Goal: Obtain resource: Obtain resource

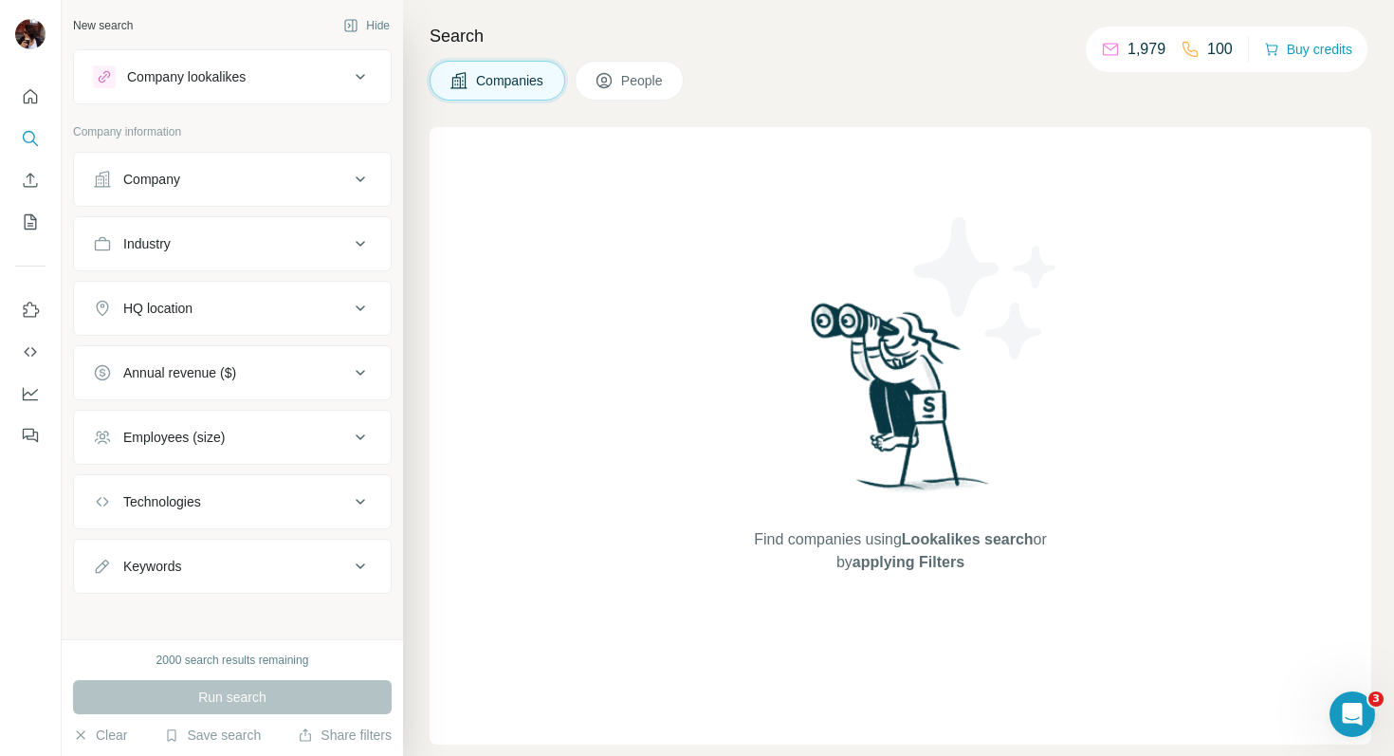
click at [207, 82] on div "Company lookalikes" at bounding box center [186, 76] width 119 height 19
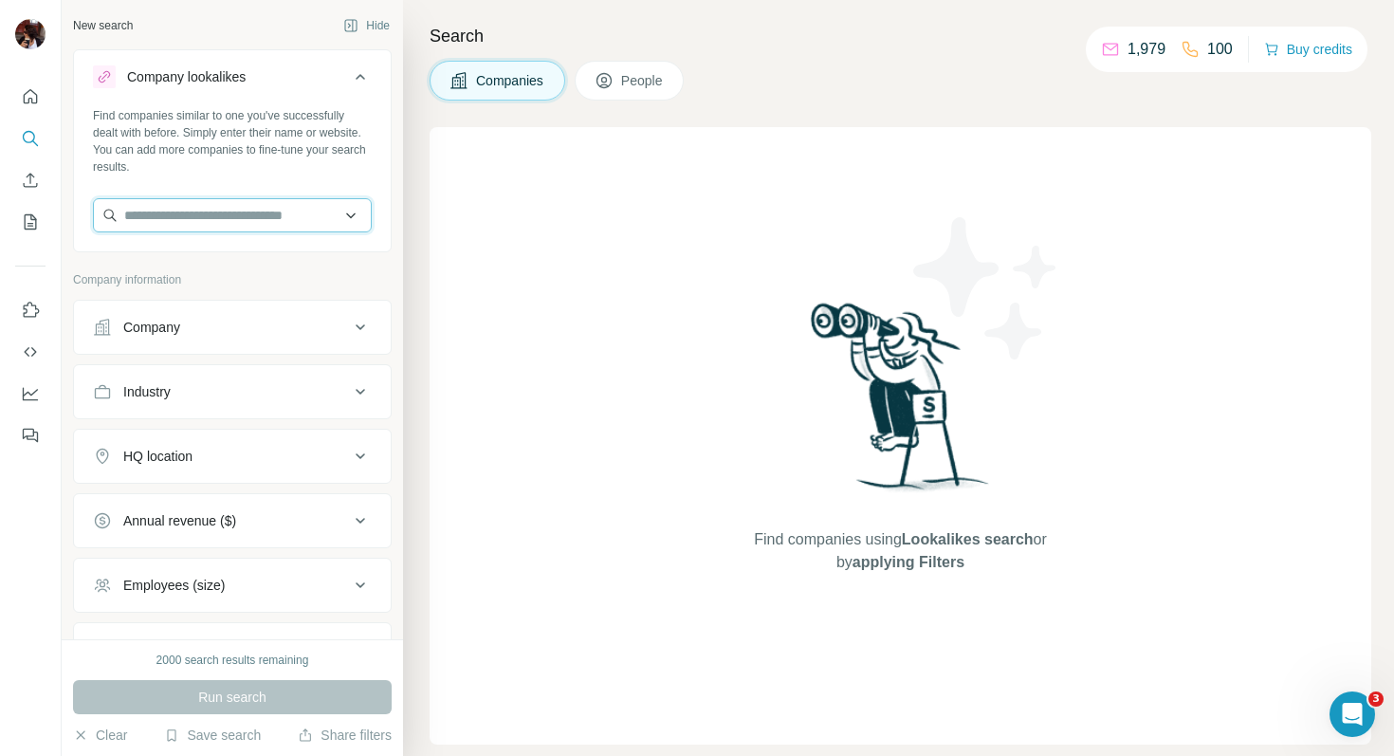
paste input "**********"
type input "**********"
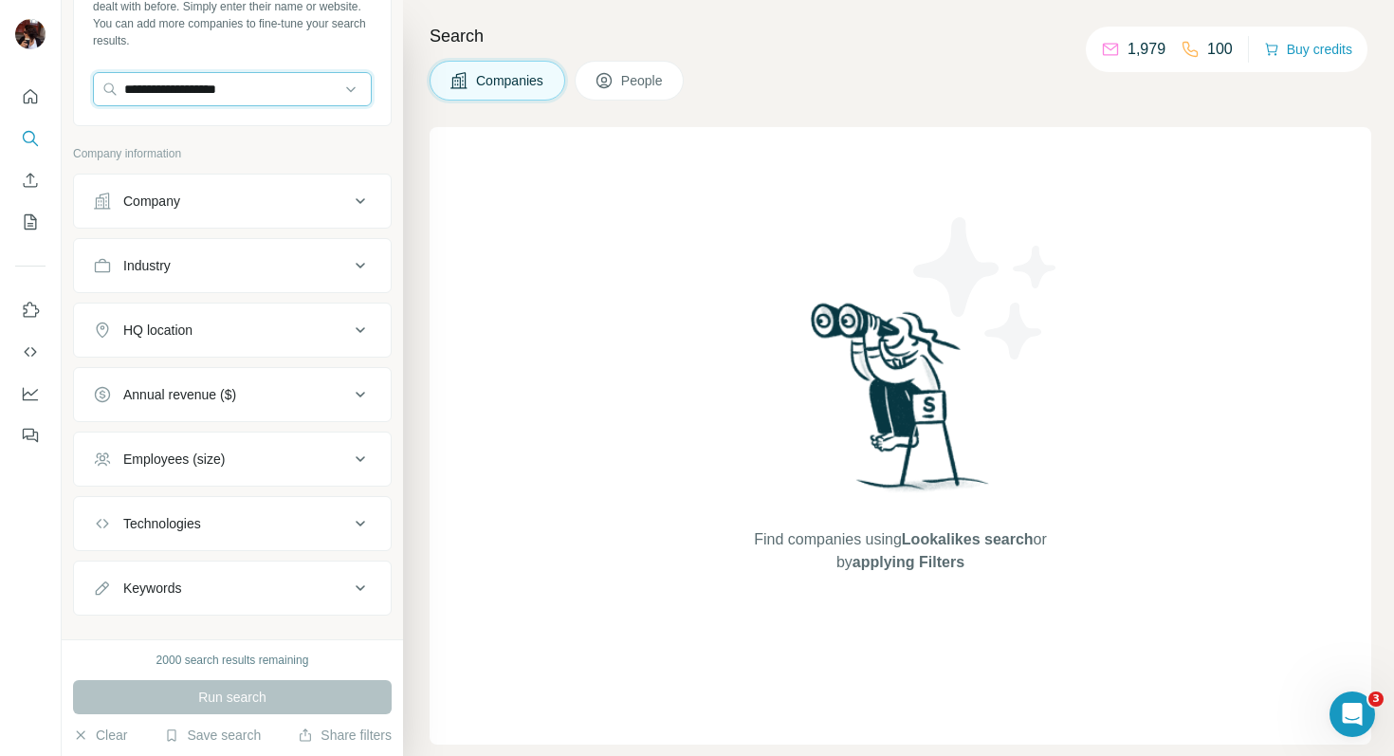
scroll to position [156, 0]
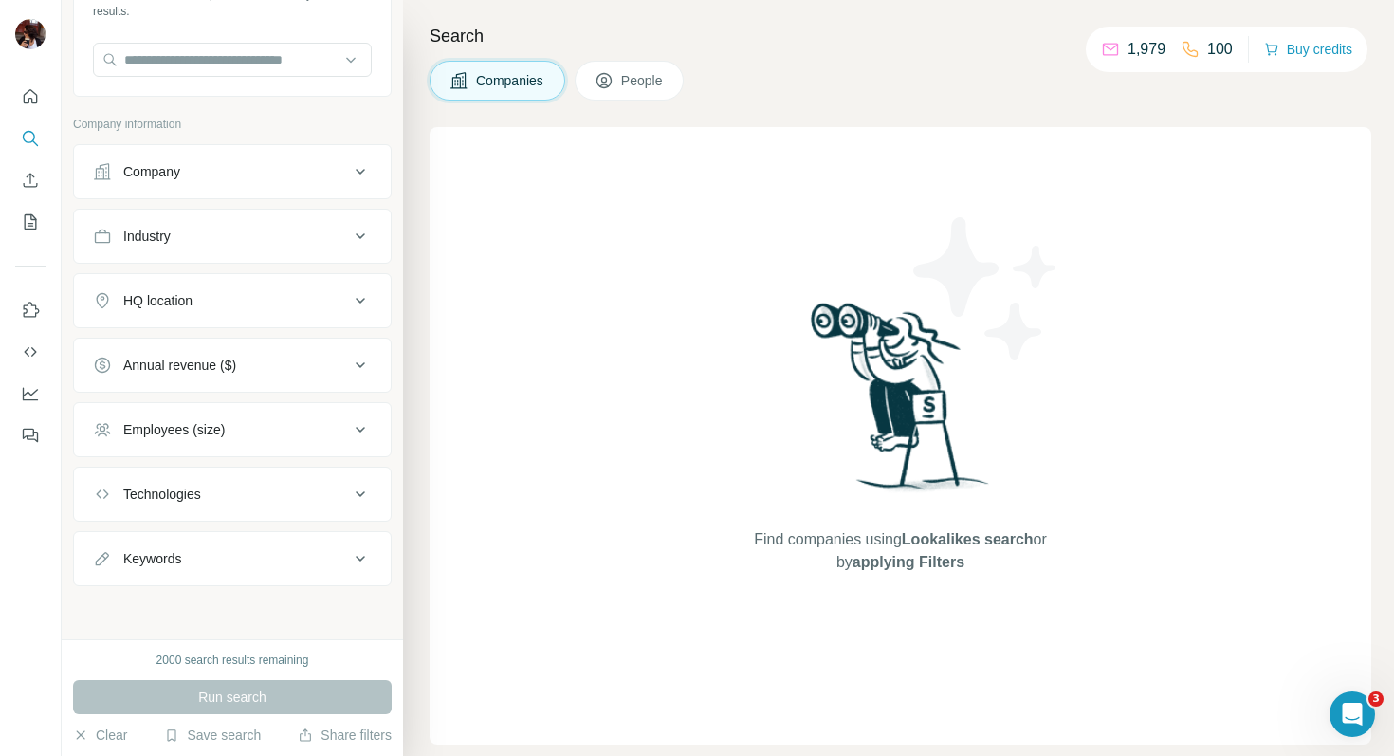
click at [222, 243] on div "Industry" at bounding box center [221, 236] width 256 height 19
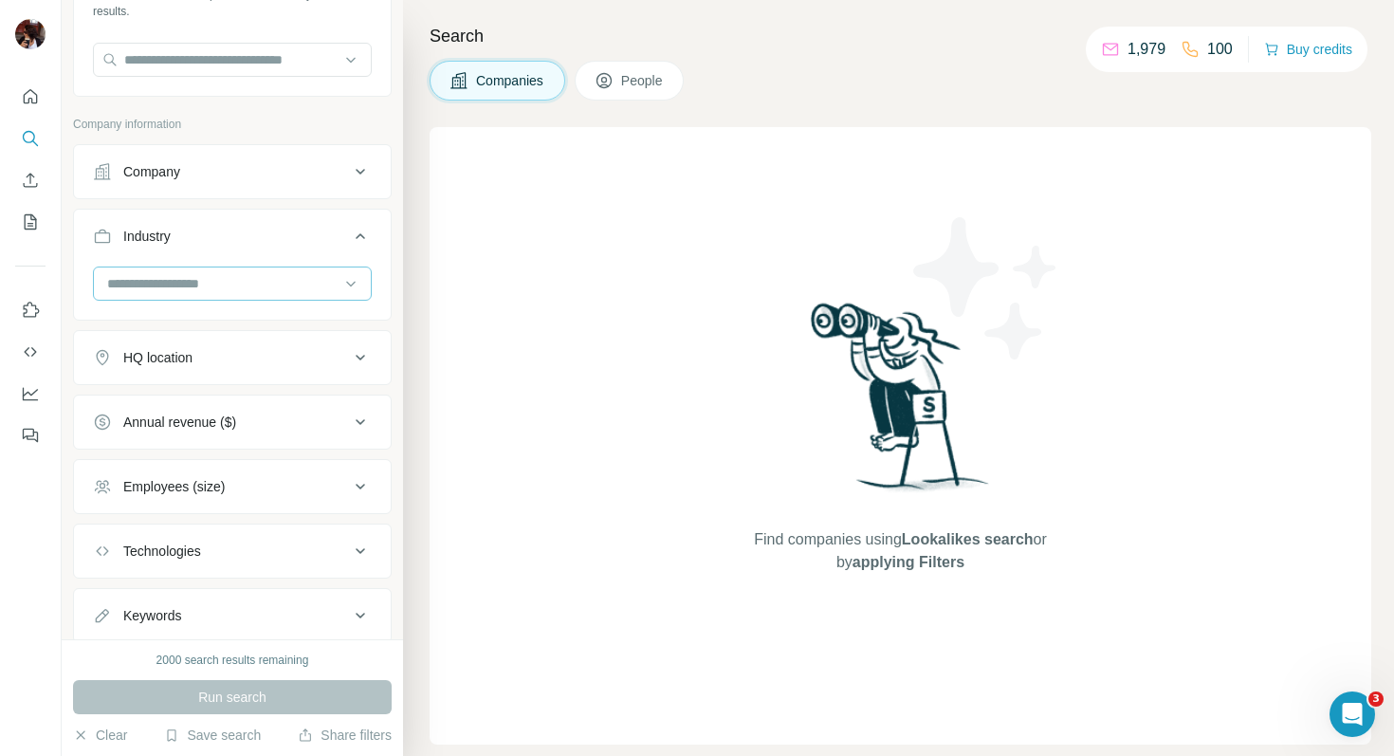
click at [196, 276] on input at bounding box center [222, 283] width 234 height 21
type input "*****"
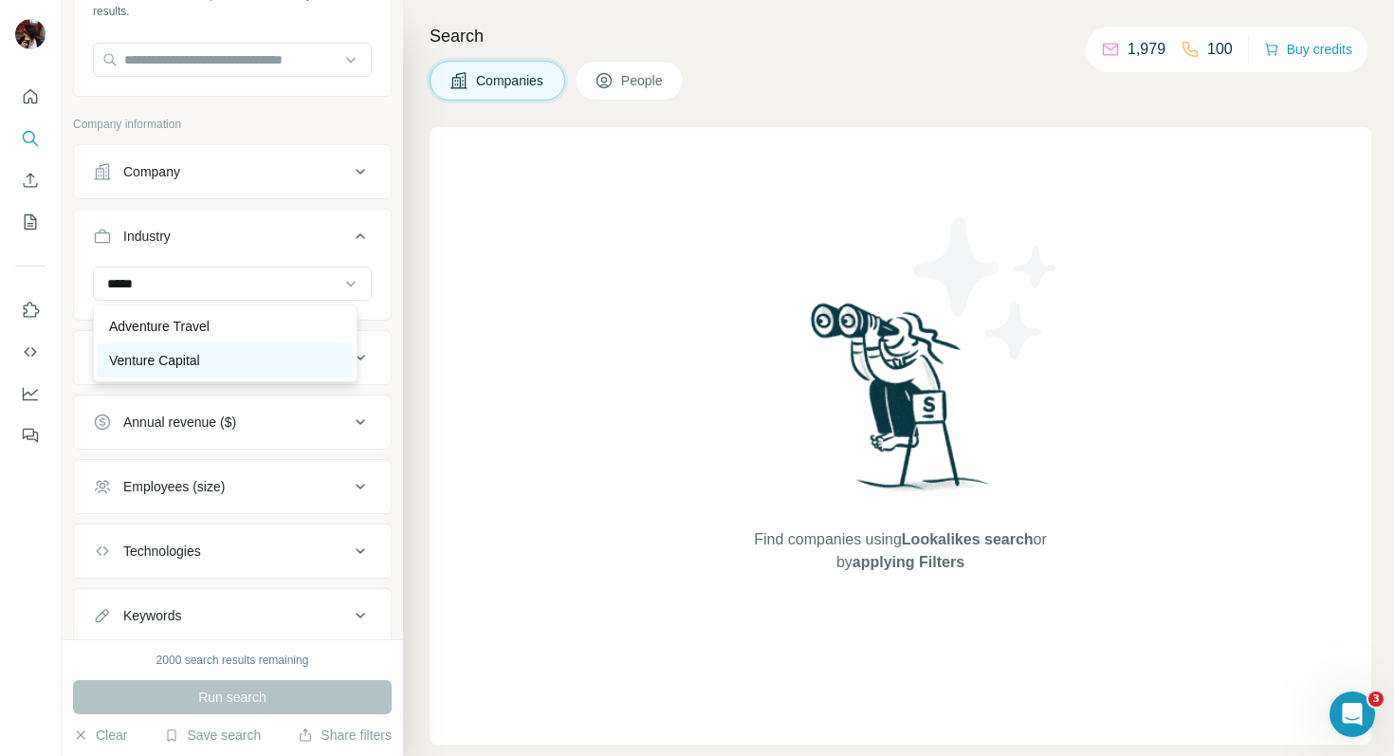
click at [212, 355] on div "Venture Capital" at bounding box center [225, 360] width 232 height 19
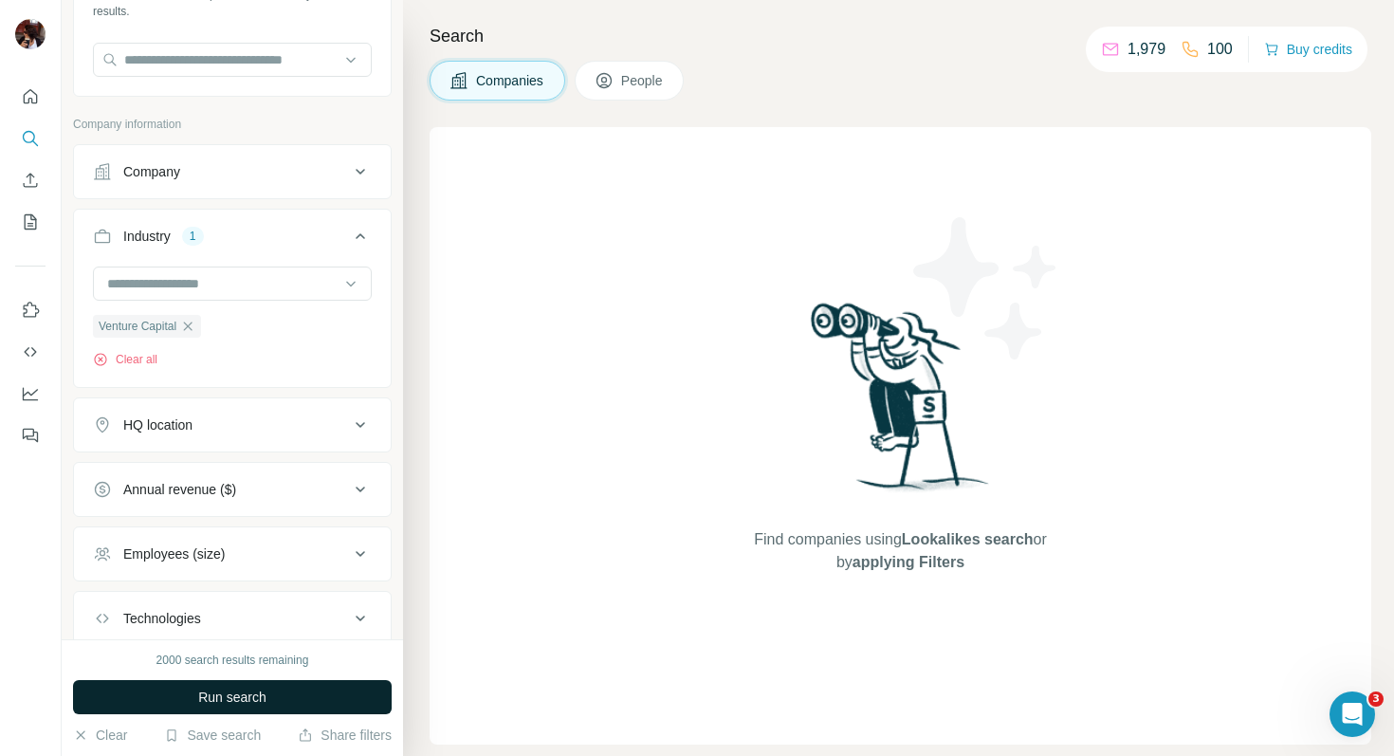
click at [236, 699] on span "Run search" at bounding box center [232, 697] width 68 height 19
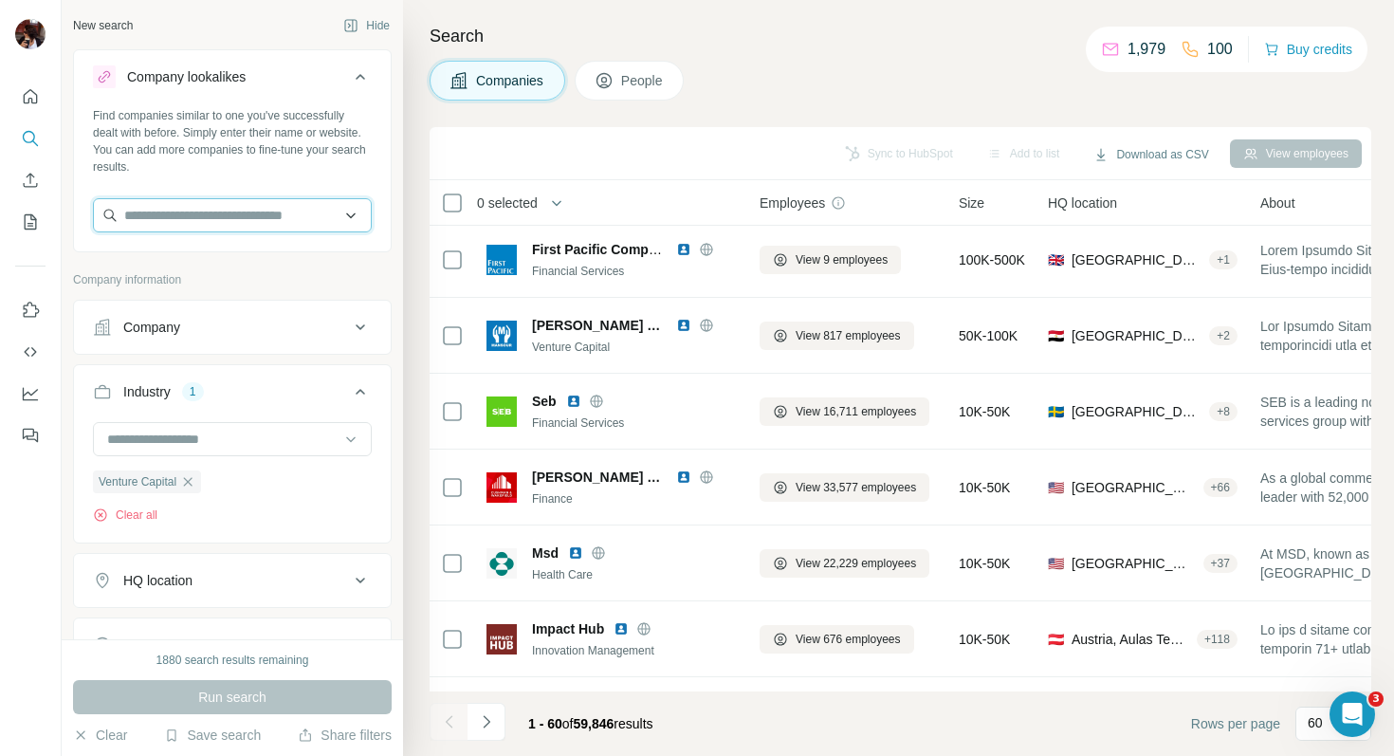
click at [247, 211] on input "text" at bounding box center [232, 215] width 279 height 34
paste input "**********"
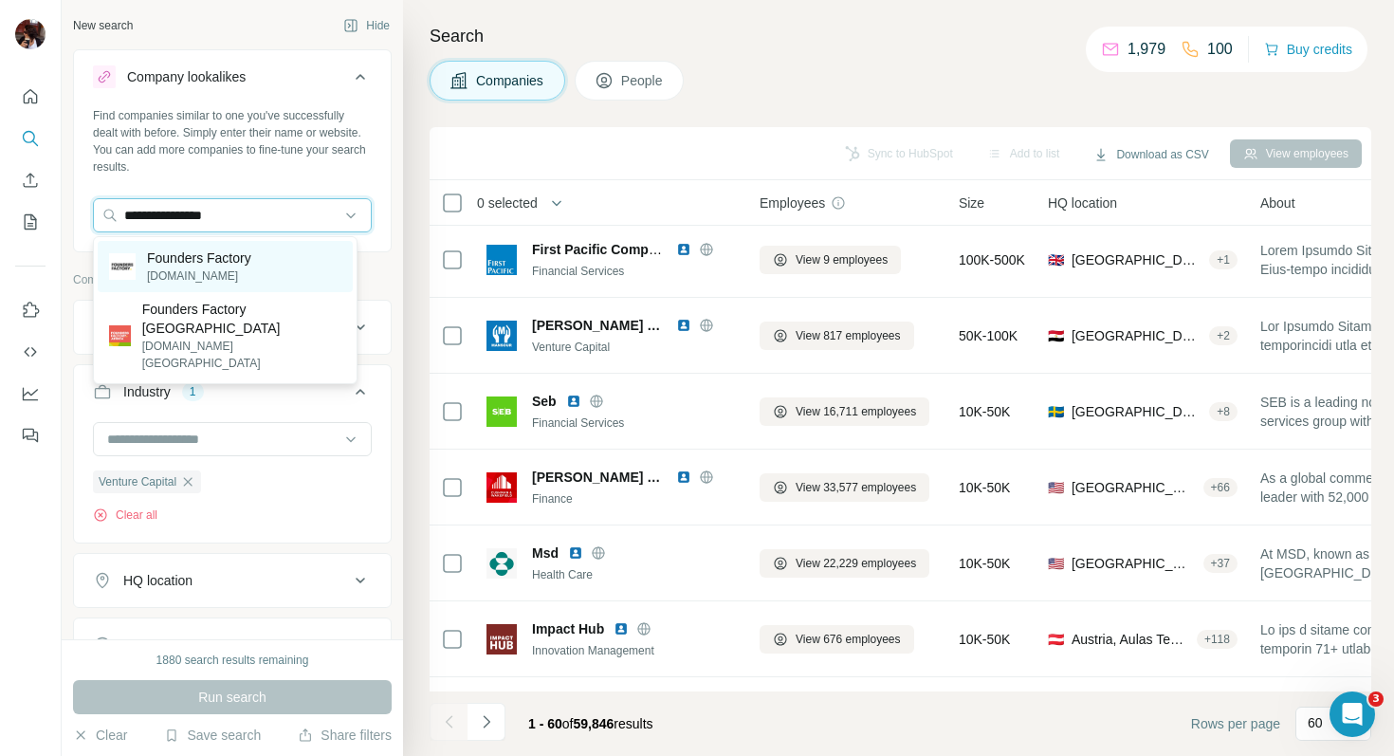
type input "**********"
click at [262, 259] on div "Founders Factory foundersfactory.com" at bounding box center [225, 266] width 255 height 51
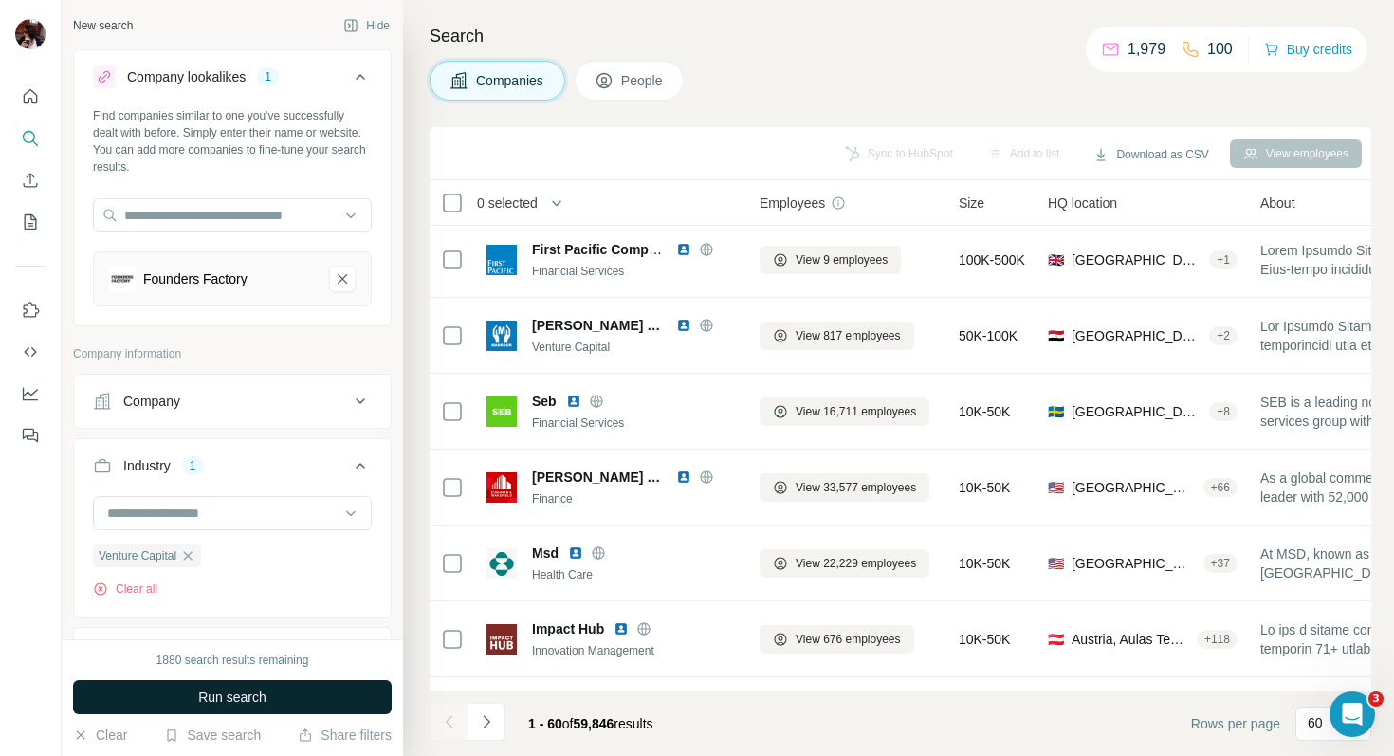
click at [253, 683] on button "Run search" at bounding box center [232, 697] width 319 height 34
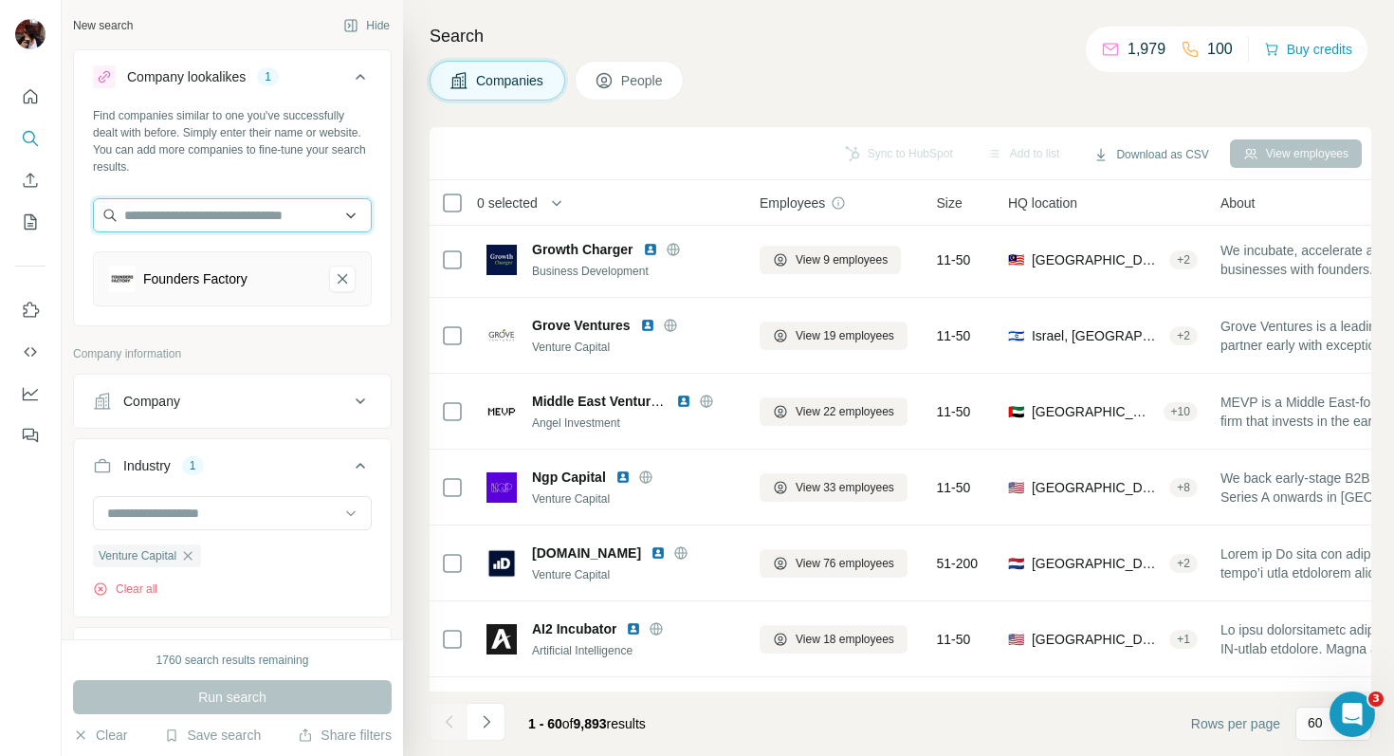
click at [206, 222] on input "text" at bounding box center [232, 215] width 279 height 34
click at [152, 590] on button "Clear all" at bounding box center [125, 589] width 65 height 17
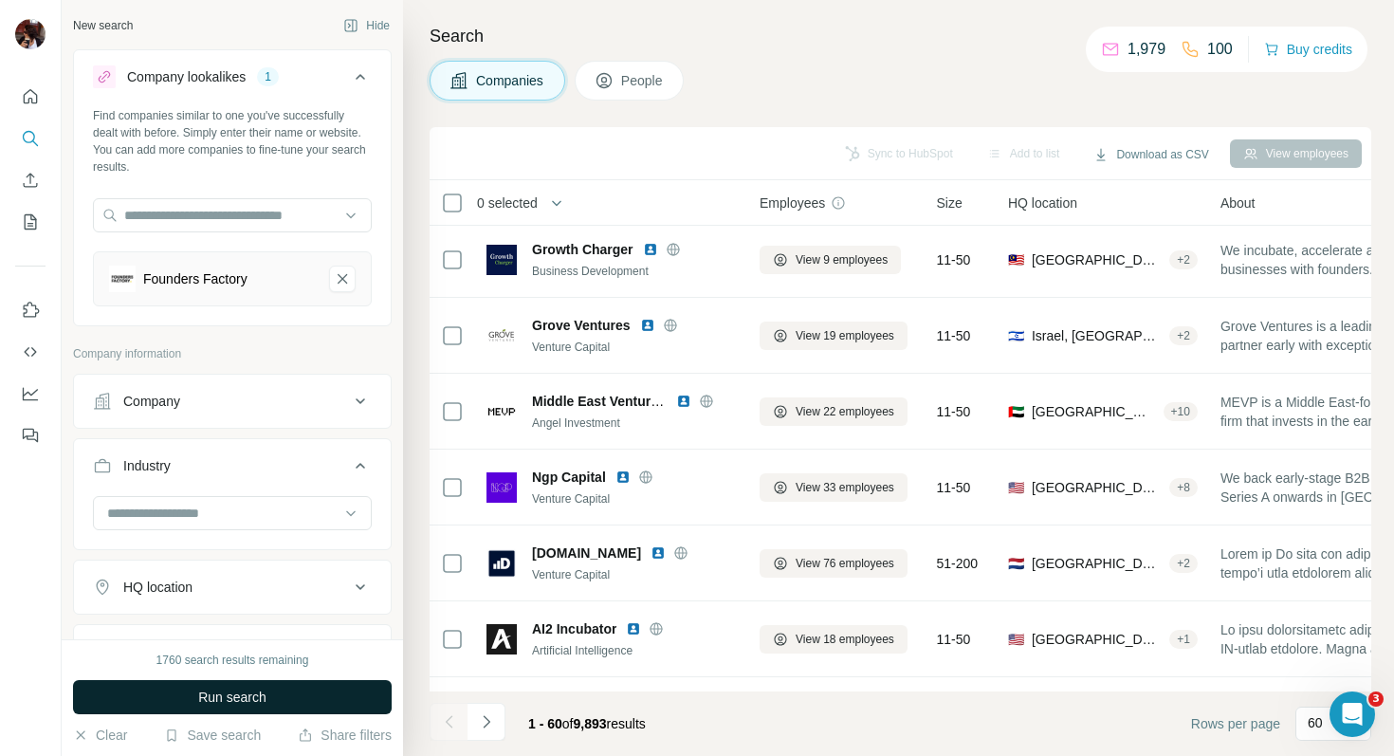
click at [257, 705] on span "Run search" at bounding box center [232, 697] width 68 height 19
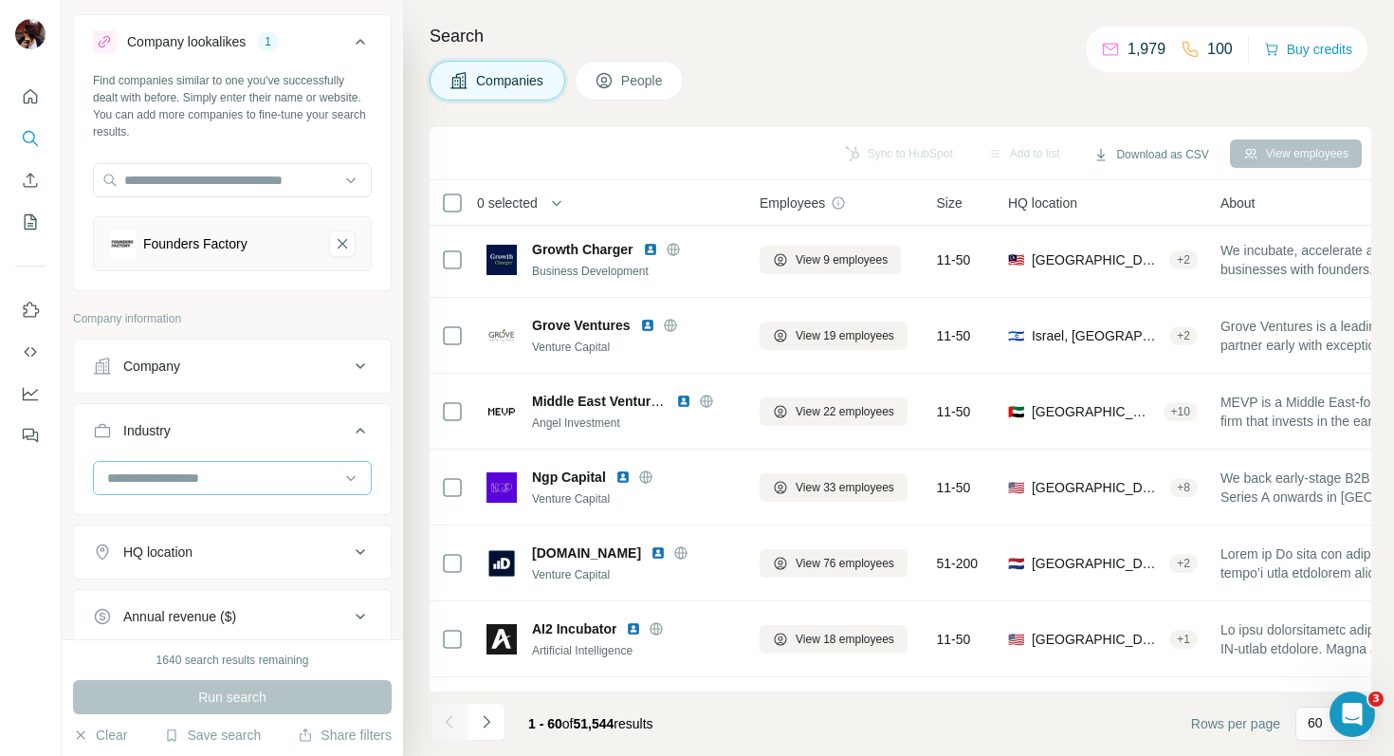
scroll to position [157, 0]
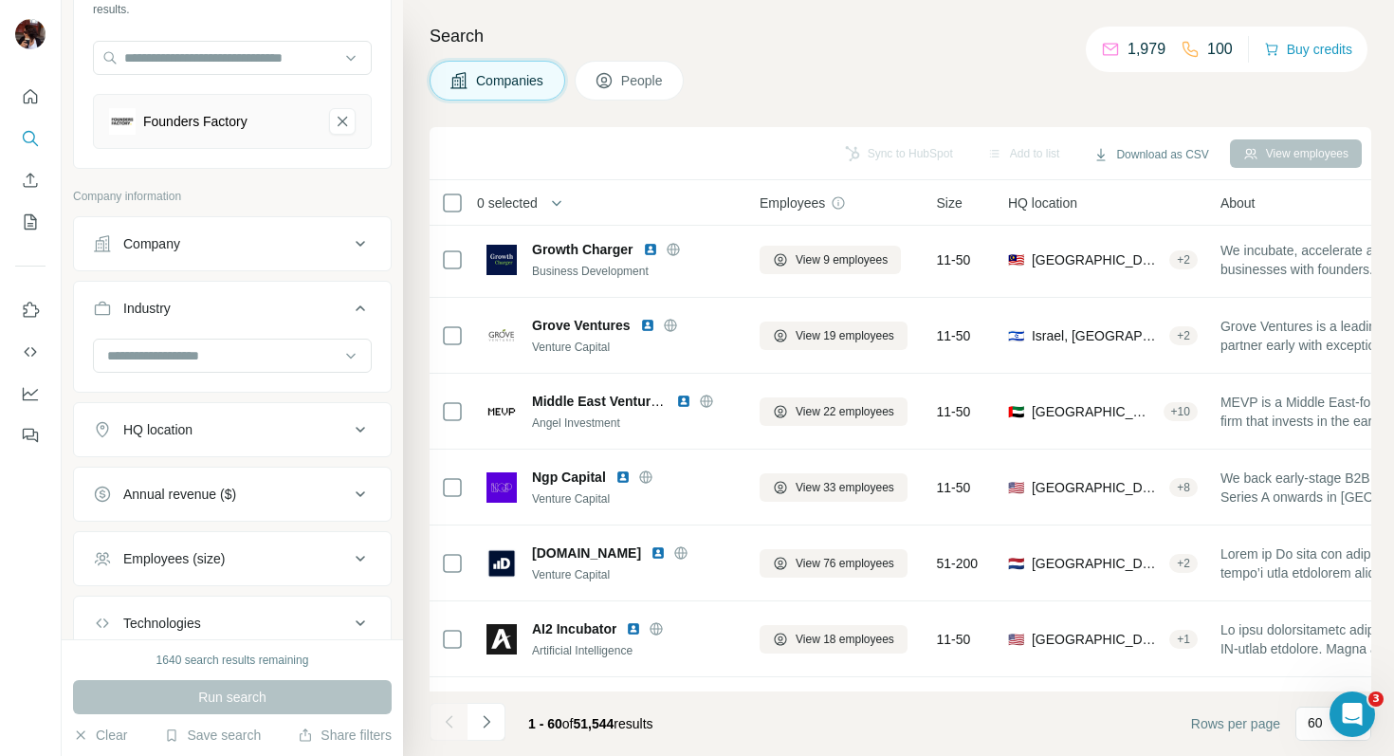
click at [269, 423] on div "HQ location" at bounding box center [221, 429] width 256 height 19
click at [258, 474] on input "text" at bounding box center [232, 477] width 279 height 34
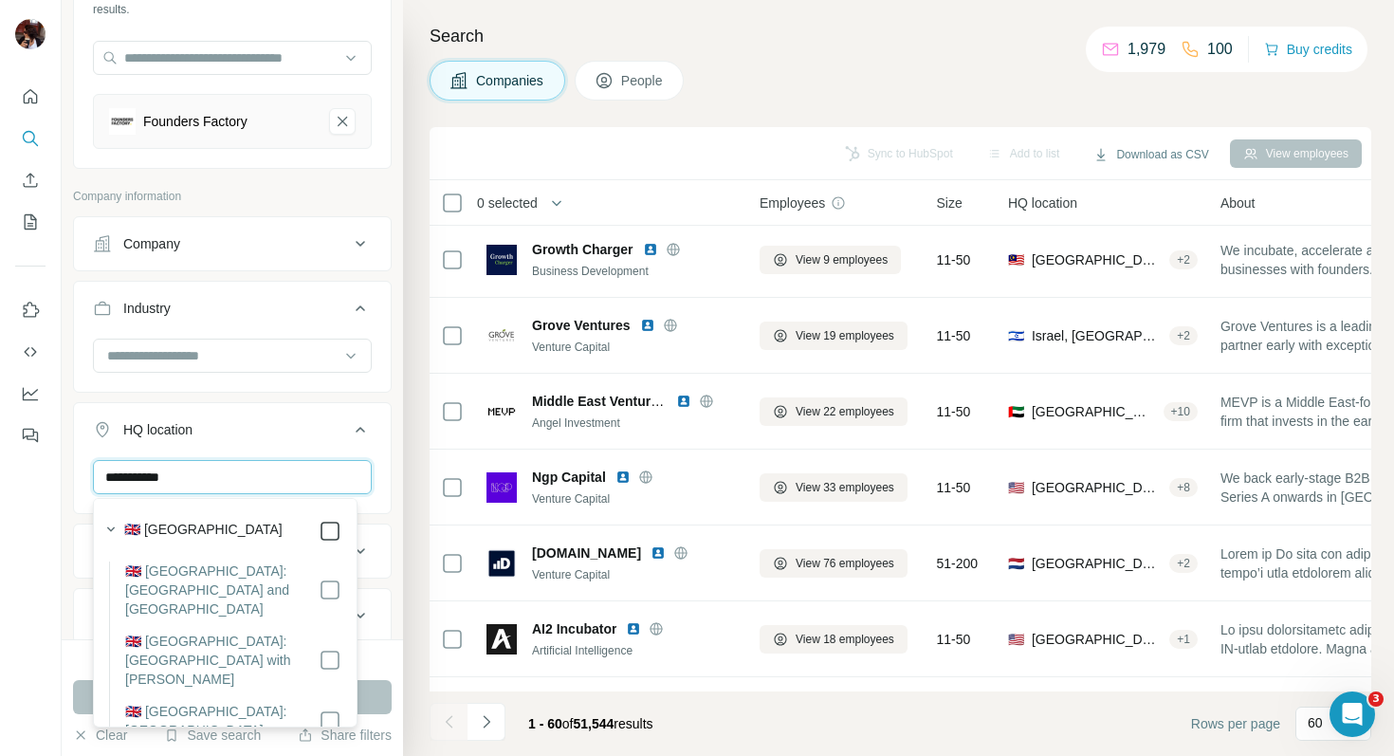
type input "**********"
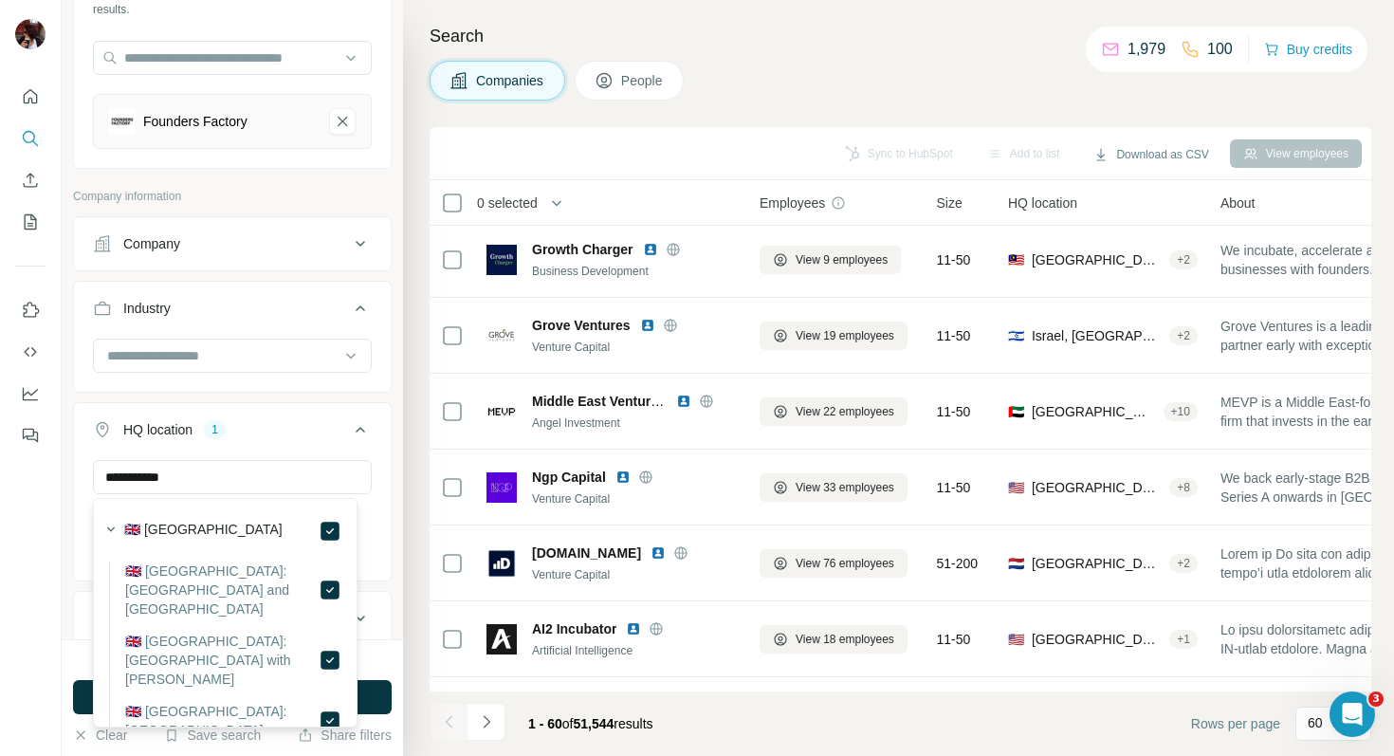
click at [386, 515] on div "**********" at bounding box center [232, 319] width 341 height 639
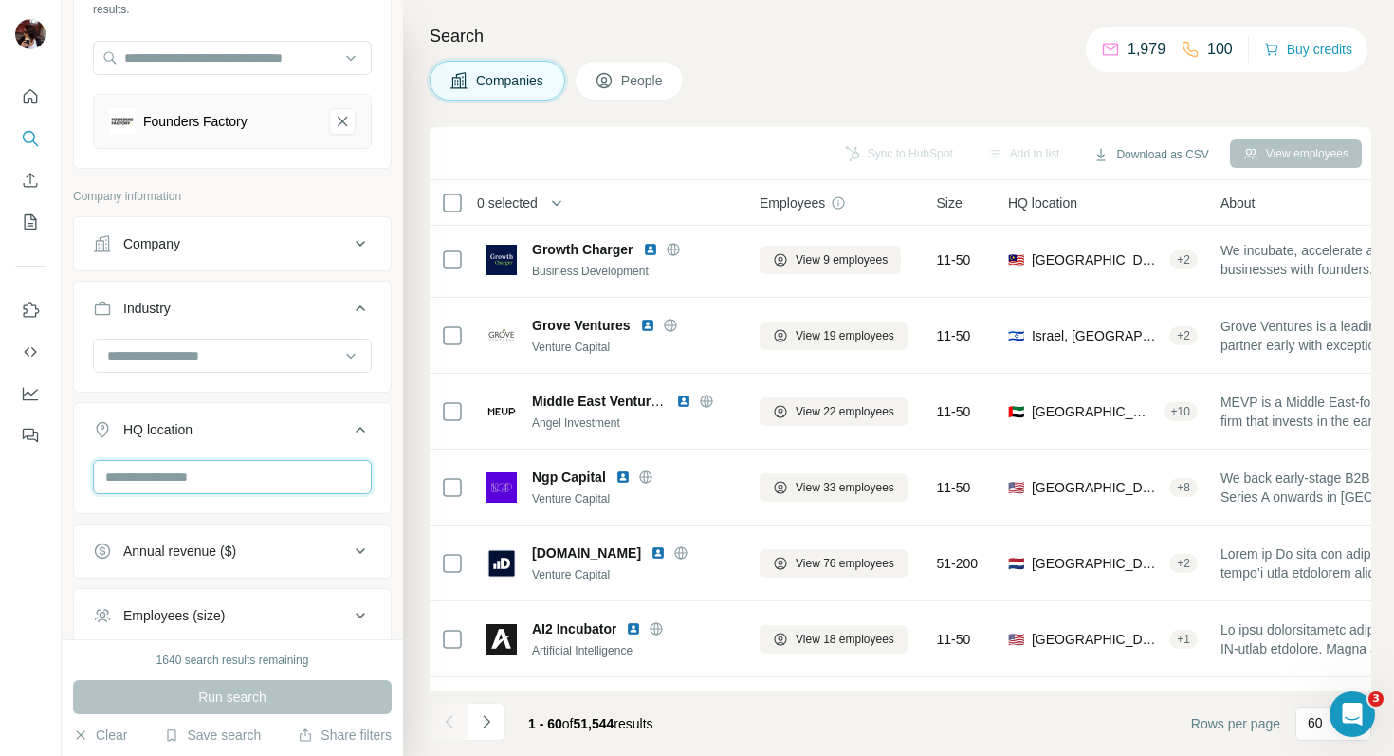
click at [253, 471] on input "text" at bounding box center [232, 477] width 279 height 34
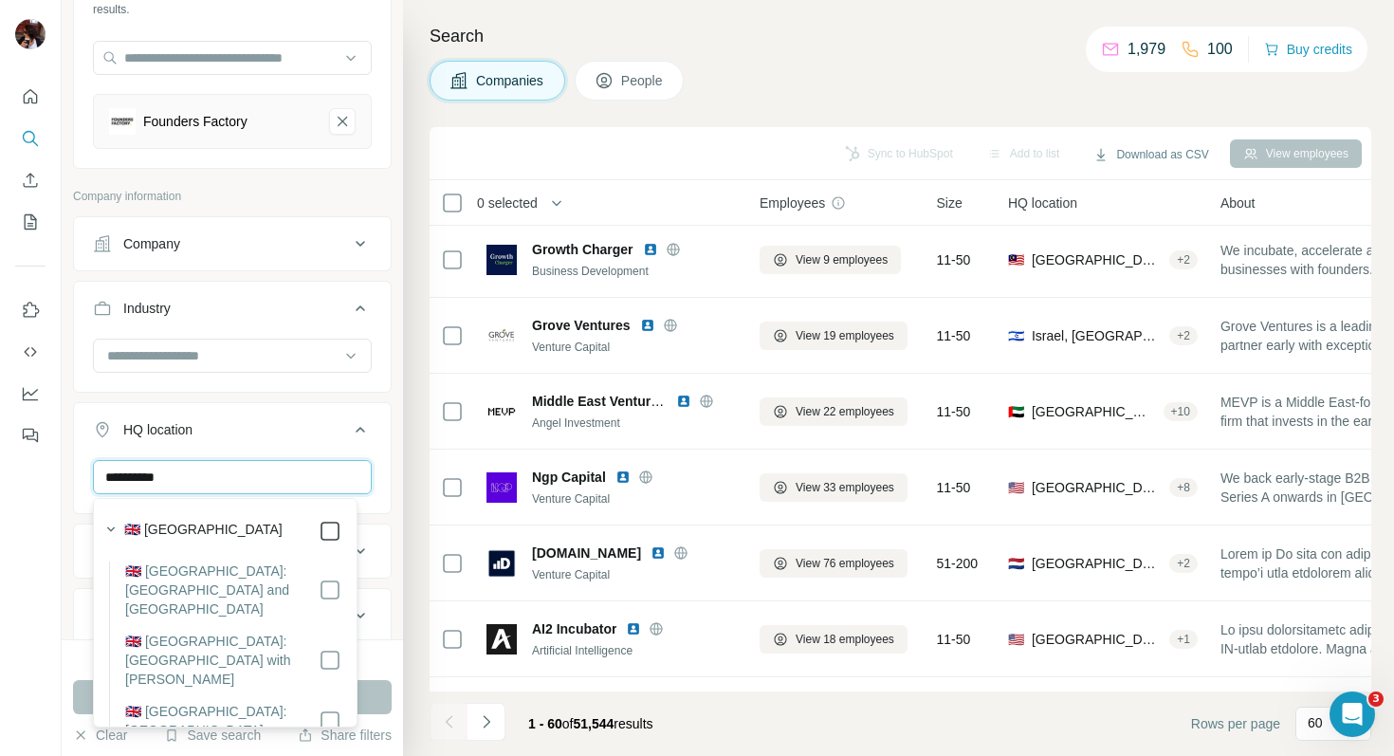
type input "**********"
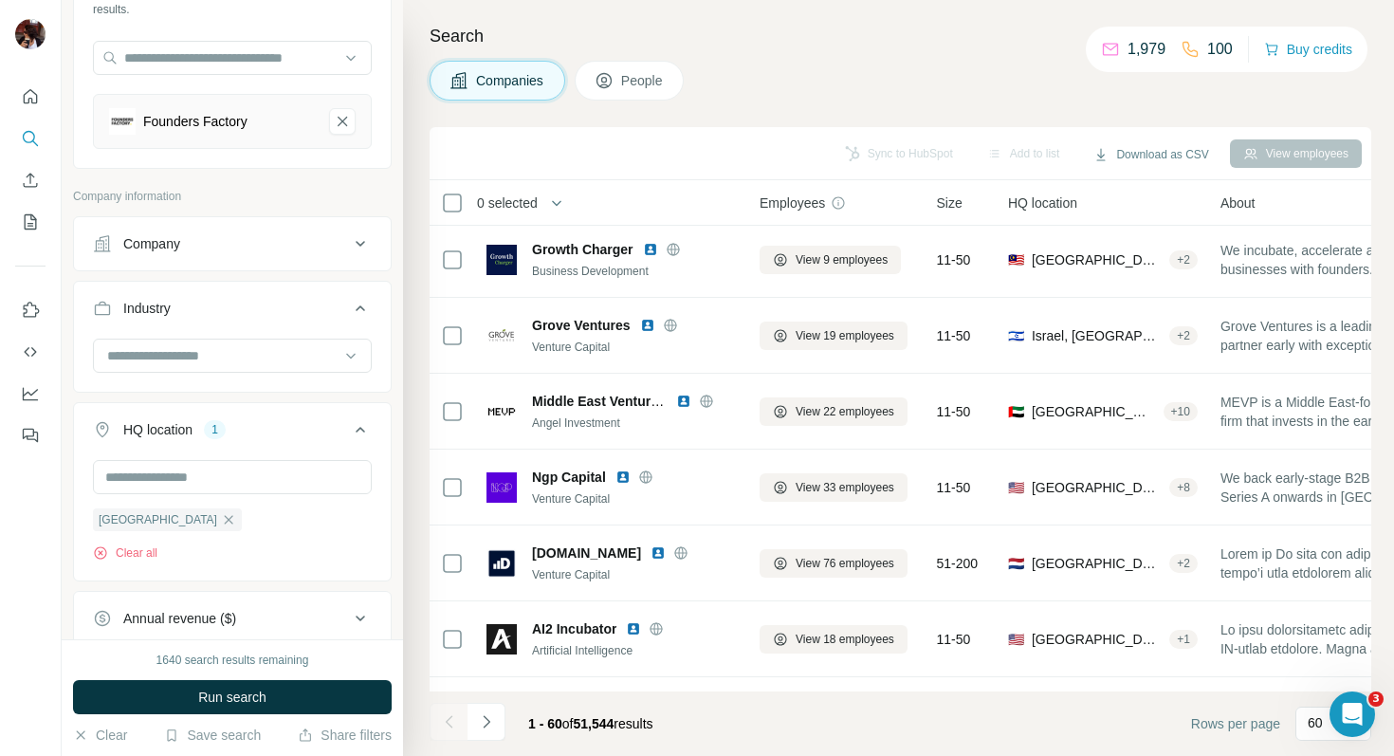
scroll to position [411, 0]
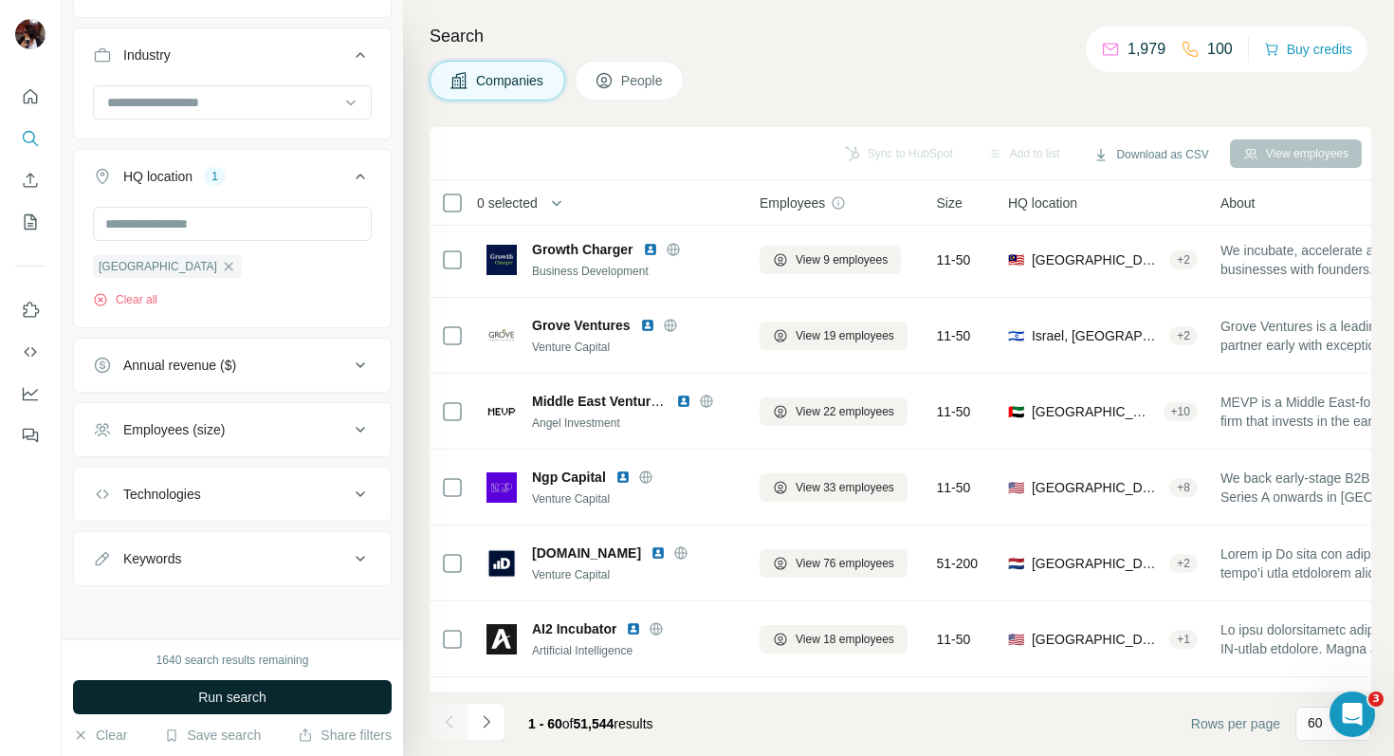
click at [281, 704] on button "Run search" at bounding box center [232, 697] width 319 height 34
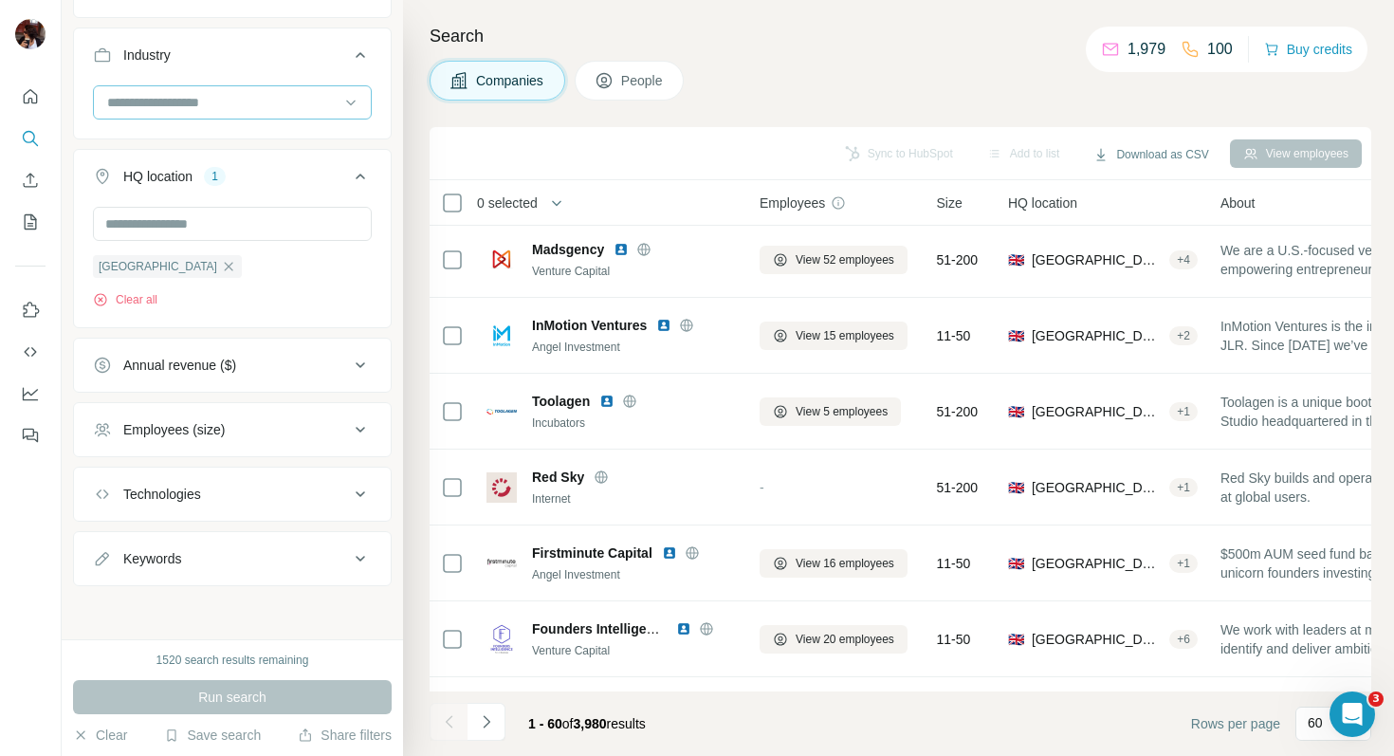
click at [259, 98] on input at bounding box center [222, 102] width 234 height 21
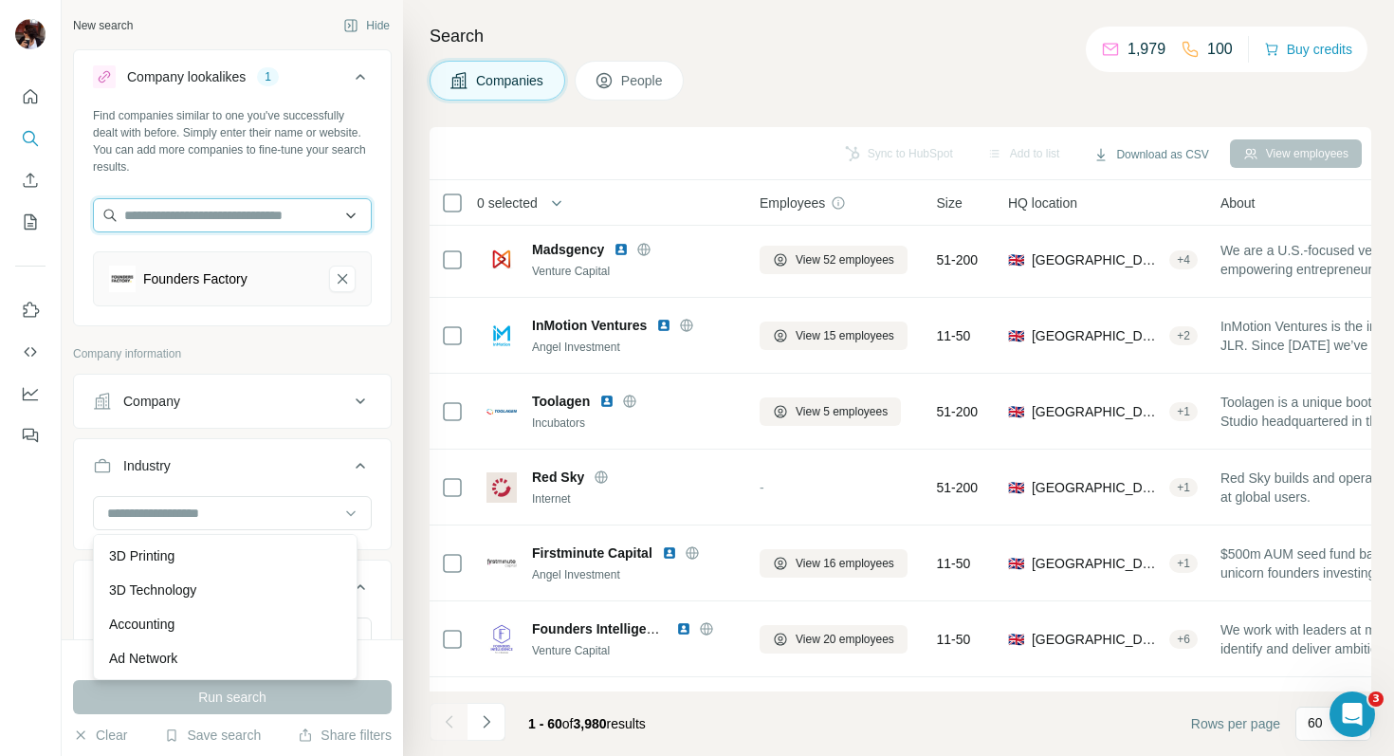
click at [183, 200] on input "text" at bounding box center [232, 215] width 279 height 34
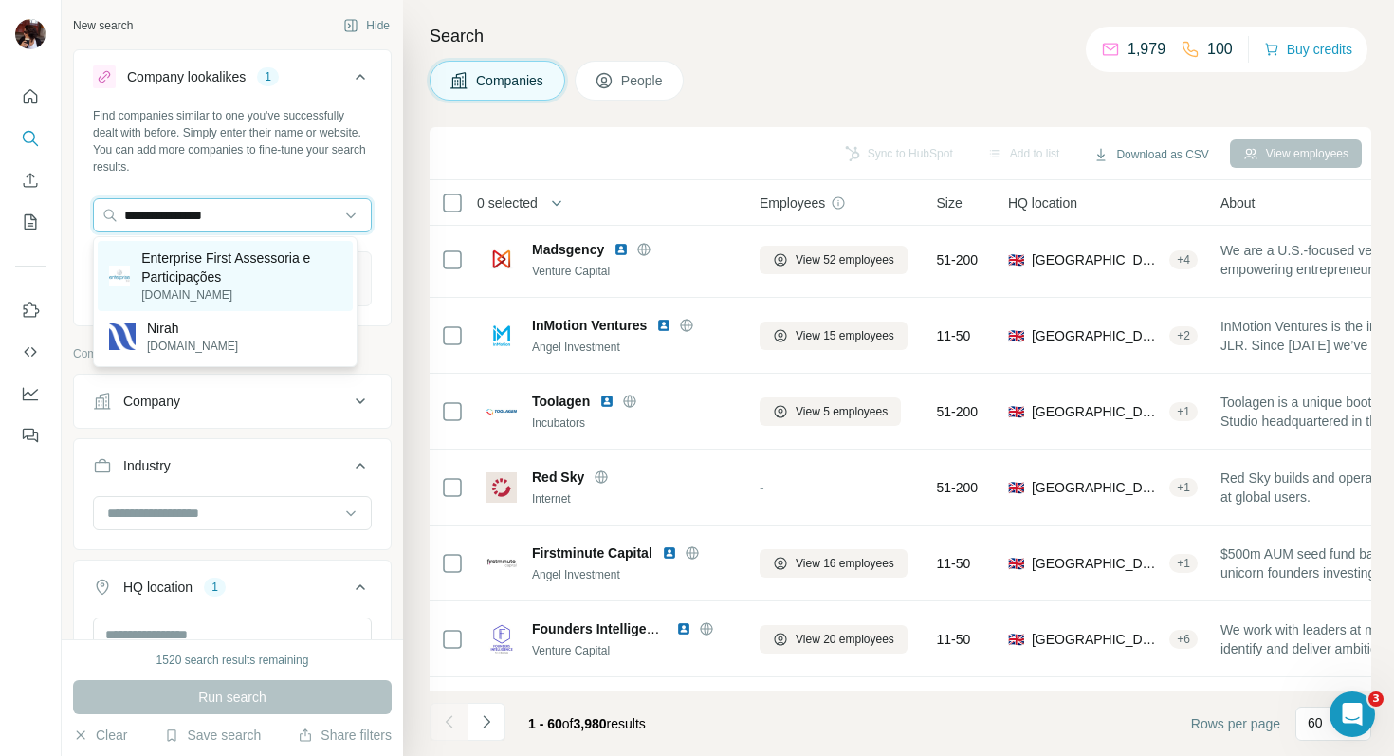
type input "**********"
click at [206, 253] on p "Enterprise First Assessoria e Participações" at bounding box center [241, 268] width 200 height 38
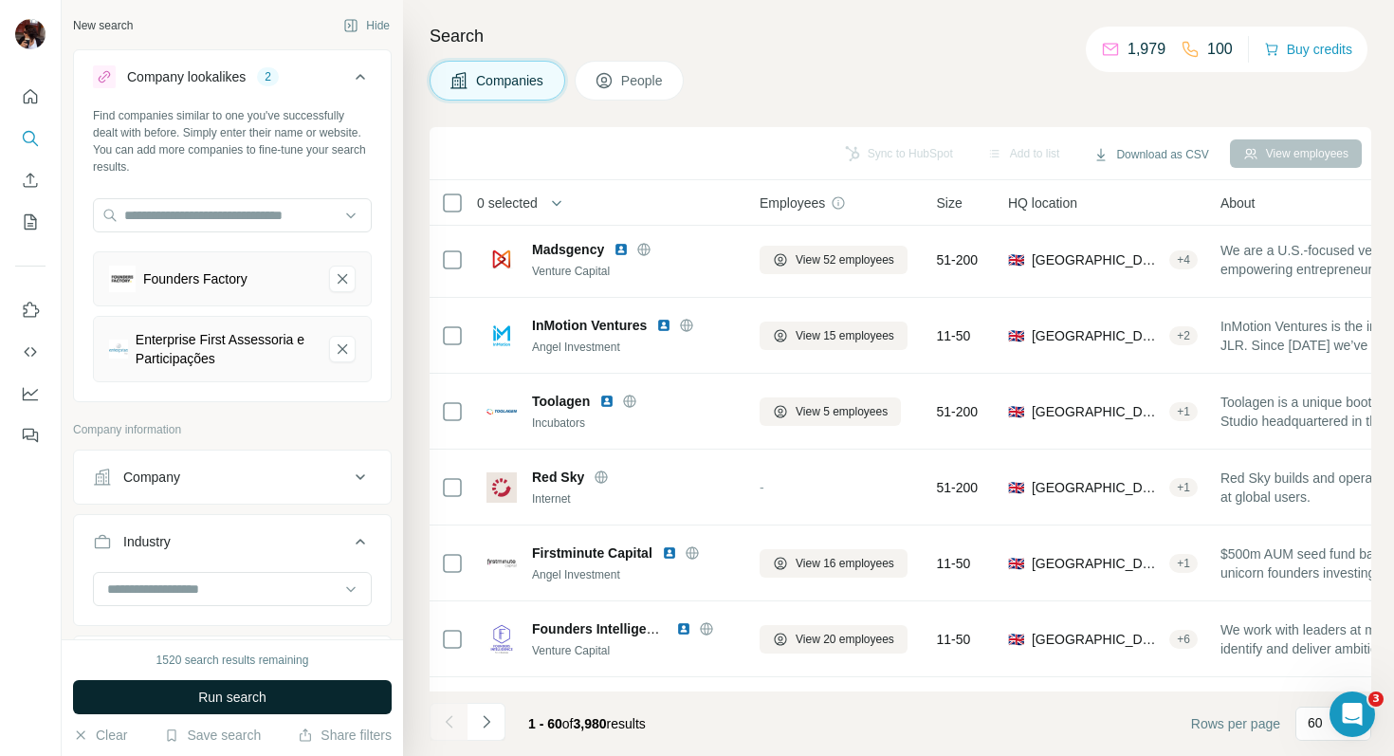
click at [282, 689] on button "Run search" at bounding box center [232, 697] width 319 height 34
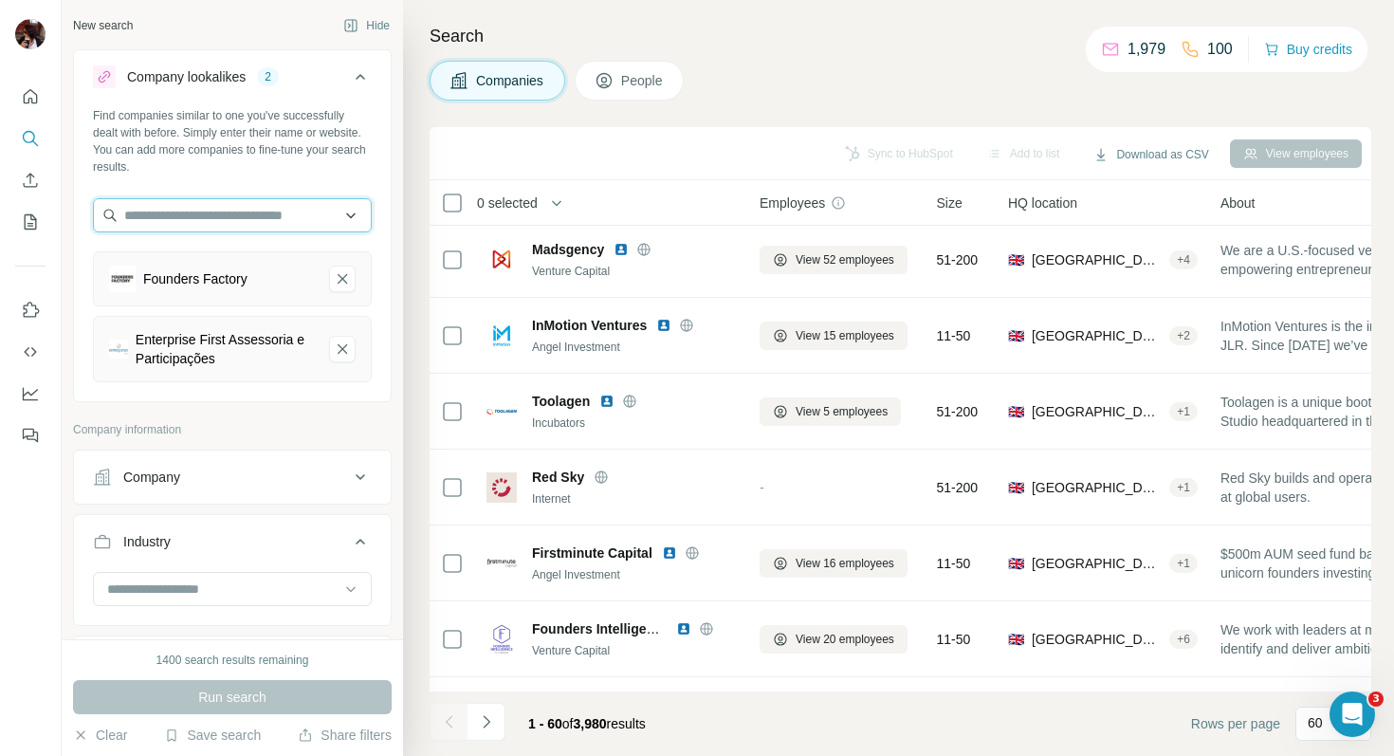
click at [242, 206] on input "text" at bounding box center [232, 215] width 279 height 34
paste input "*********"
type input "*********"
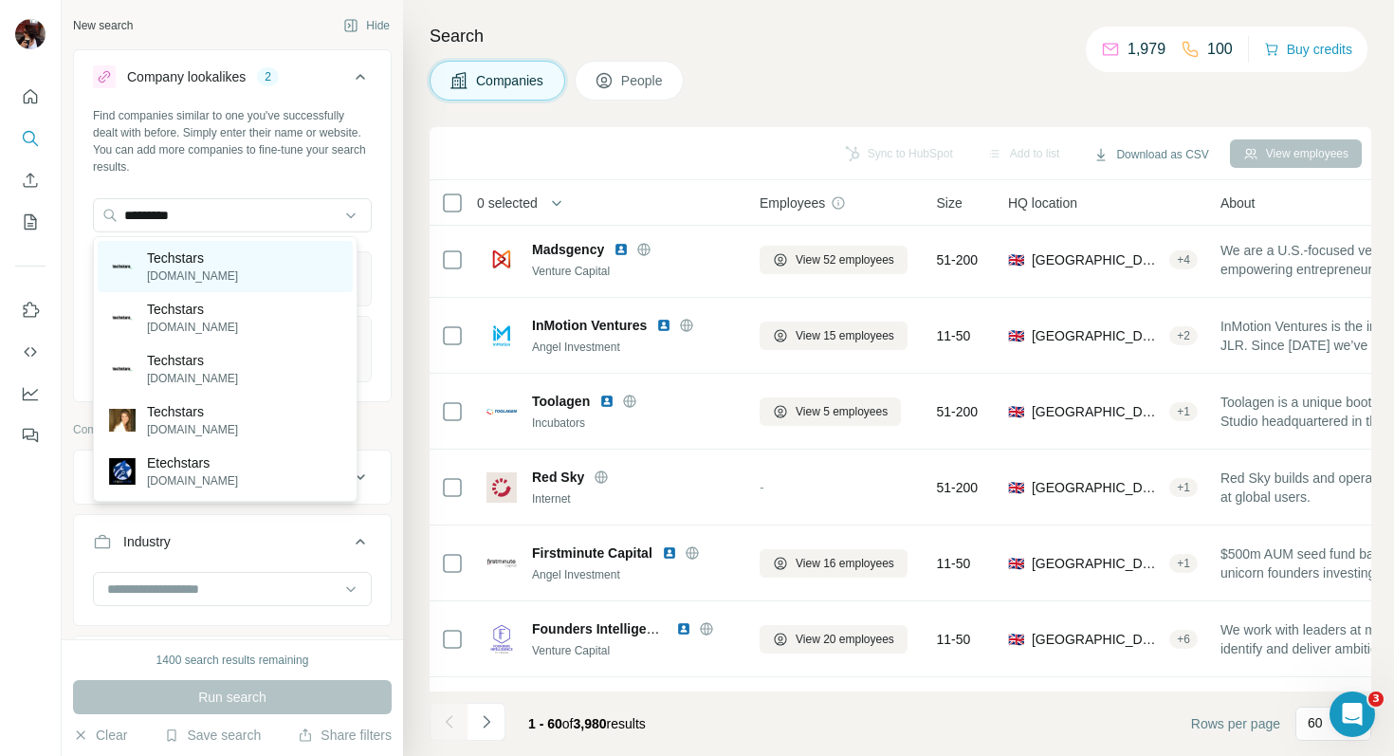
click at [294, 260] on div "Techstars techstars.com" at bounding box center [225, 266] width 255 height 51
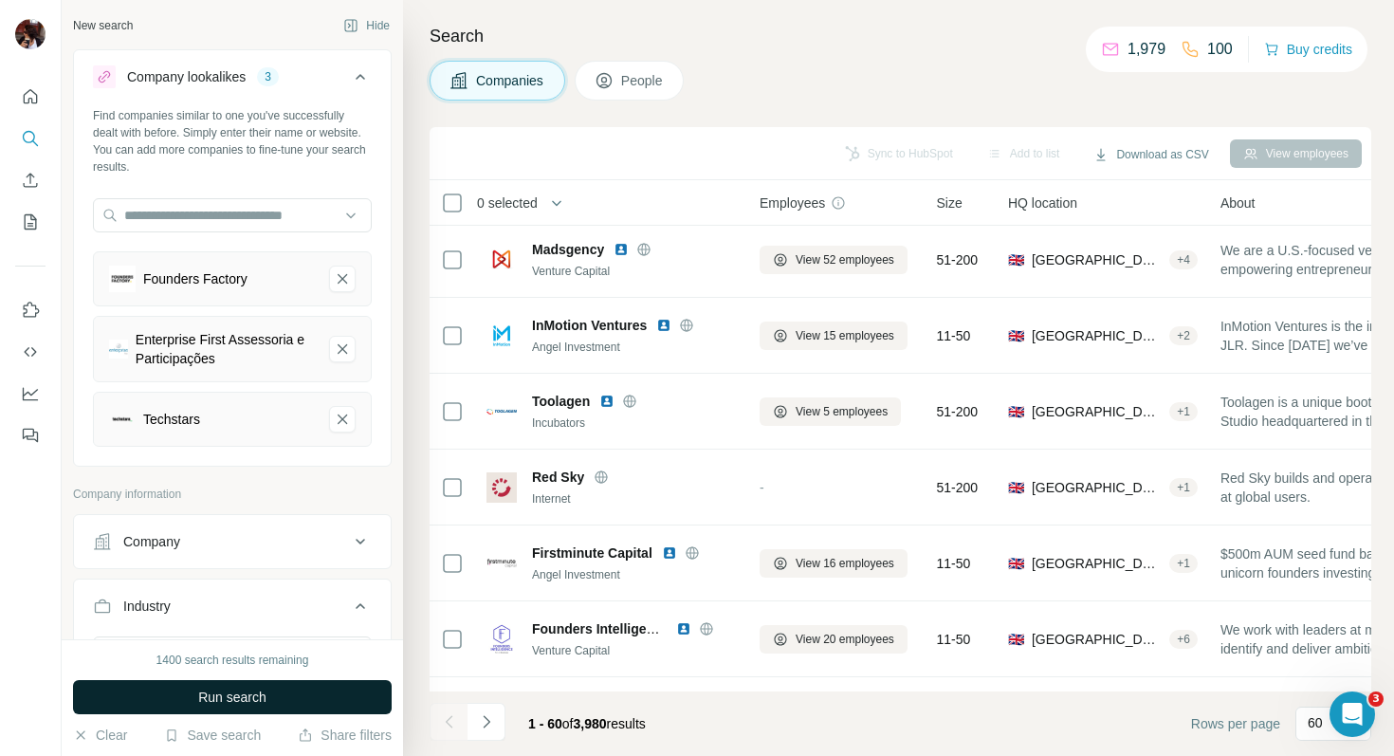
click at [274, 703] on button "Run search" at bounding box center [232, 697] width 319 height 34
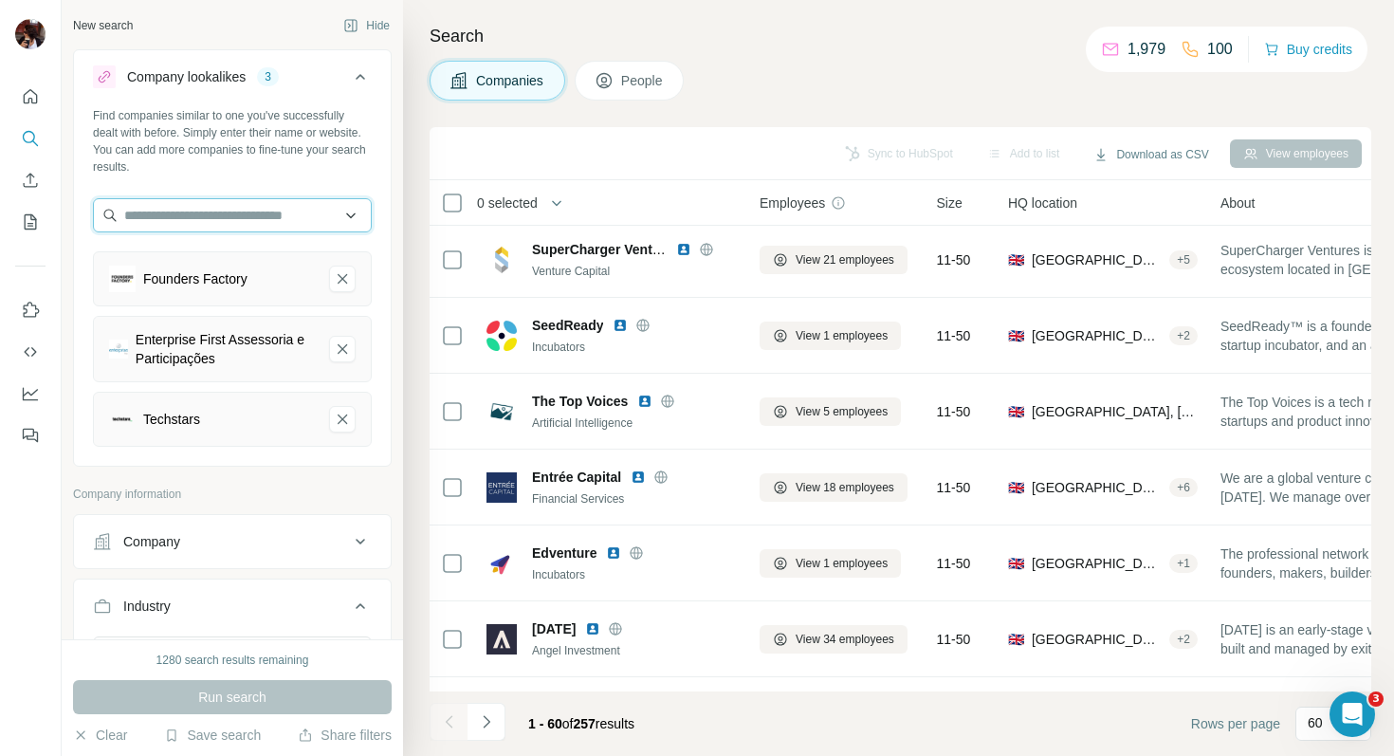
click at [209, 214] on input "text" at bounding box center [232, 215] width 279 height 34
paste input "**********"
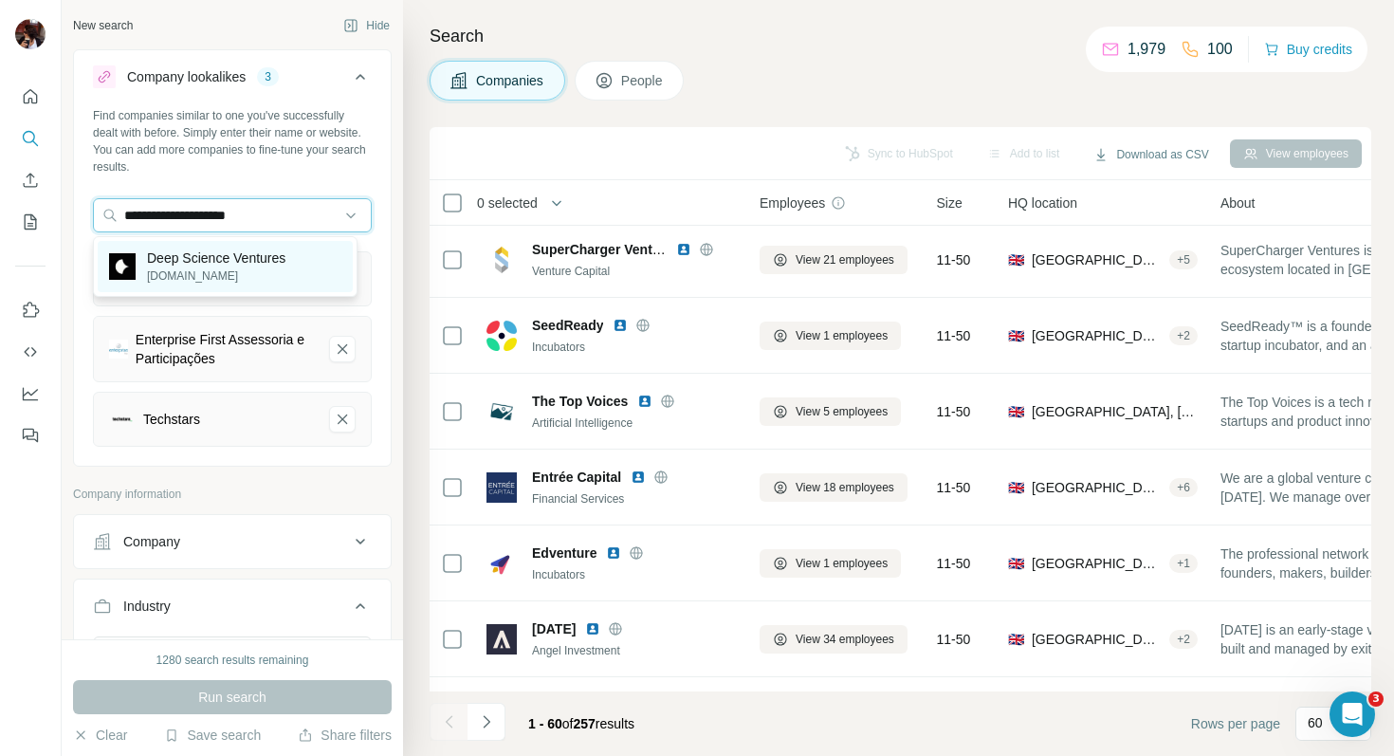
type input "**********"
click at [271, 257] on p "Deep Science Ventures" at bounding box center [216, 258] width 138 height 19
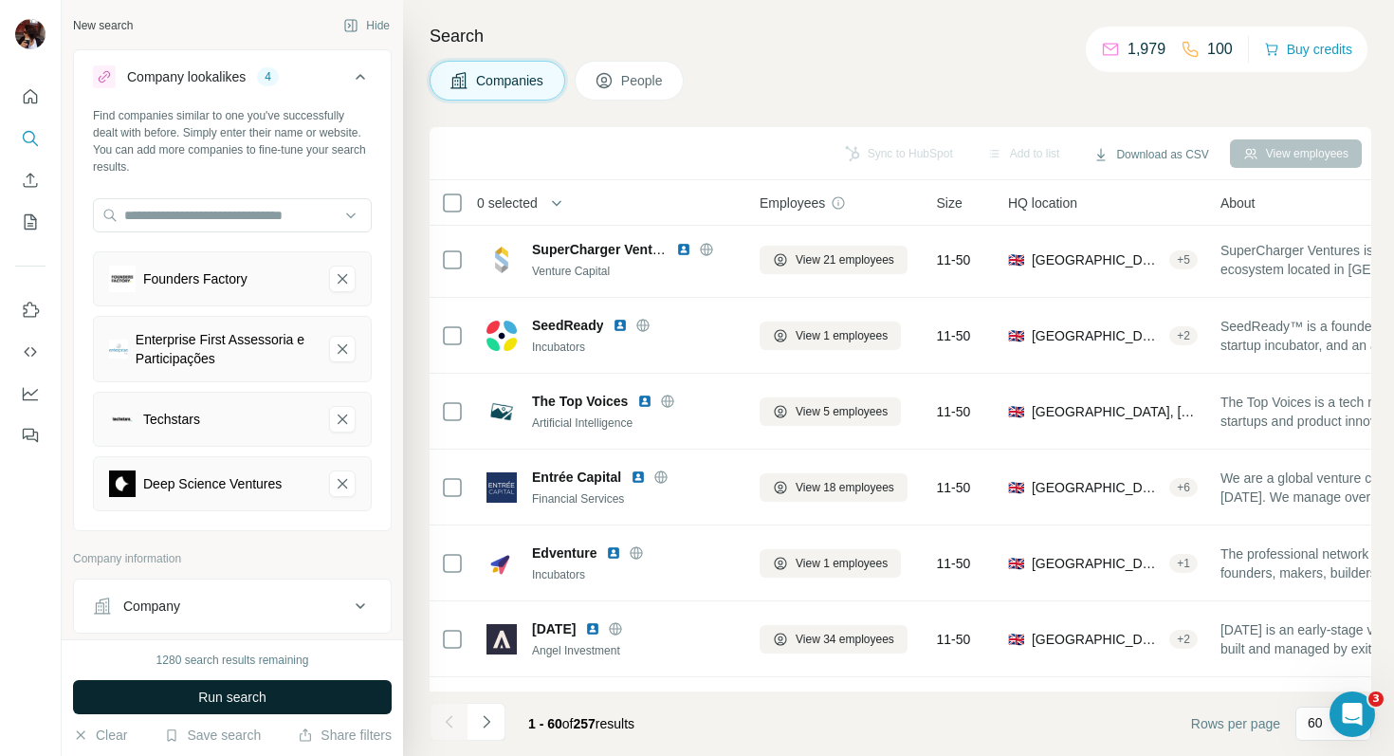
click at [267, 693] on button "Run search" at bounding box center [232, 697] width 319 height 34
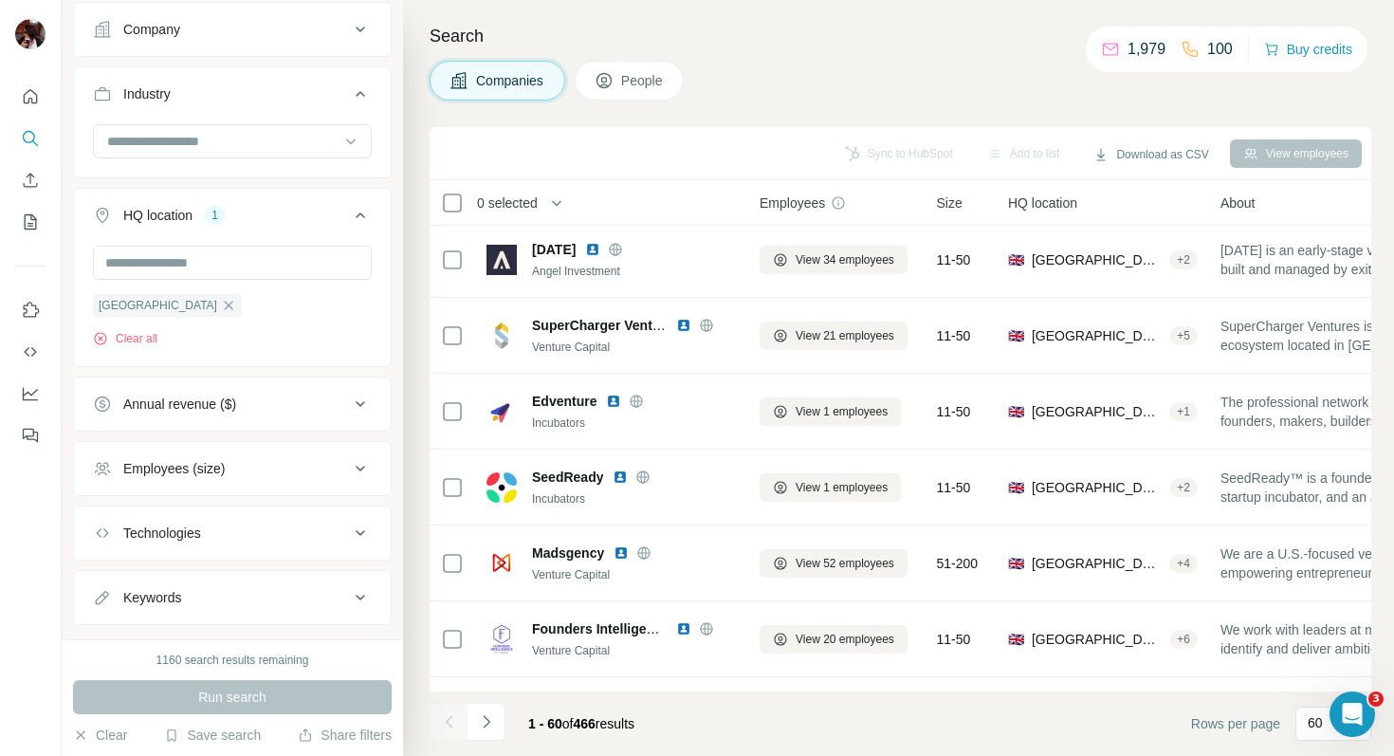
scroll to position [608, 0]
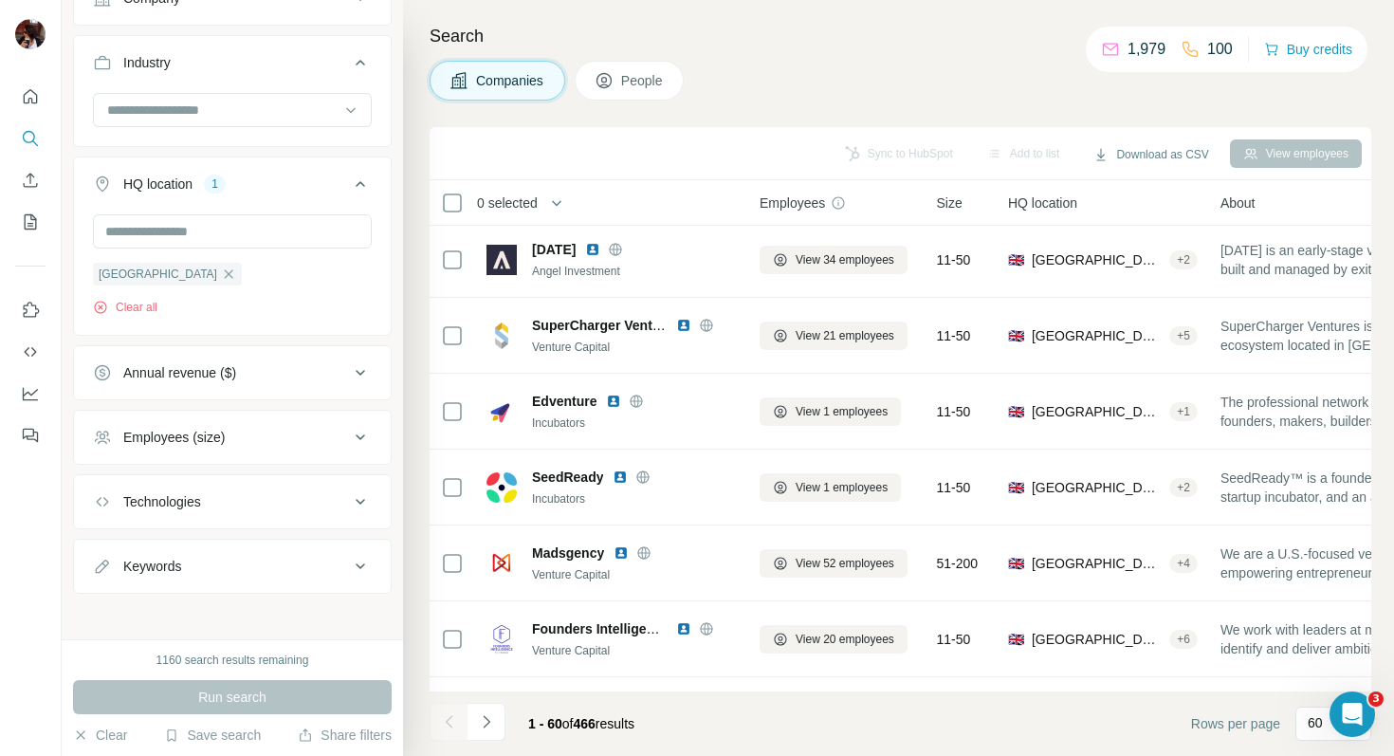
click at [246, 576] on div "Keywords" at bounding box center [221, 566] width 256 height 19
click at [222, 639] on div "1160 search results remaining Run search Clear Save search Share filters" at bounding box center [232, 697] width 341 height 117
click at [194, 627] on input "text" at bounding box center [213, 614] width 241 height 34
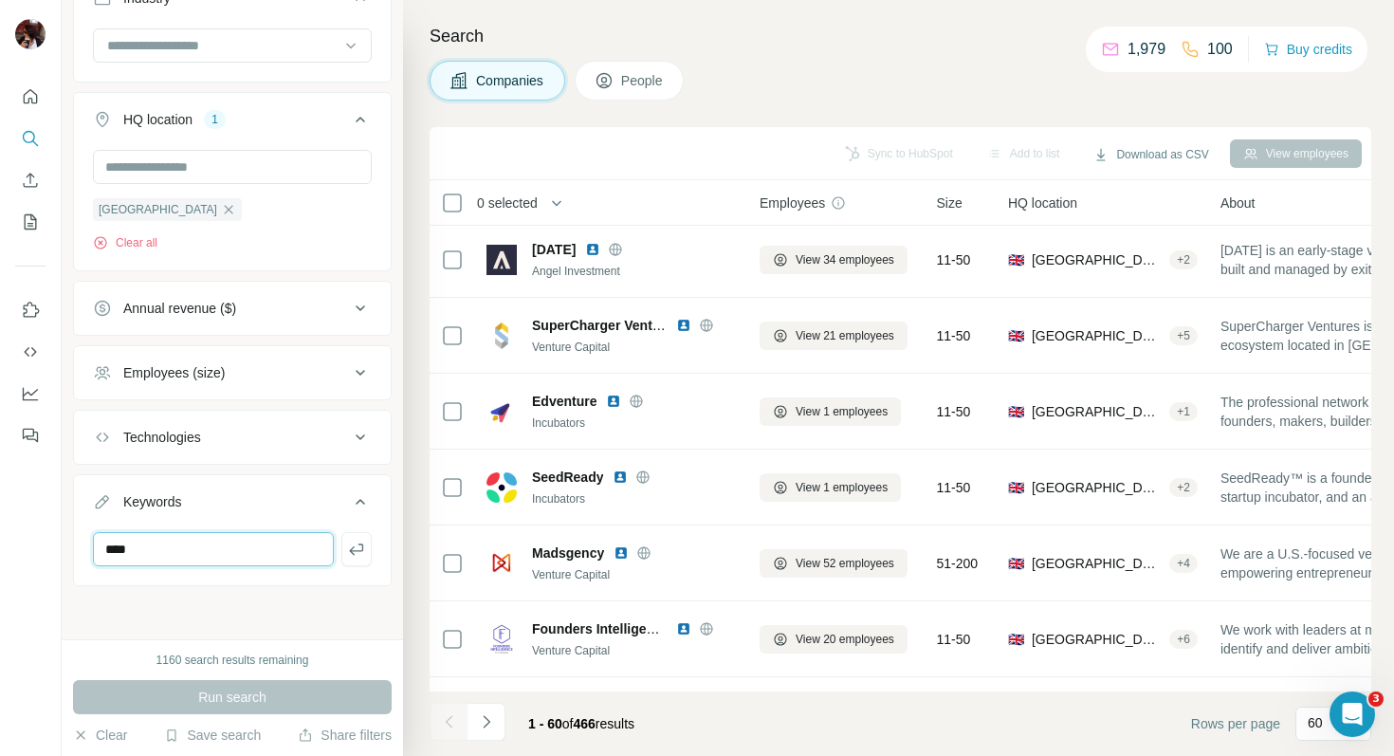
scroll to position [692, 0]
type input "****"
click at [249, 602] on div "New search Hide Company lookalikes 4 Find companies similar to one you've succe…" at bounding box center [232, 319] width 341 height 639
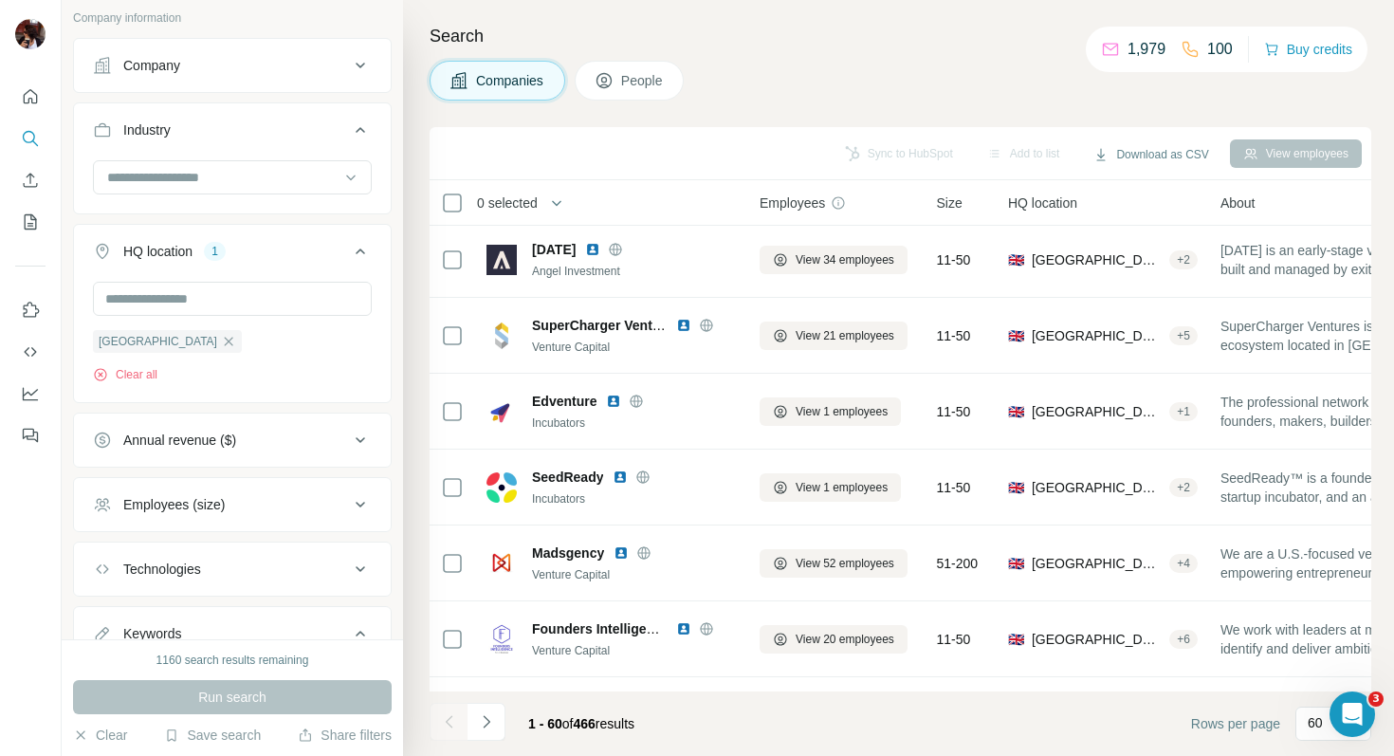
scroll to position [539, 0]
click at [224, 190] on input at bounding box center [222, 179] width 234 height 21
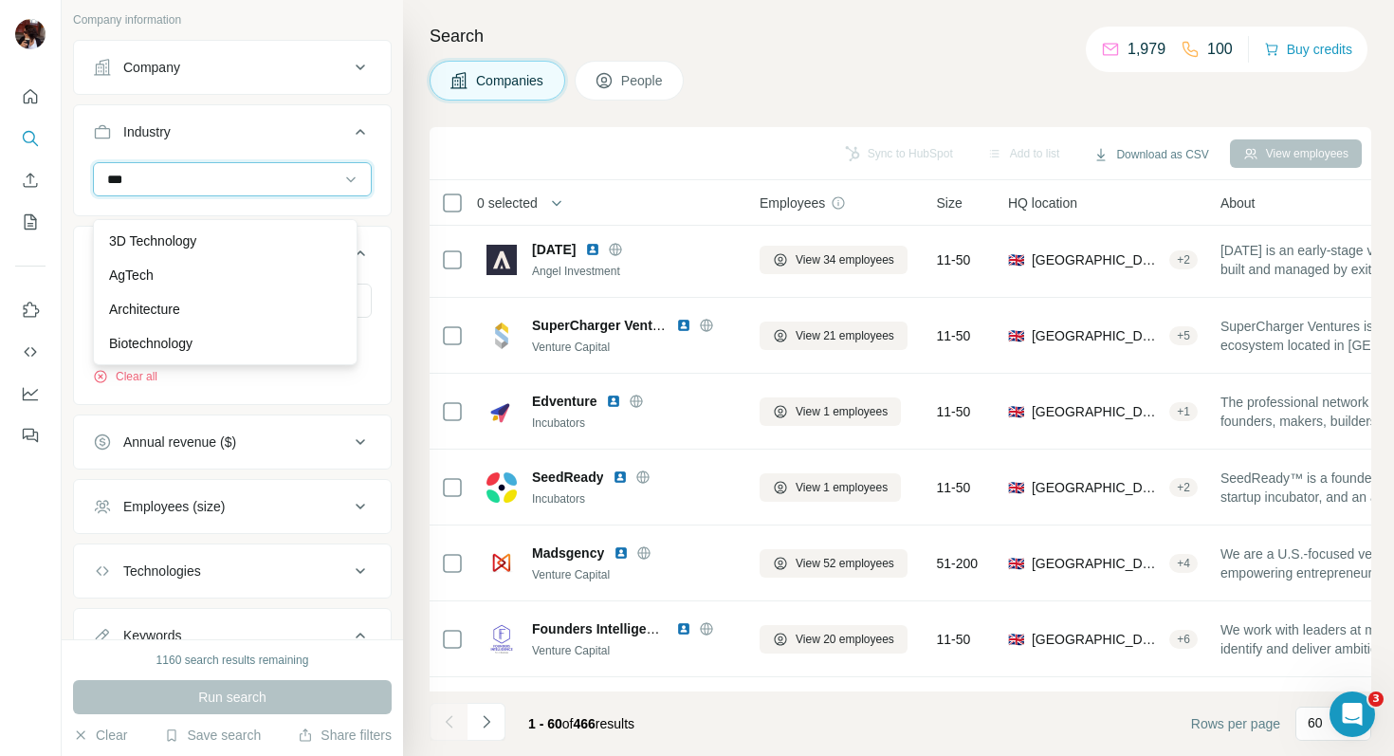
type input "****"
click at [130, 190] on input "****" at bounding box center [222, 179] width 234 height 21
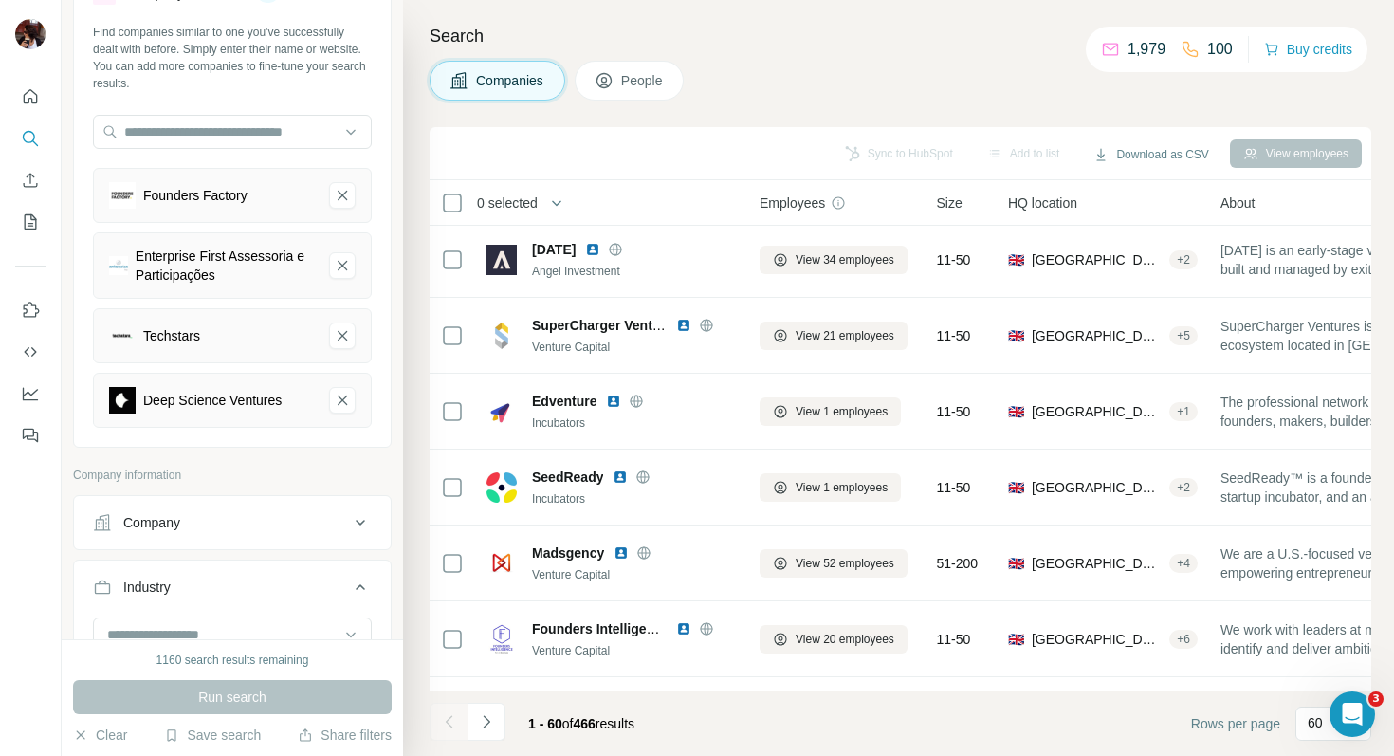
scroll to position [0, 0]
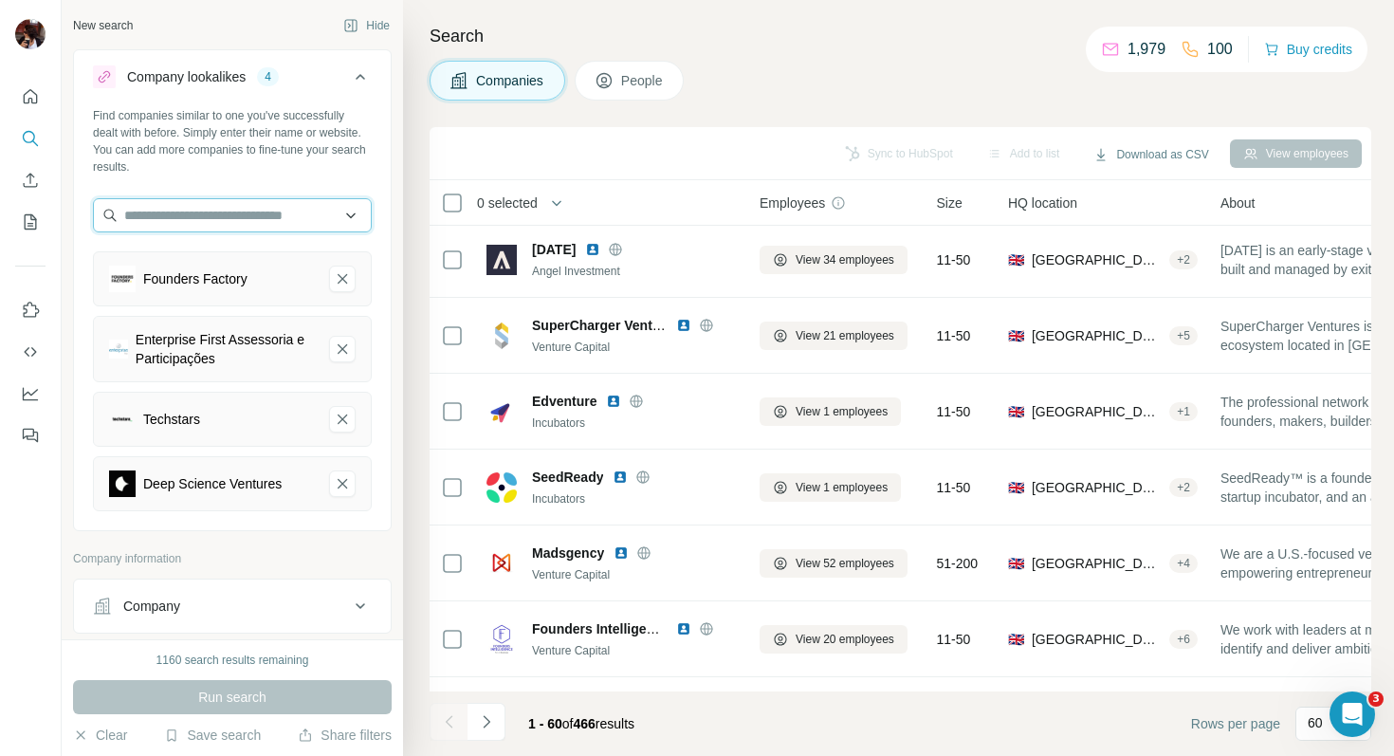
click at [179, 213] on input "text" at bounding box center [232, 215] width 279 height 34
click at [170, 221] on input "text" at bounding box center [232, 215] width 279 height 34
paste input "*********"
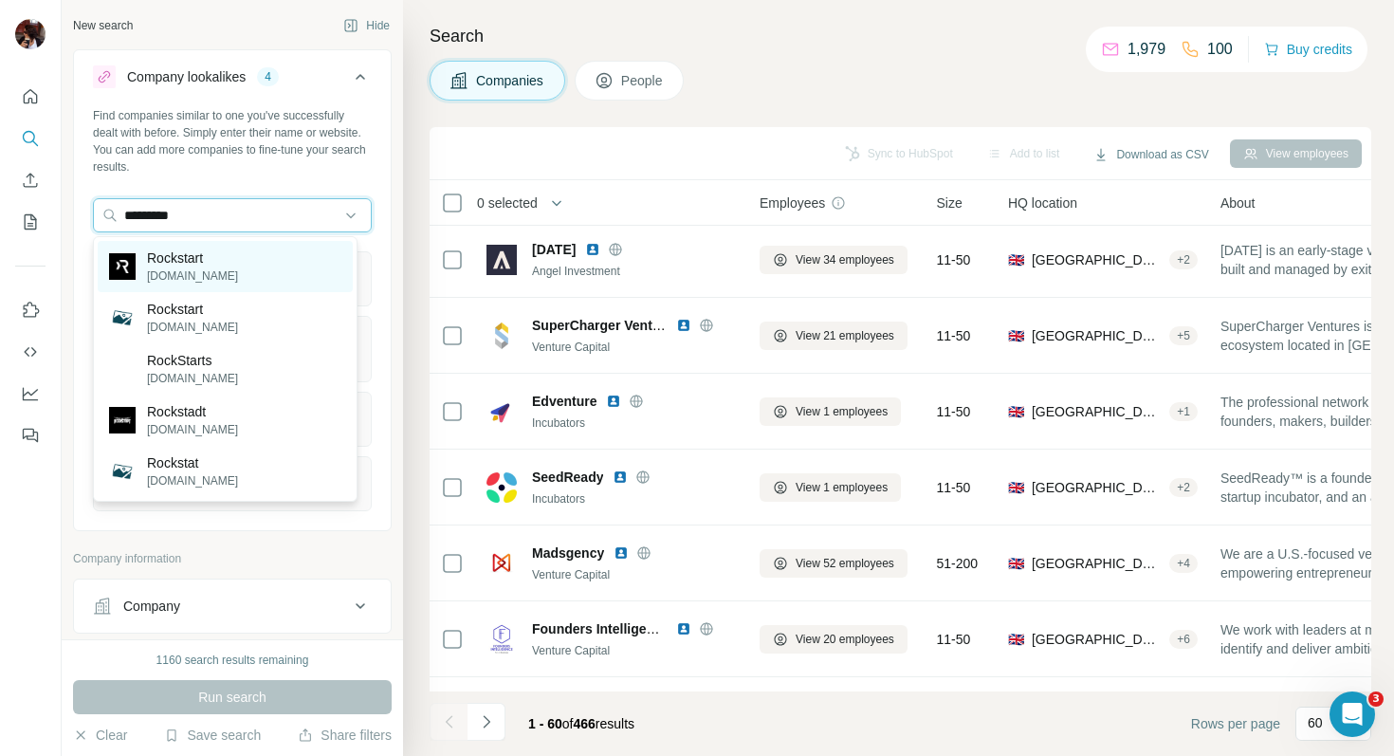
type input "*********"
click at [256, 271] on div "Rockstart rockstart.com" at bounding box center [225, 266] width 255 height 51
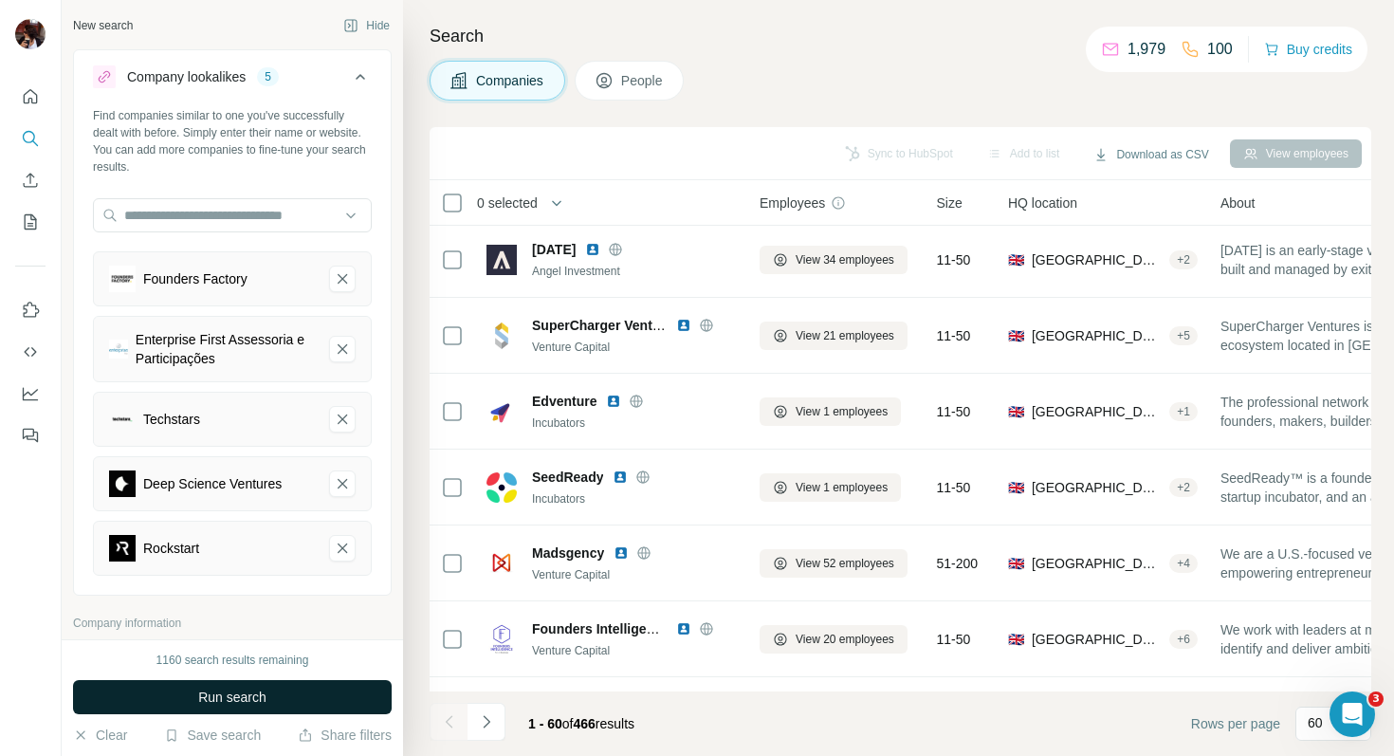
click at [283, 695] on button "Run search" at bounding box center [232, 697] width 319 height 34
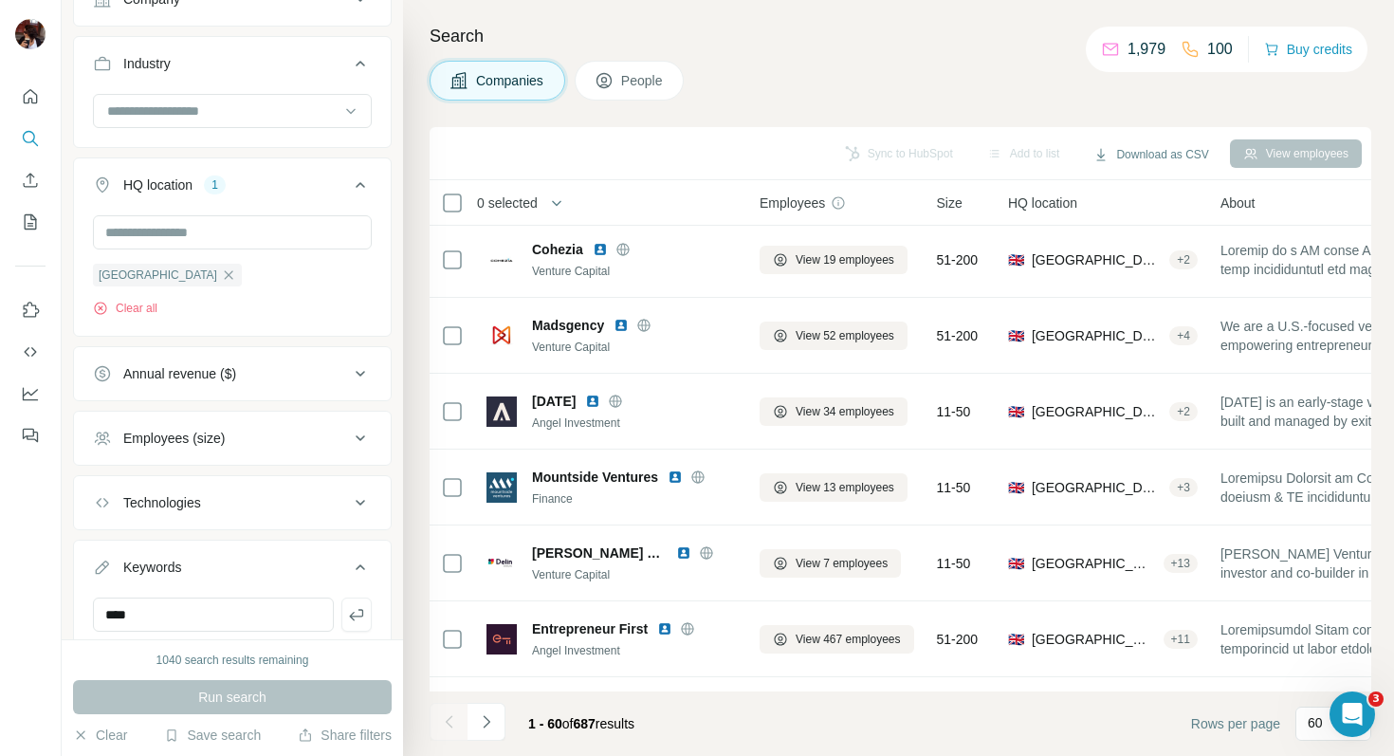
scroll to position [673, 0]
click at [257, 511] on div "Technologies" at bounding box center [221, 501] width 256 height 19
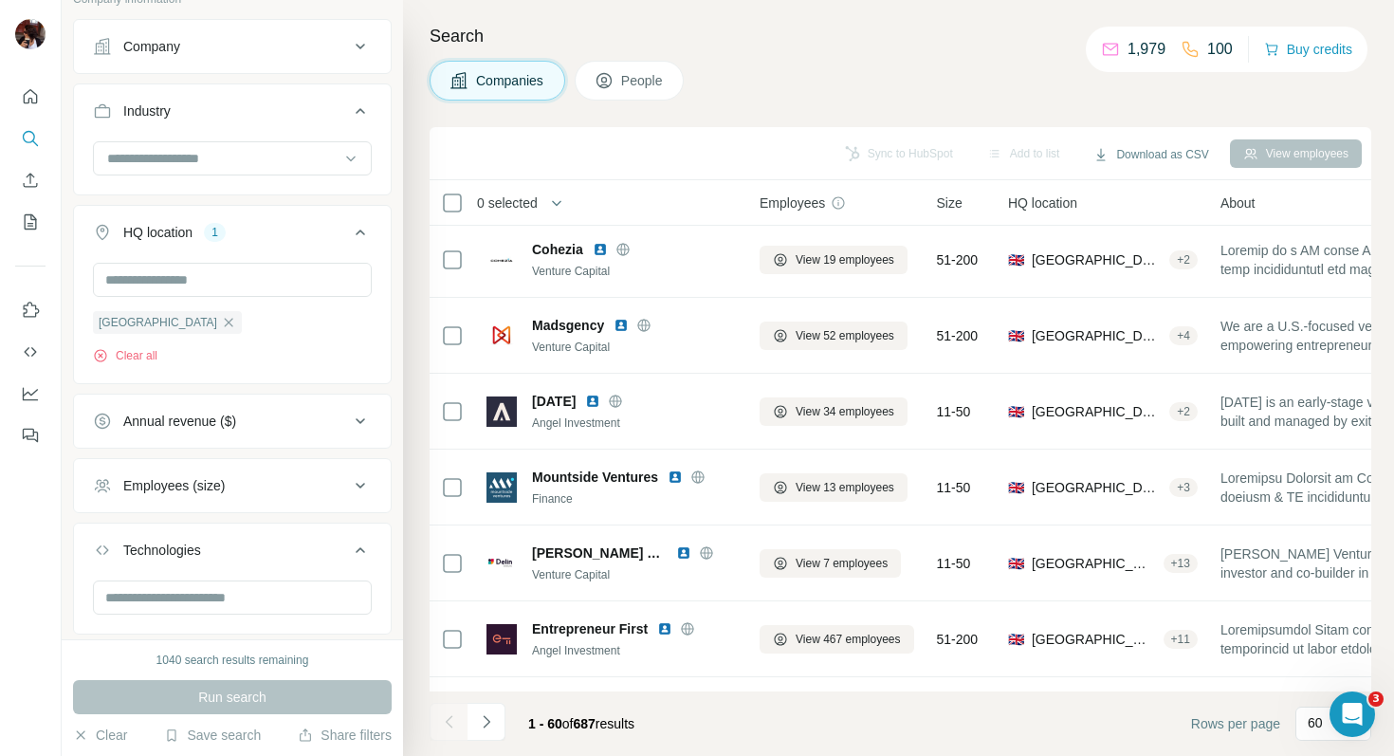
scroll to position [516, 0]
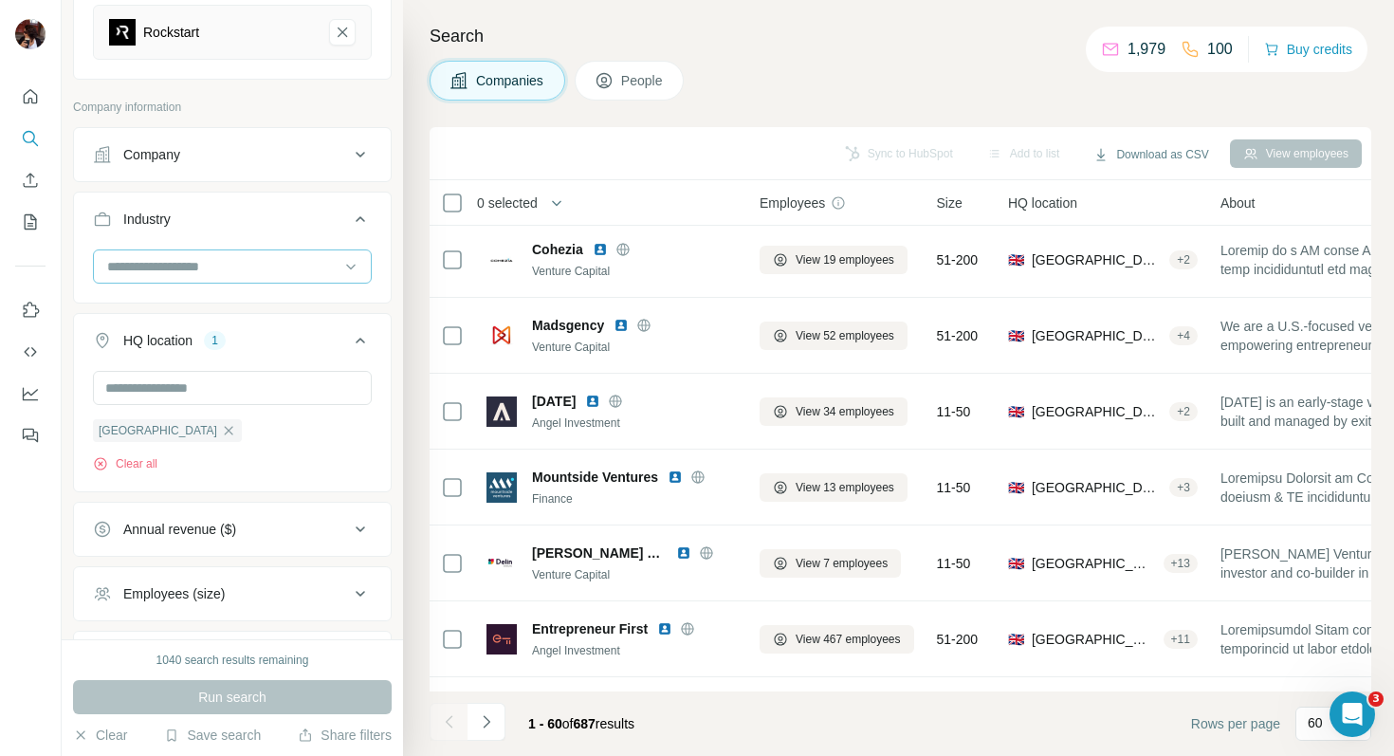
click at [212, 277] on input at bounding box center [222, 266] width 234 height 21
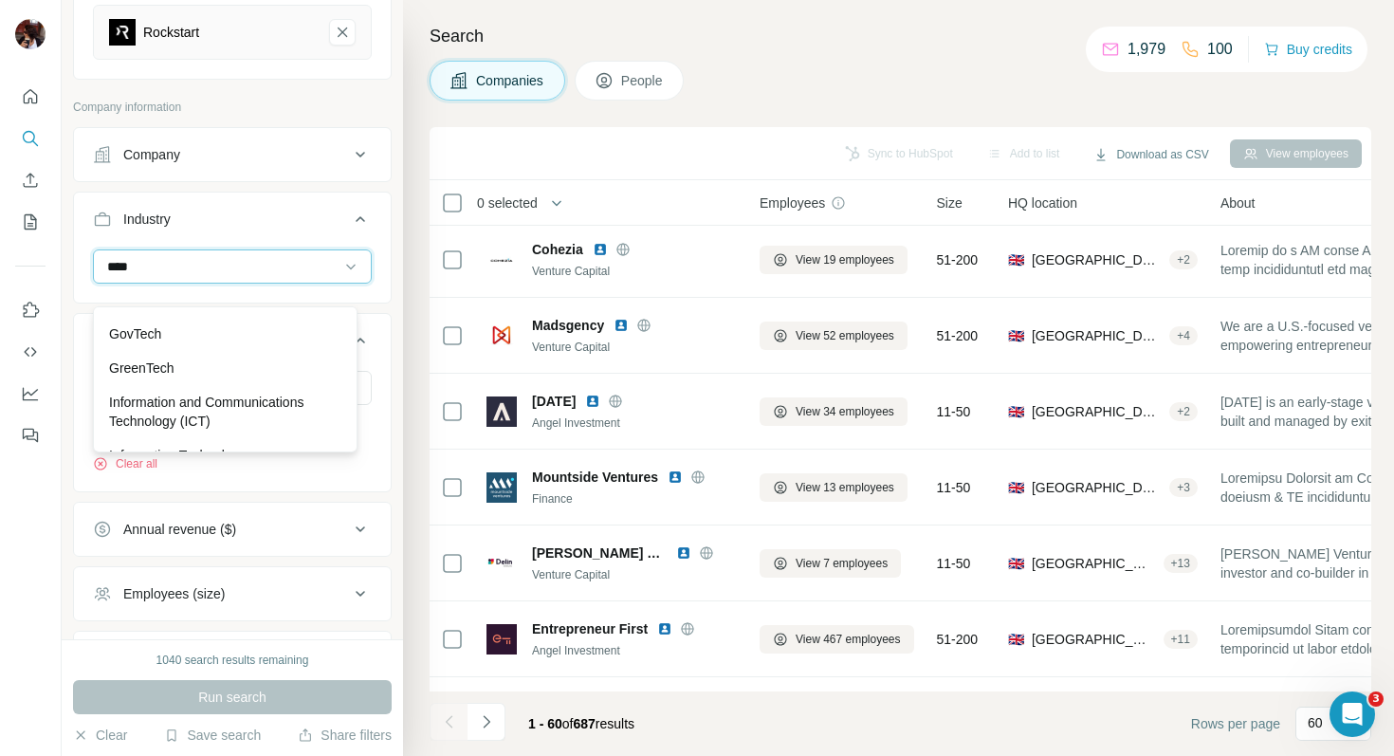
scroll to position [0, 0]
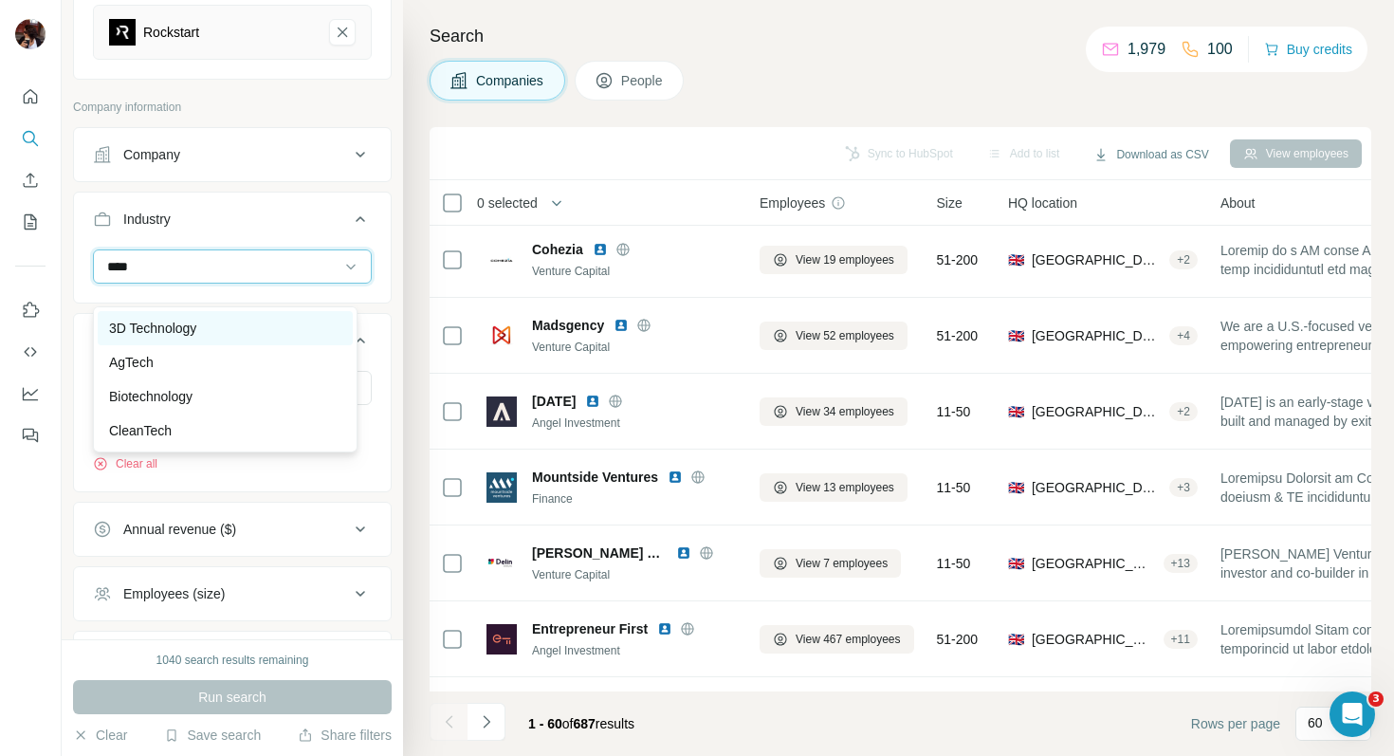
type input "****"
click at [283, 325] on div "3D Technology" at bounding box center [225, 328] width 232 height 19
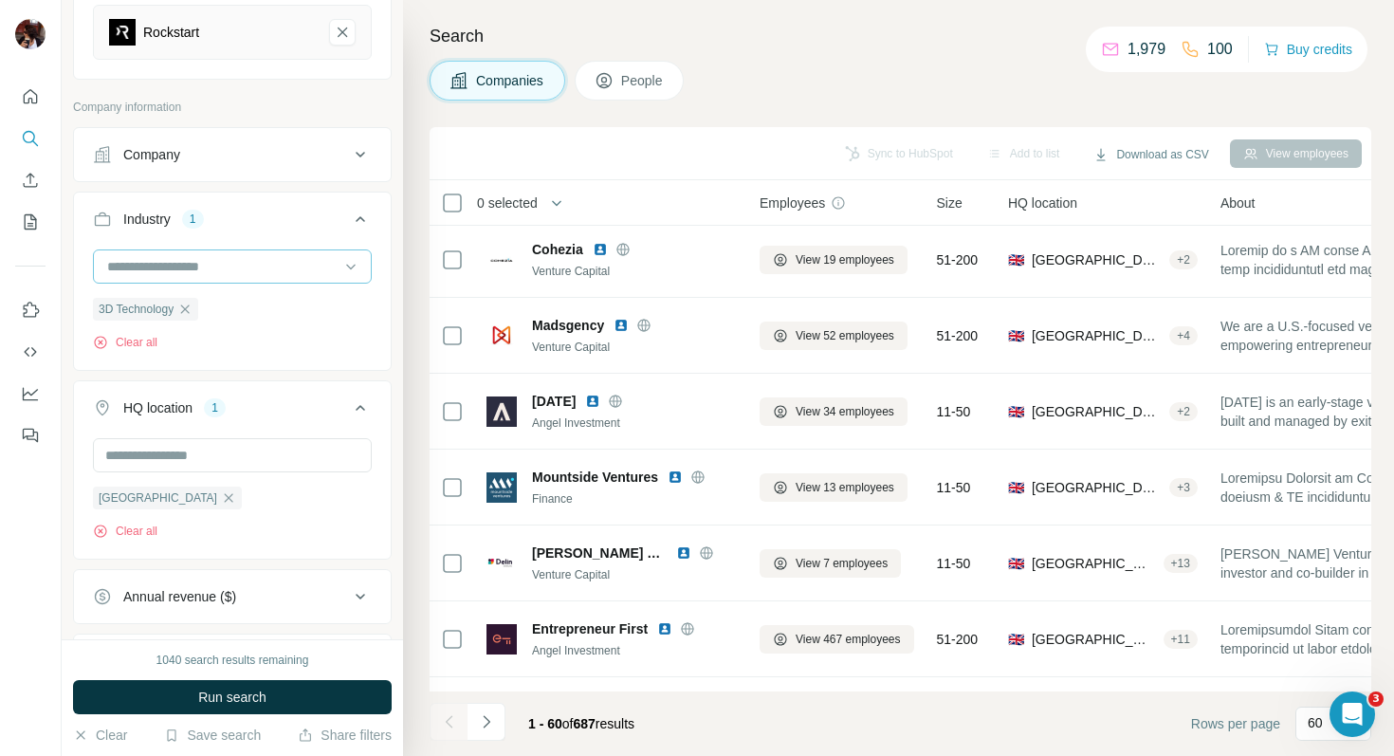
click at [253, 277] on input at bounding box center [222, 266] width 234 height 21
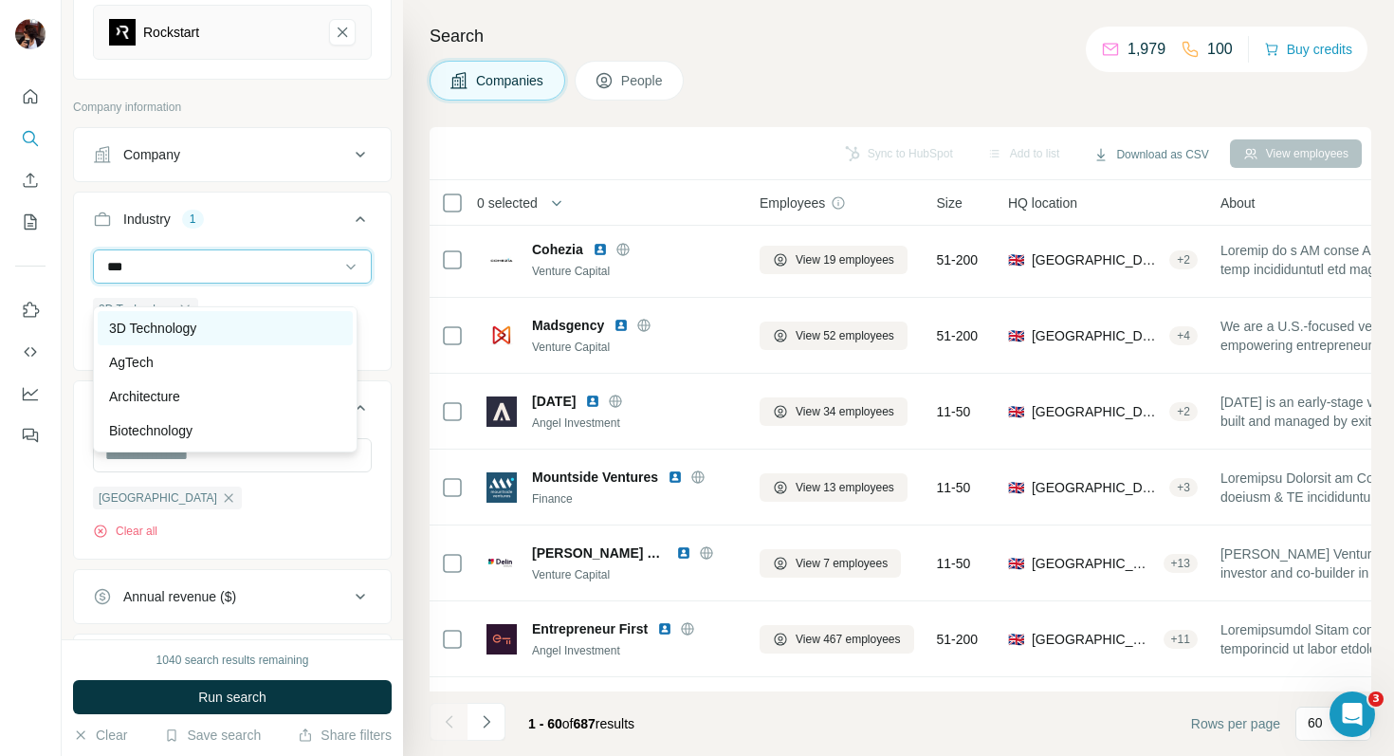
type input "***"
click at [229, 325] on div "3D Technology" at bounding box center [225, 328] width 232 height 19
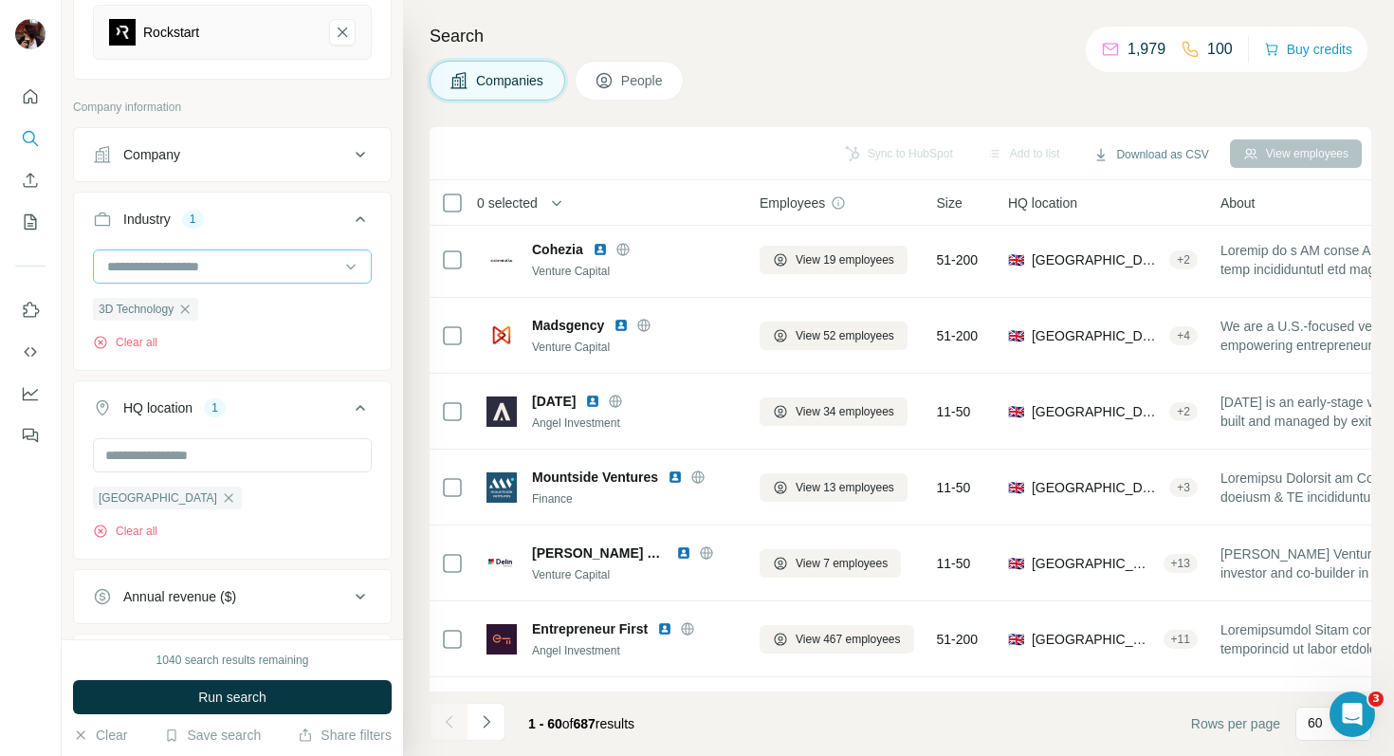
click at [205, 277] on input at bounding box center [222, 266] width 234 height 21
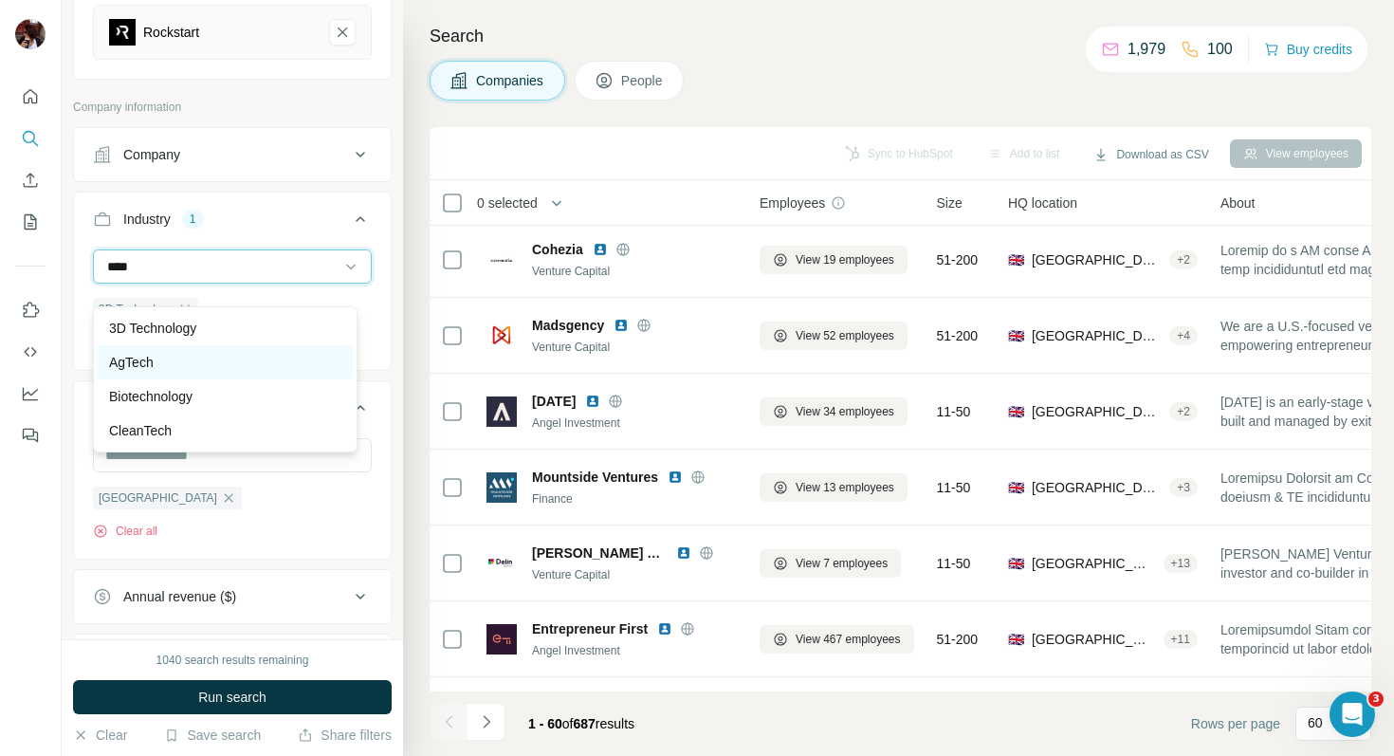
type input "****"
click at [185, 360] on div "AgTech" at bounding box center [225, 362] width 232 height 19
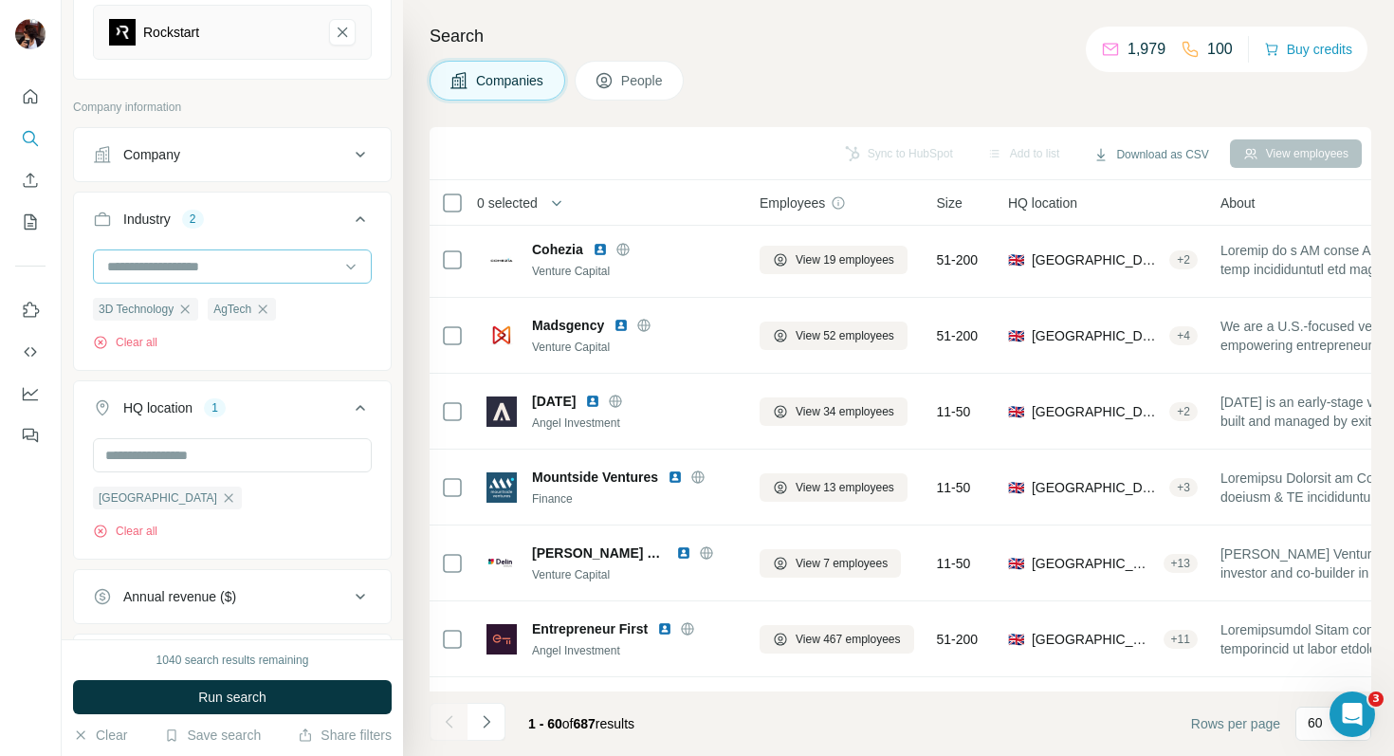
click at [176, 277] on input at bounding box center [222, 266] width 234 height 21
click at [254, 262] on div "Technical Support" at bounding box center [225, 245] width 255 height 34
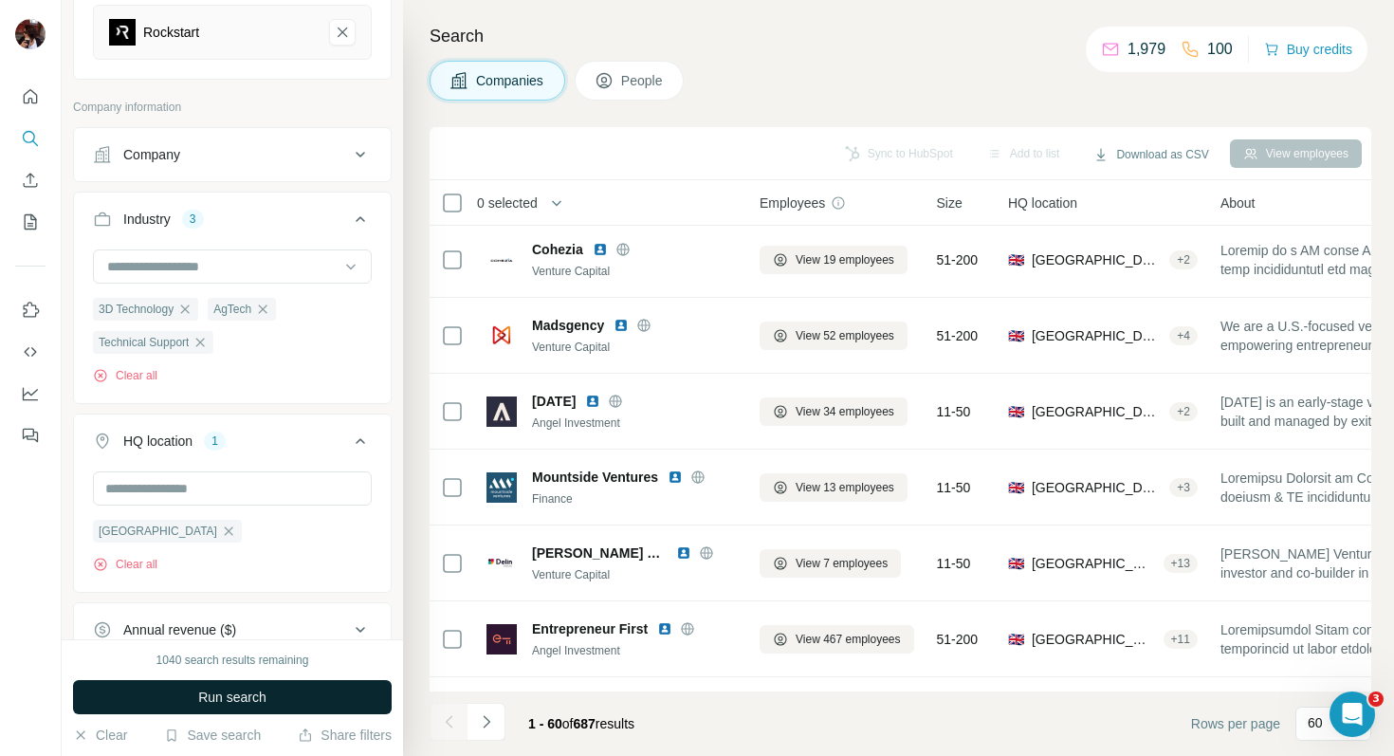
click at [234, 697] on span "Run search" at bounding box center [232, 697] width 68 height 19
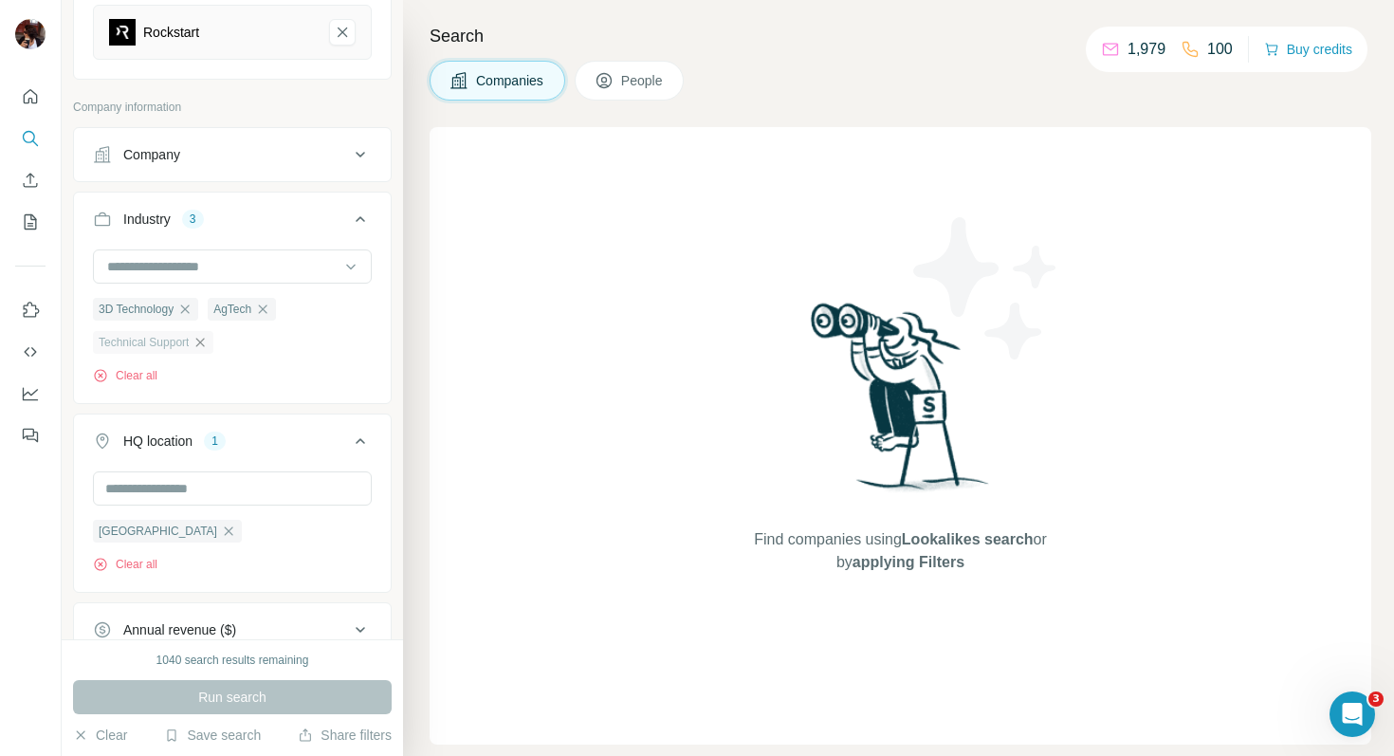
click at [207, 350] on icon "button" at bounding box center [200, 342] width 15 height 15
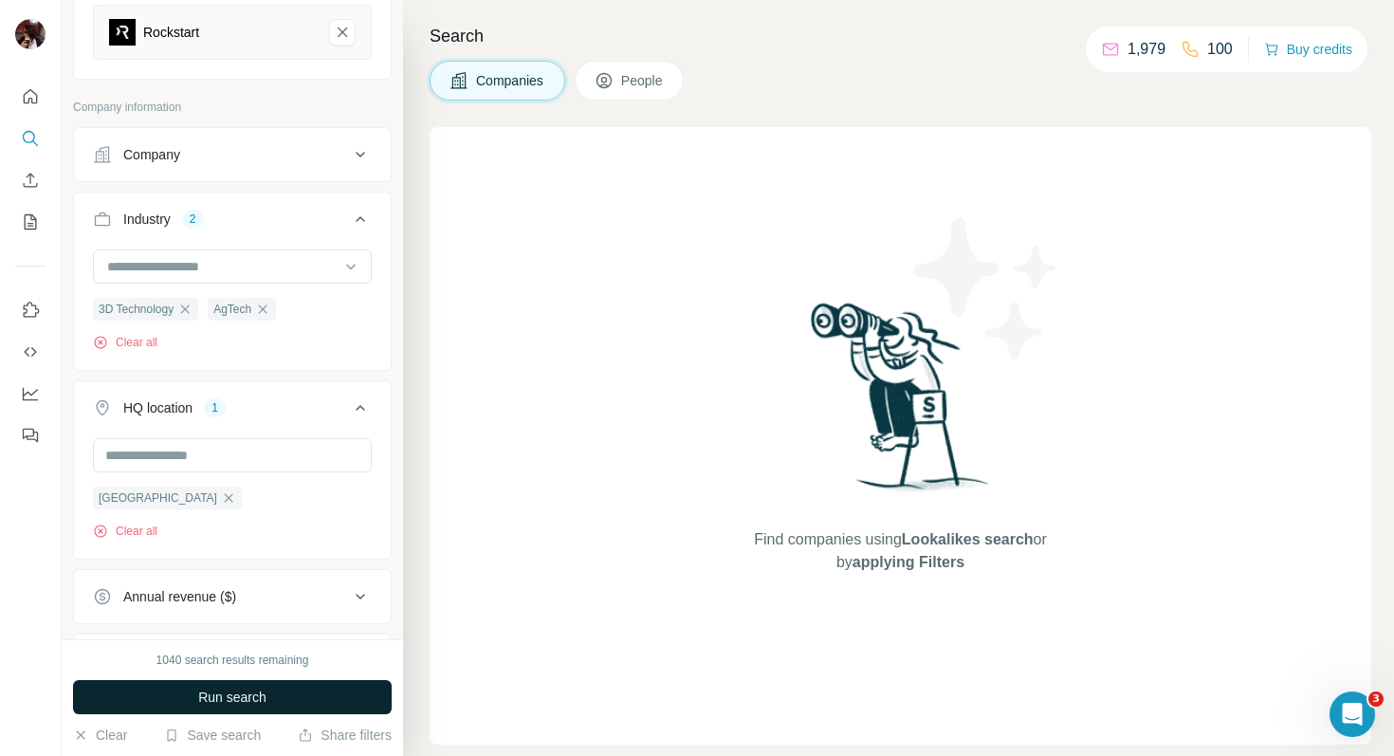
click at [240, 697] on span "Run search" at bounding box center [232, 697] width 68 height 19
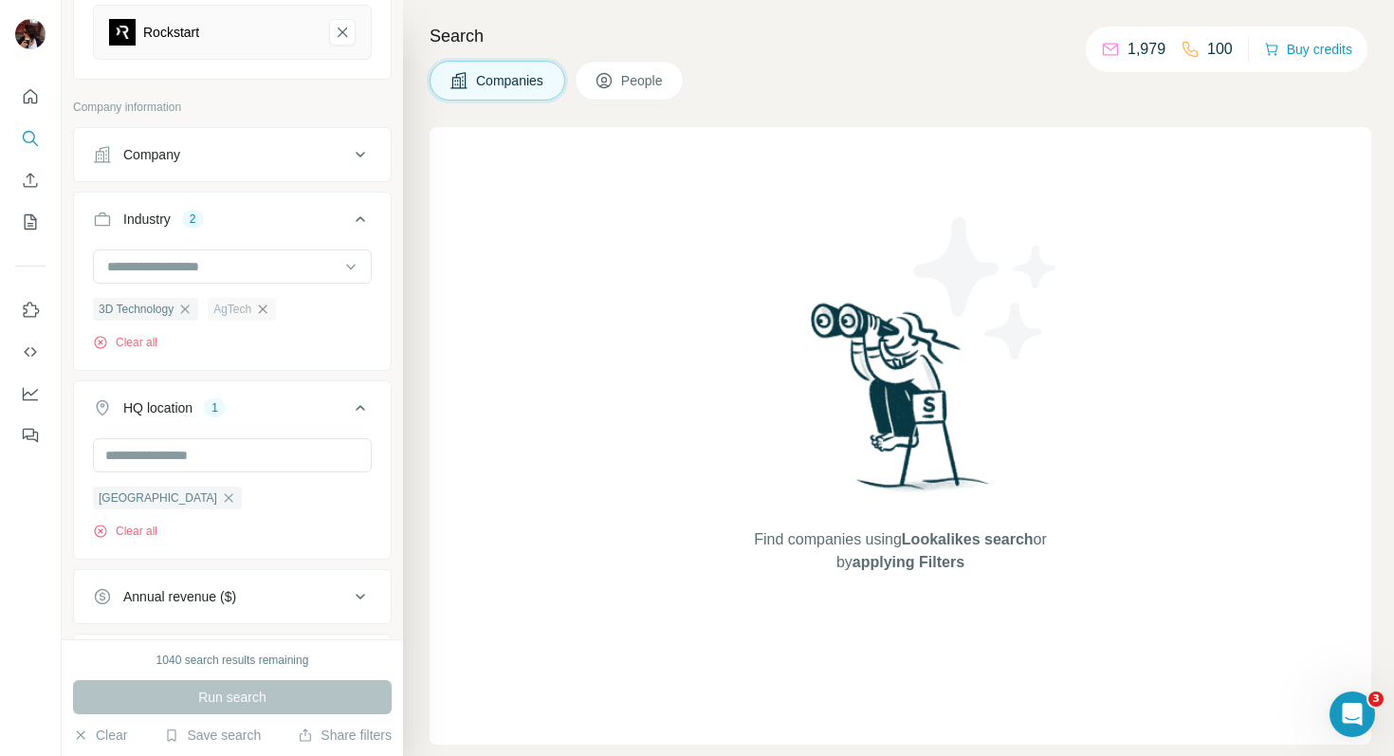
click at [270, 317] on icon "button" at bounding box center [262, 309] width 15 height 15
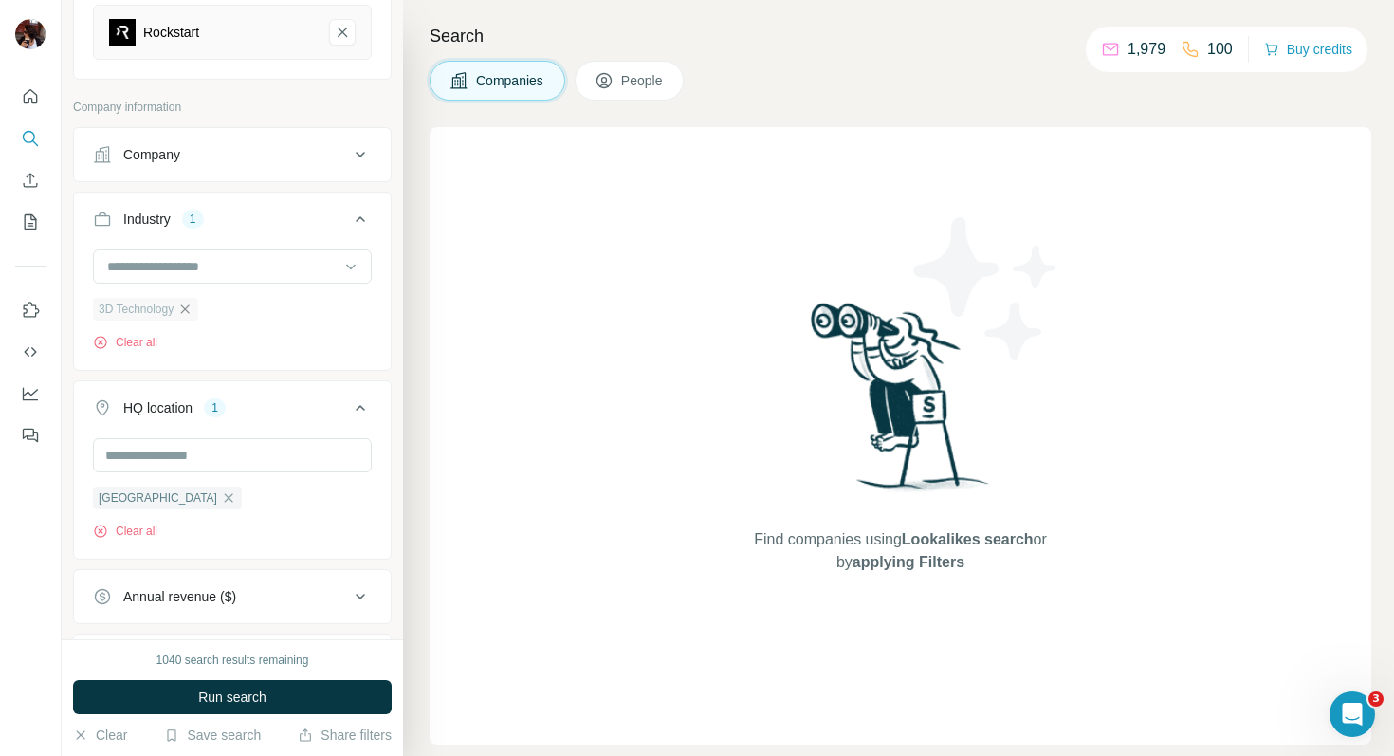
click at [193, 317] on icon "button" at bounding box center [184, 309] width 15 height 15
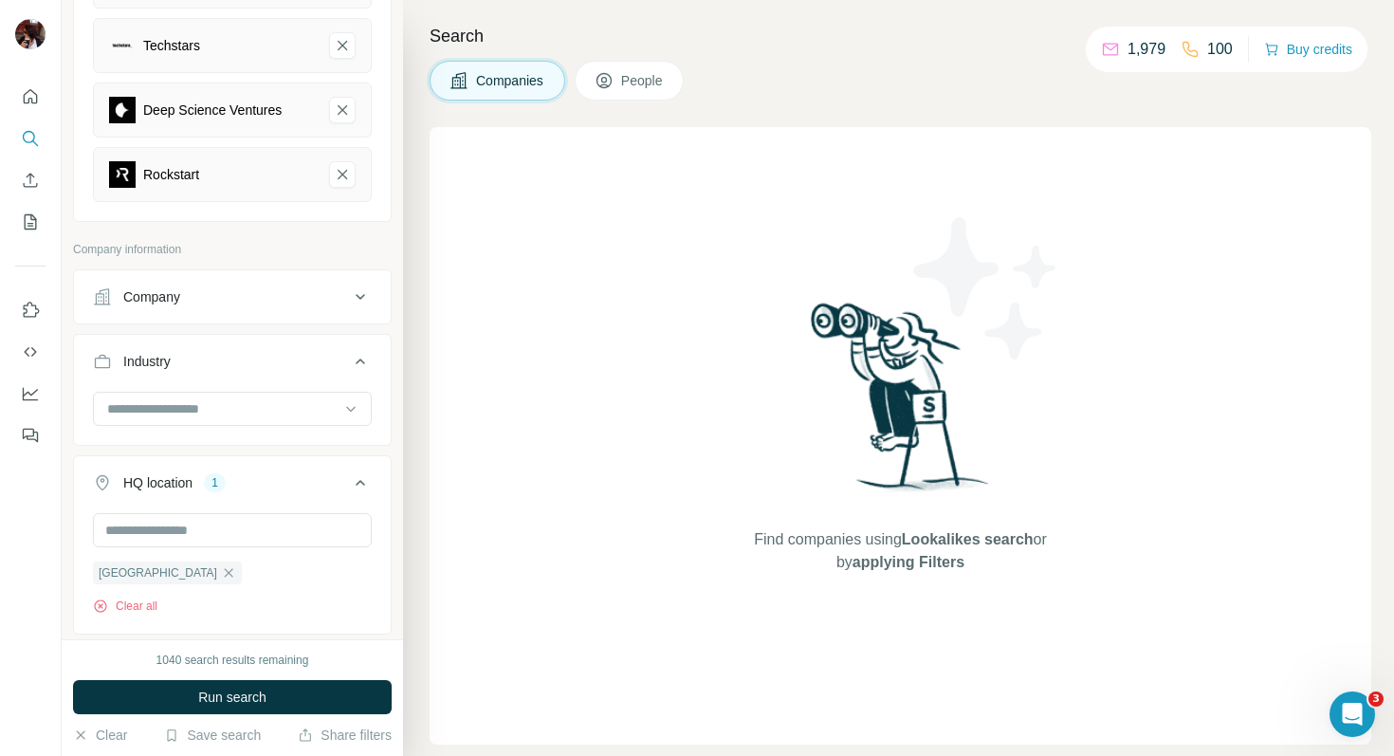
scroll to position [236, 0]
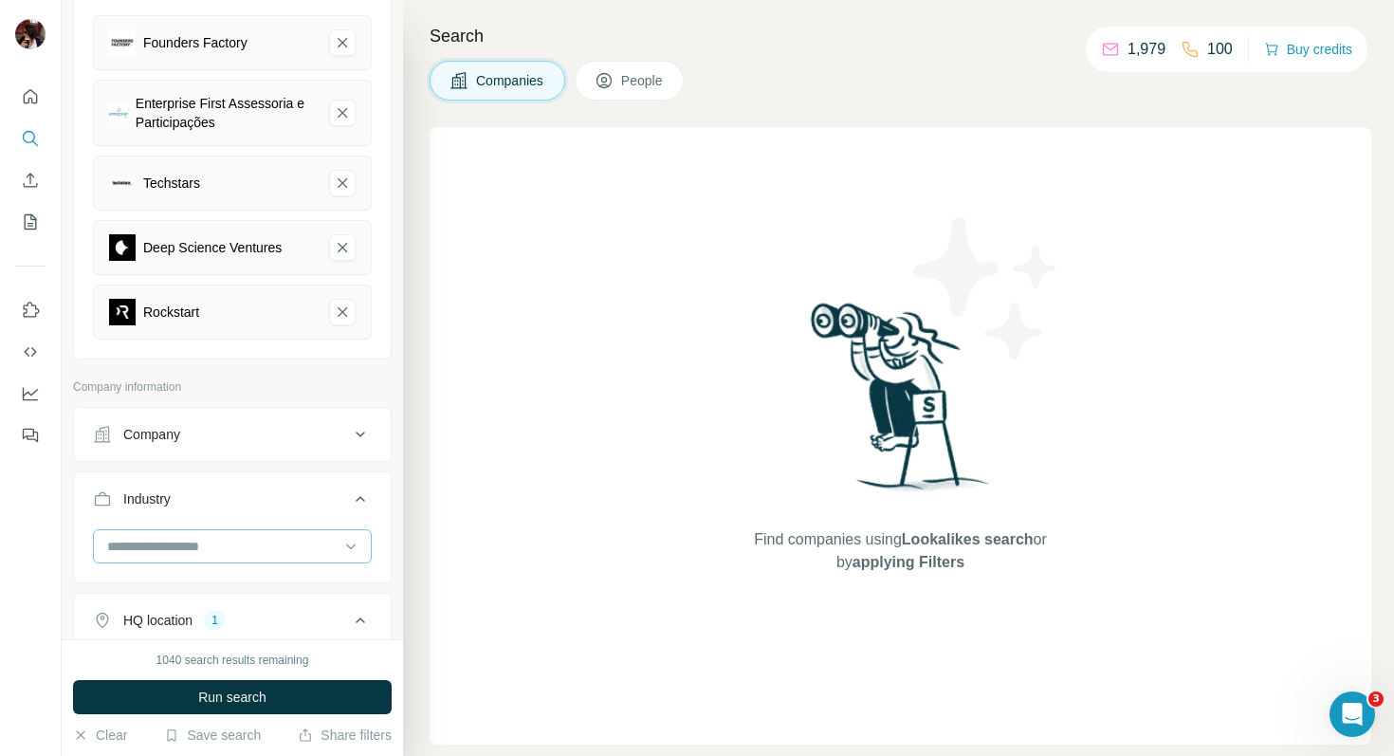
drag, startPoint x: 257, startPoint y: 699, endPoint x: 264, endPoint y: 558, distance: 141.5
click at [257, 700] on span "Run search" at bounding box center [232, 697] width 68 height 19
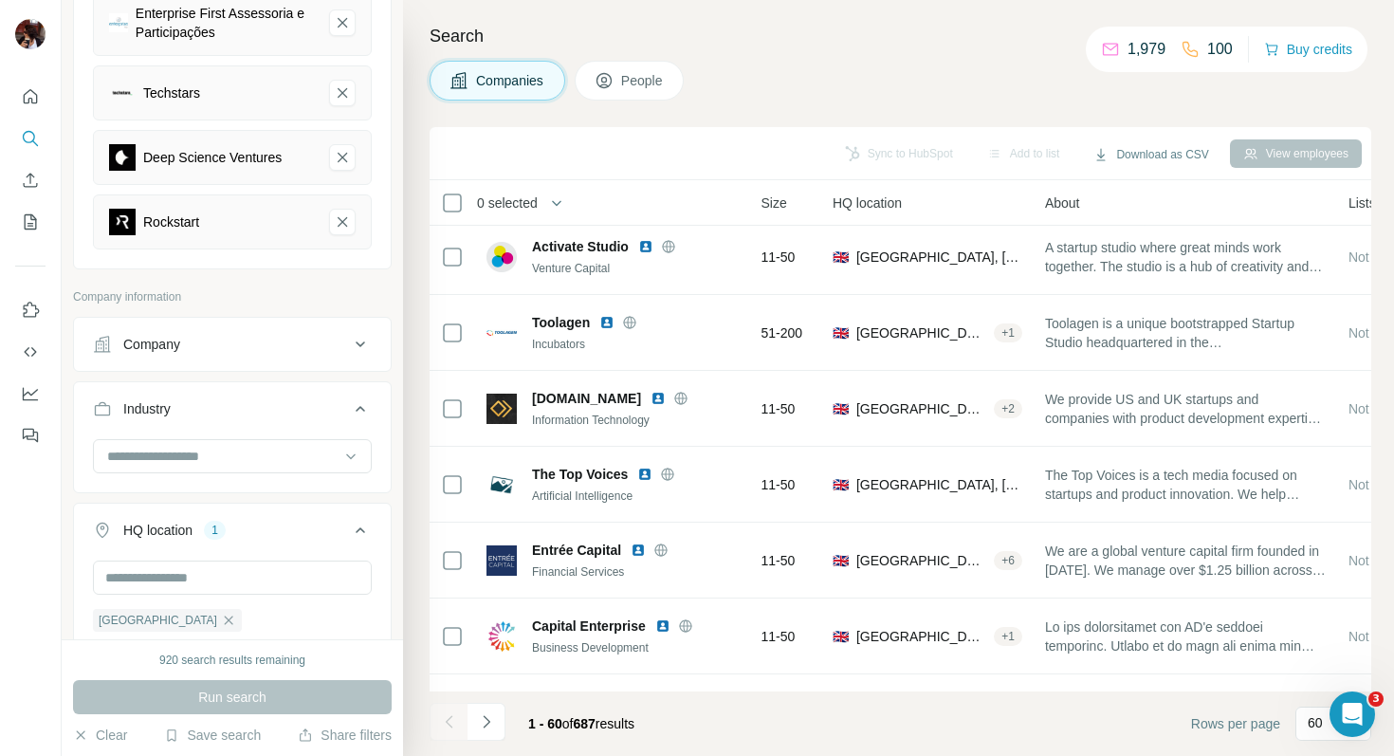
scroll to position [355, 0]
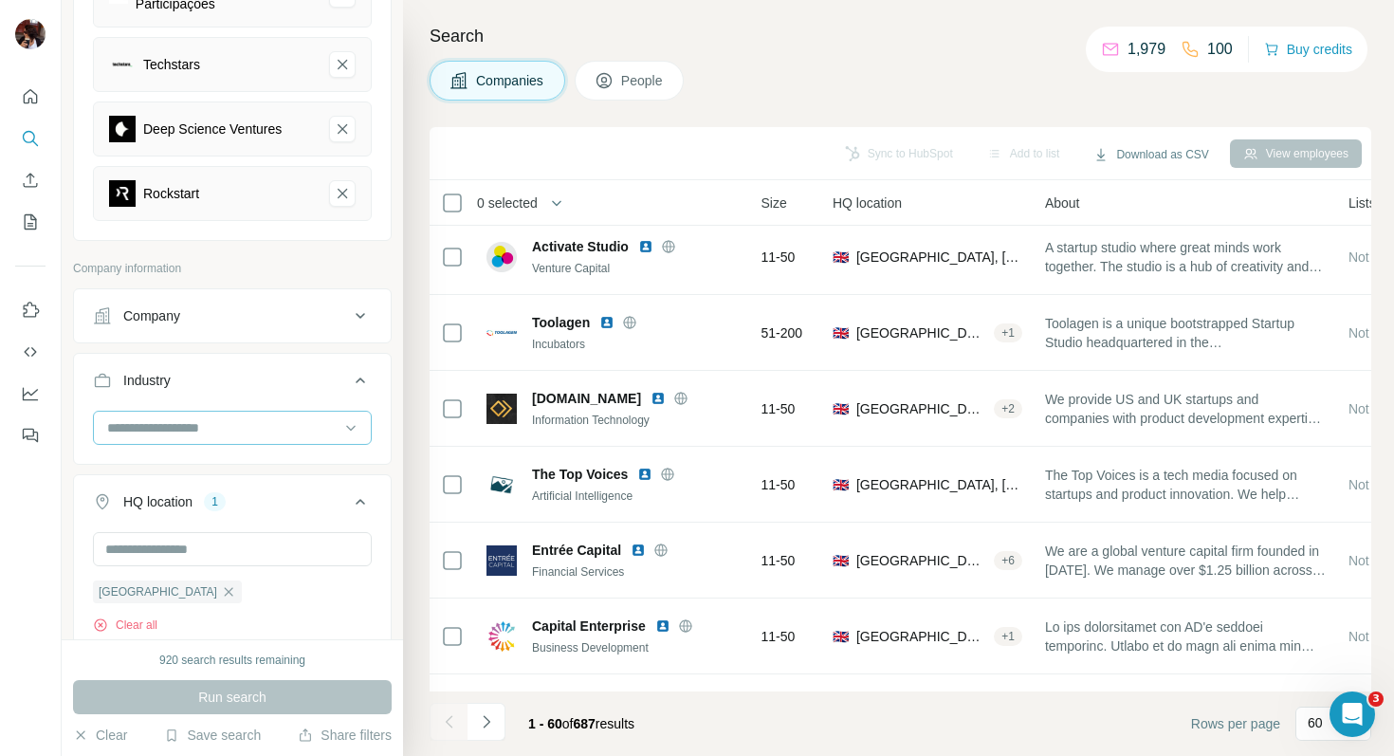
click at [223, 438] on input at bounding box center [222, 427] width 234 height 21
type input "***"
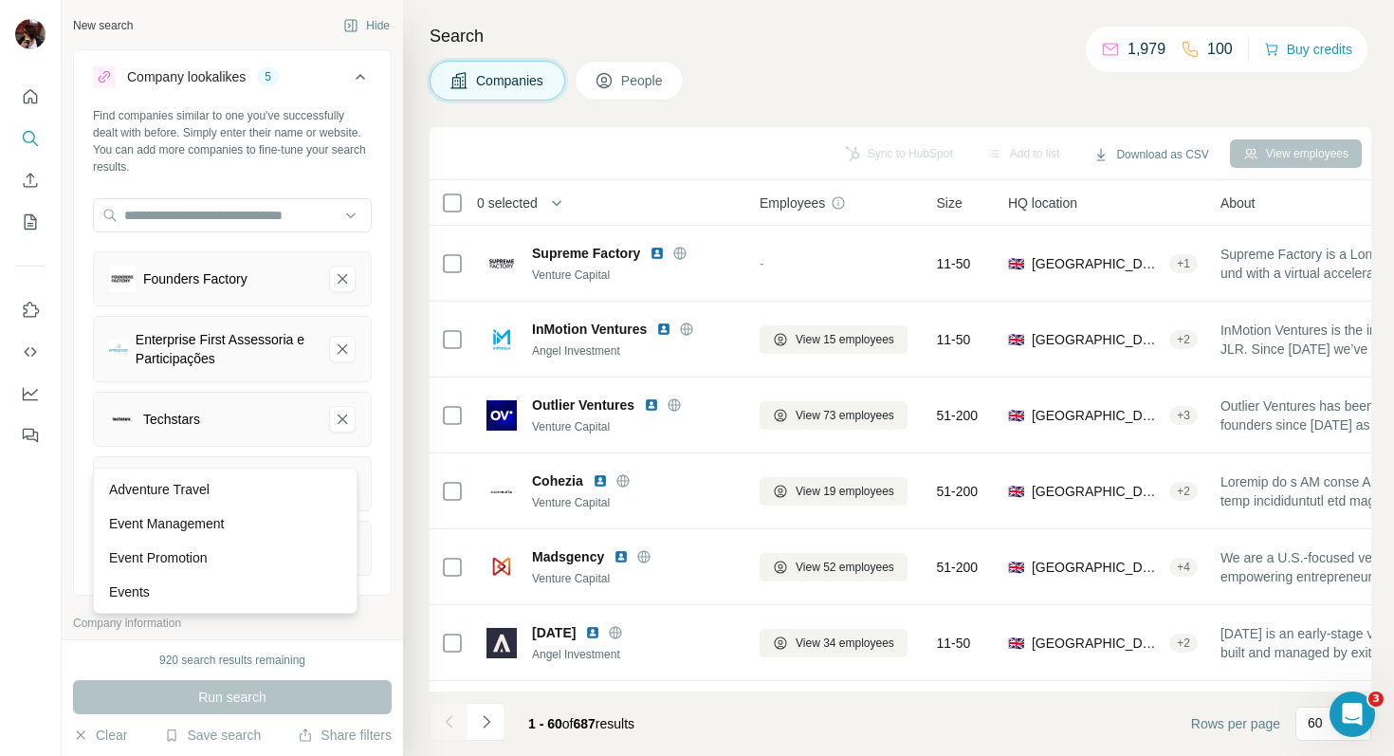
scroll to position [68, 0]
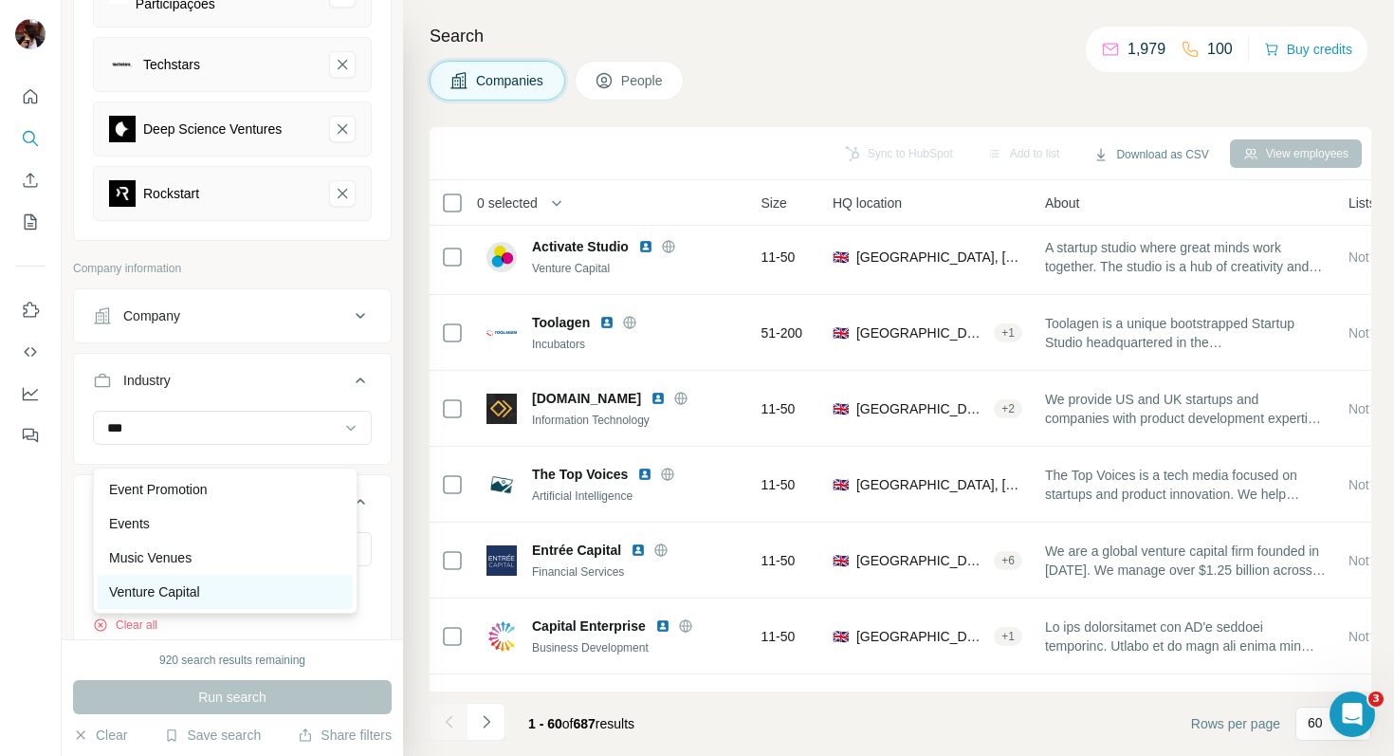
type input "***"
click at [227, 605] on div "Venture Capital" at bounding box center [225, 592] width 255 height 34
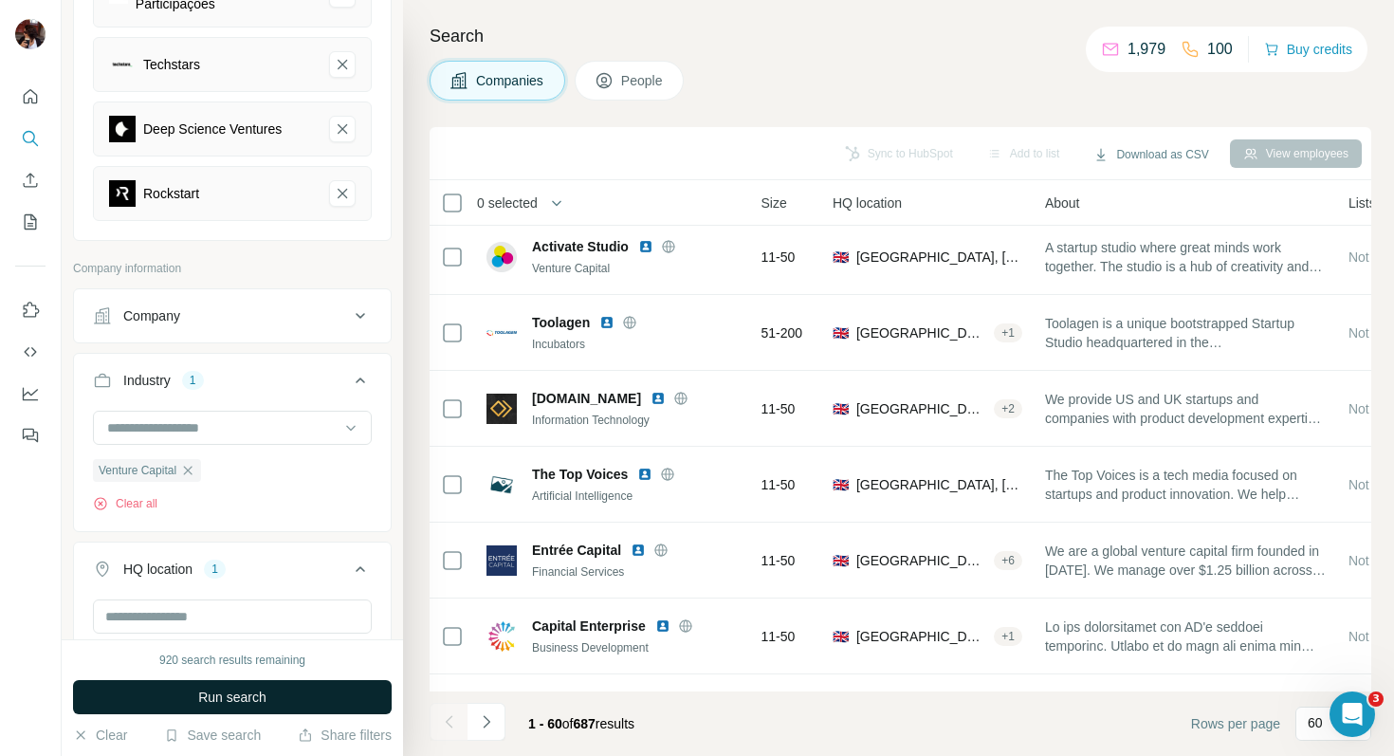
click at [249, 695] on span "Run search" at bounding box center [232, 697] width 68 height 19
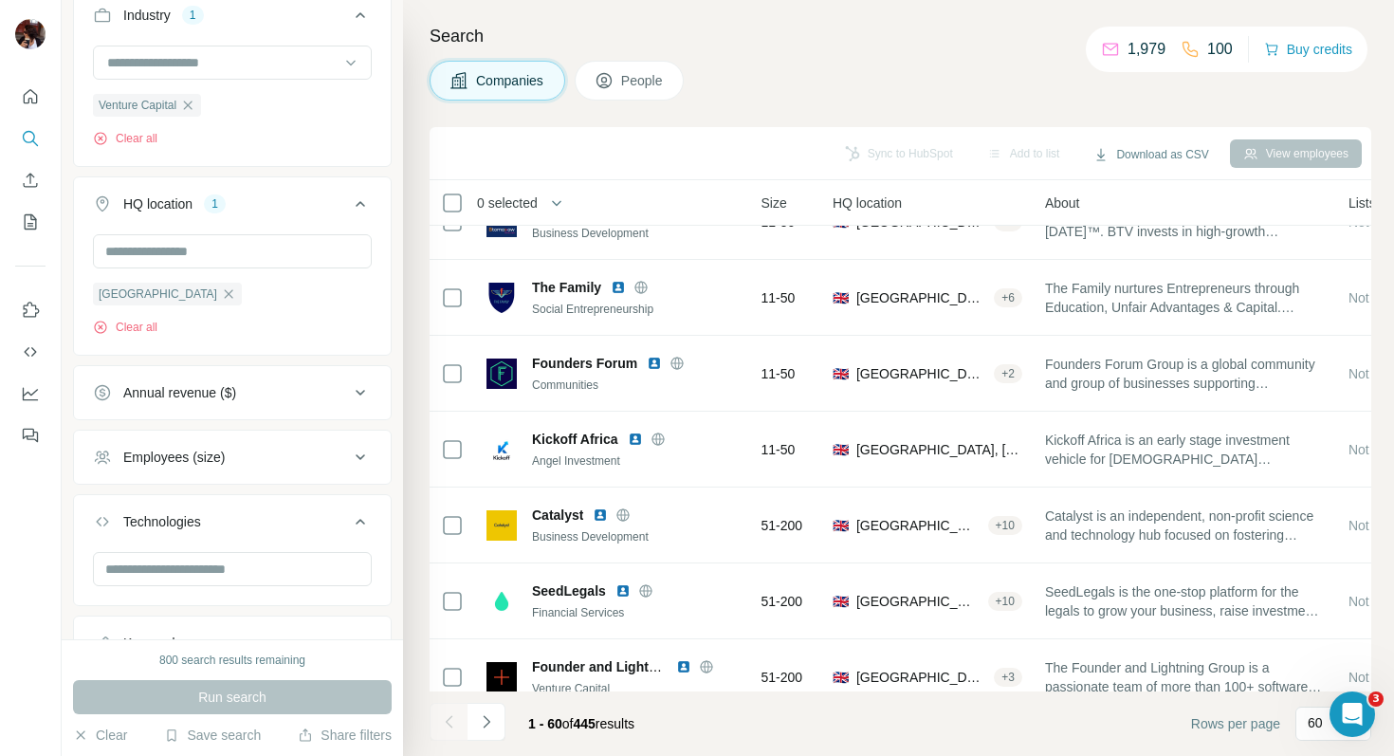
scroll to position [876, 0]
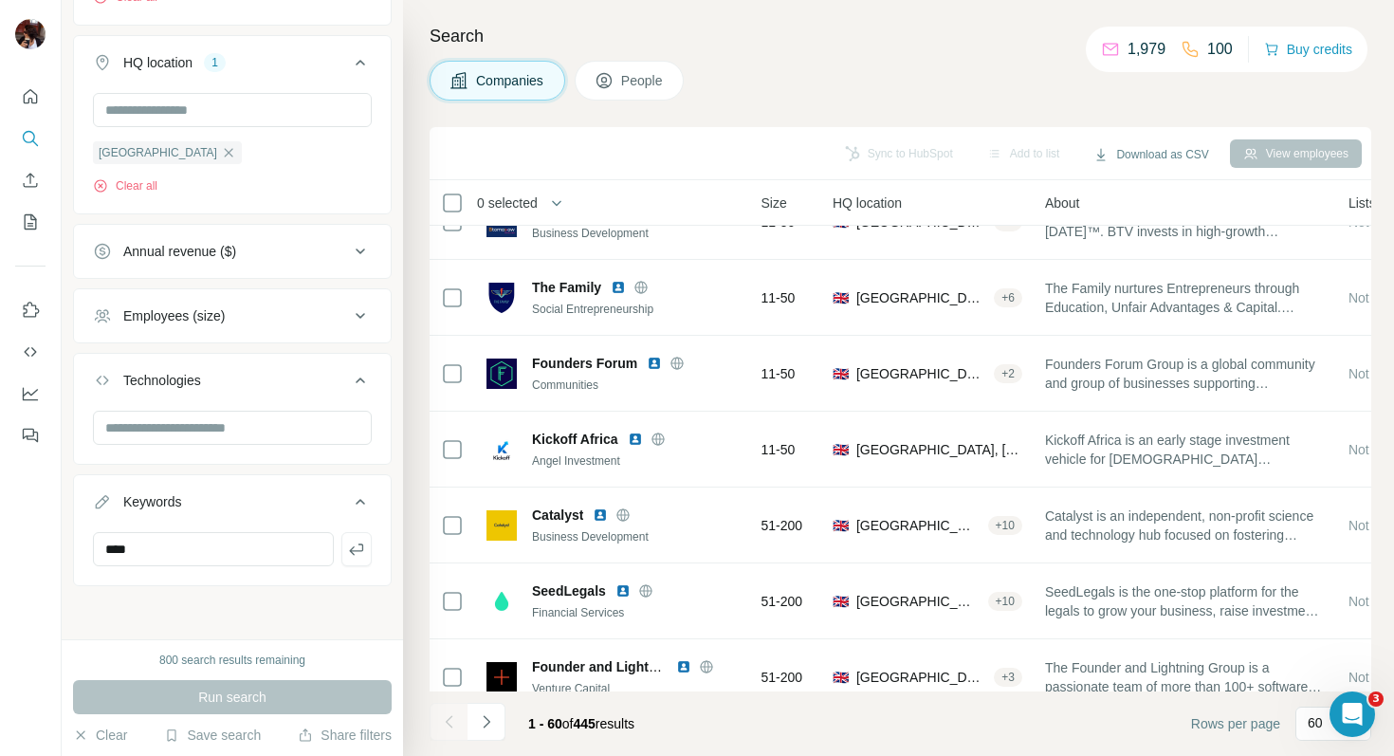
click at [290, 324] on div "Employees (size)" at bounding box center [221, 315] width 256 height 19
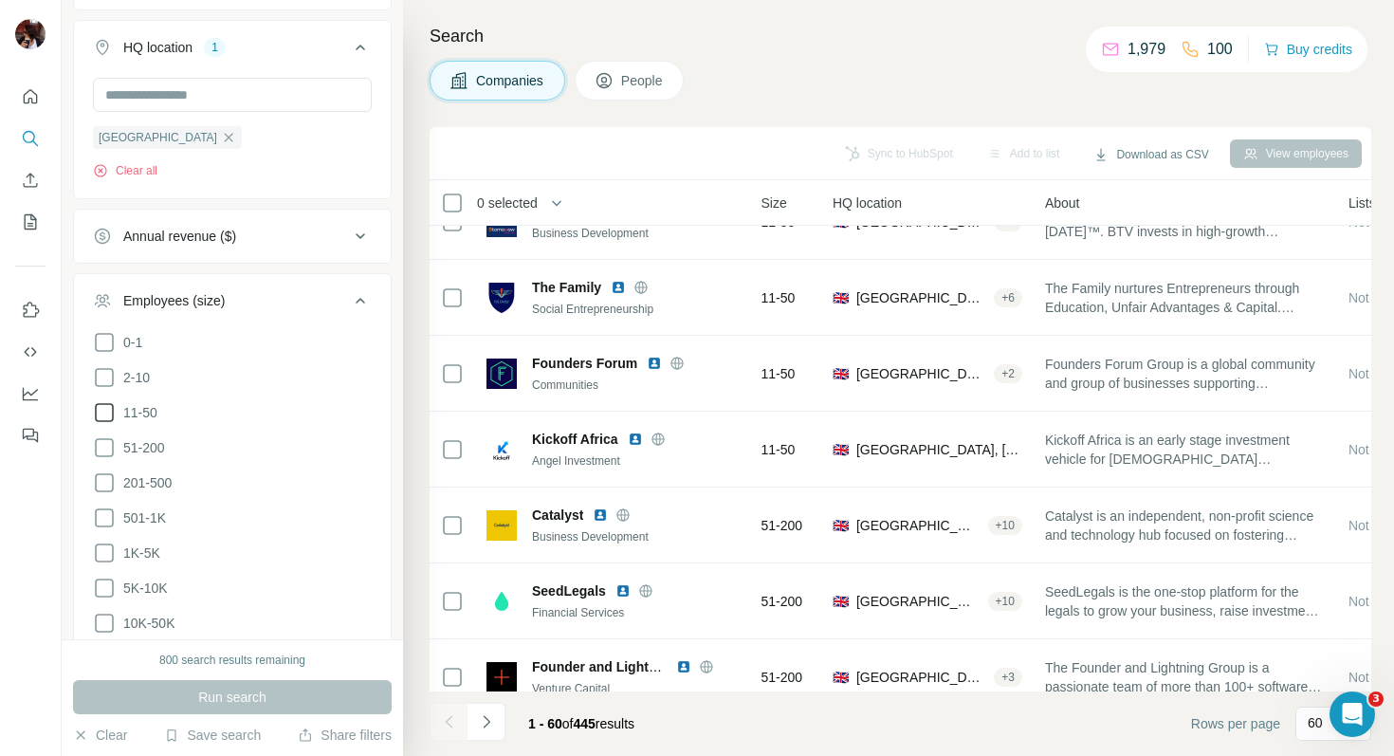
click at [106, 424] on icon at bounding box center [104, 412] width 23 height 23
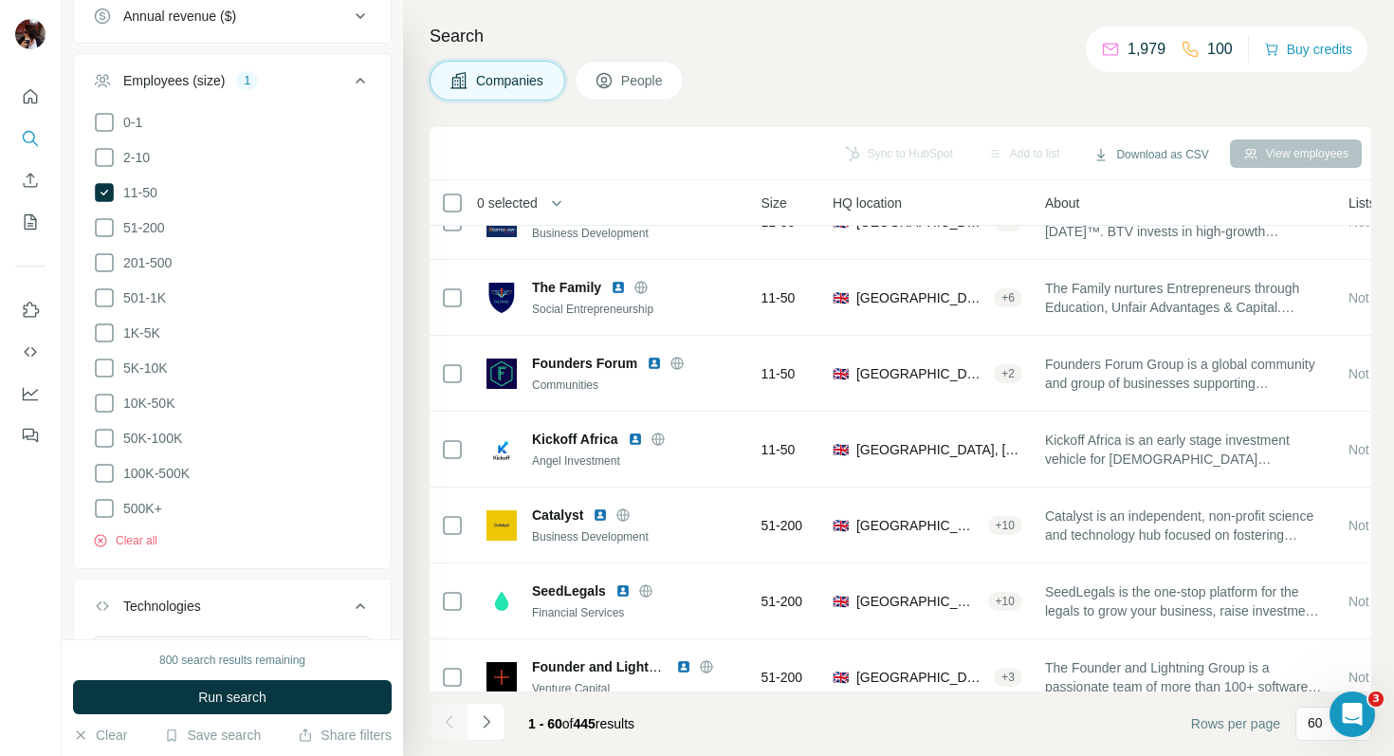
scroll to position [734, 0]
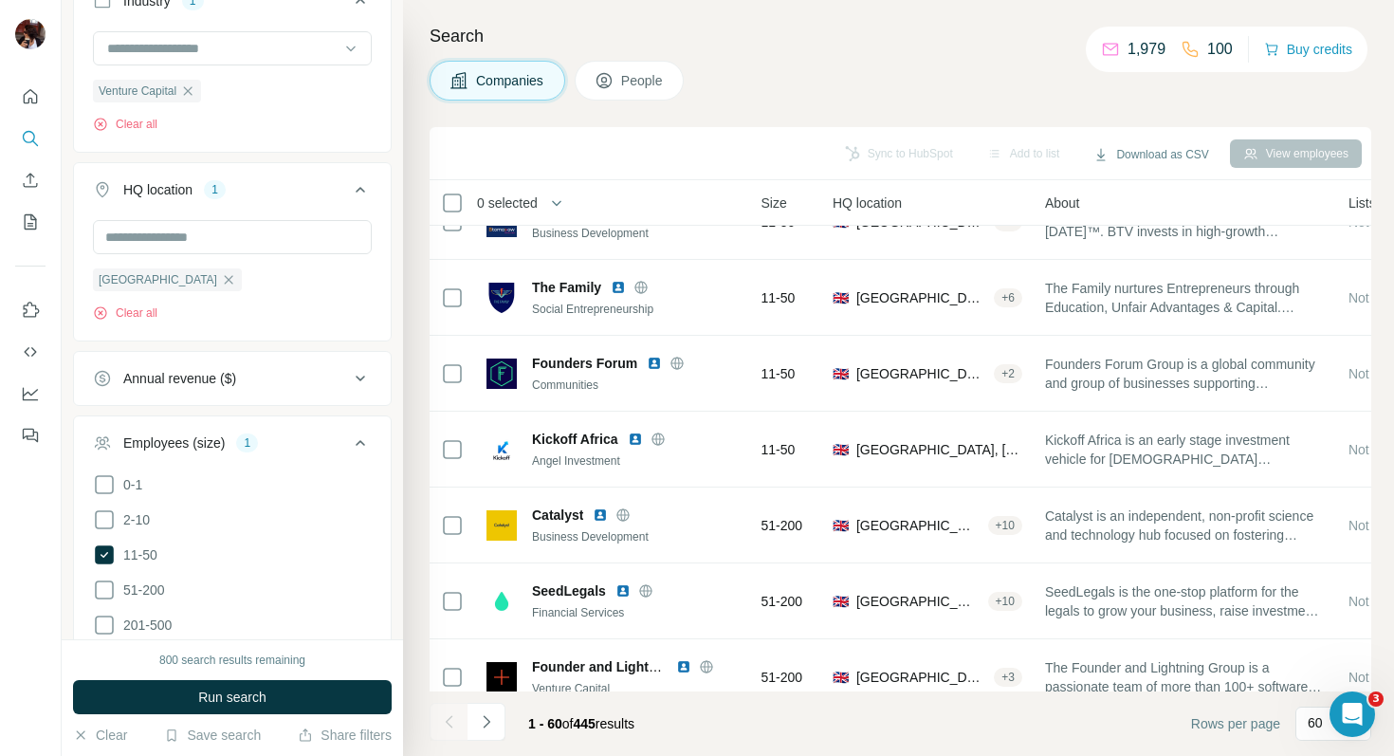
click at [295, 307] on div "[GEOGRAPHIC_DATA] Clear all" at bounding box center [232, 270] width 279 height 101
click at [351, 454] on icon at bounding box center [360, 443] width 23 height 23
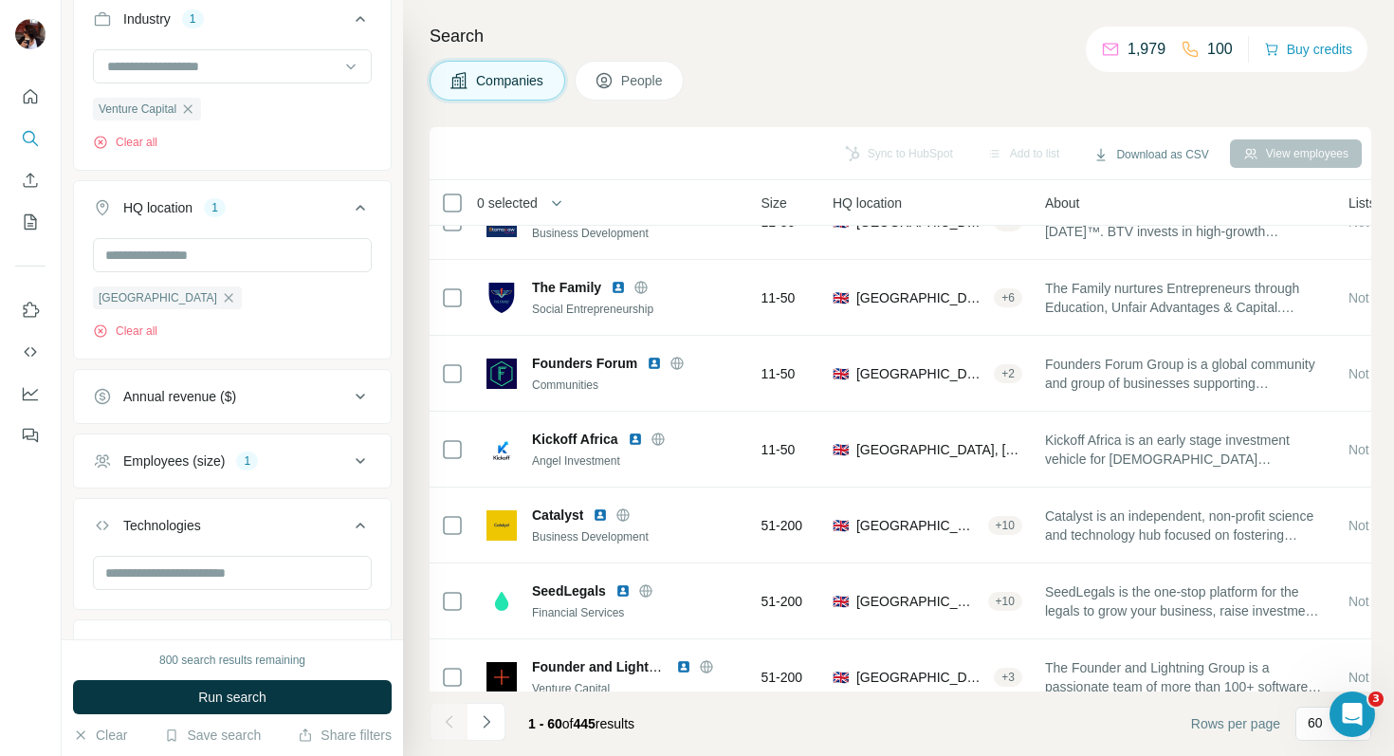
scroll to position [707, 0]
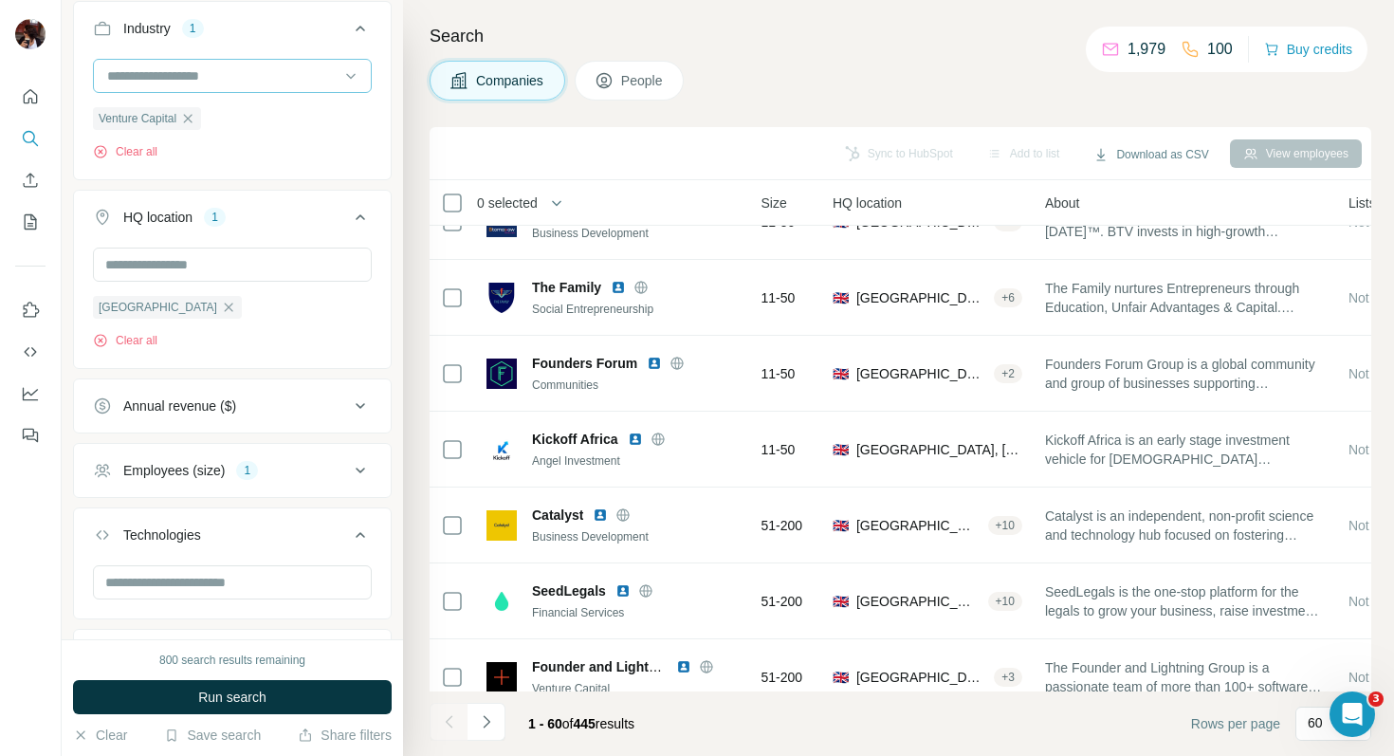
click at [205, 84] on input at bounding box center [222, 75] width 234 height 21
click at [205, 86] on input at bounding box center [222, 75] width 234 height 21
drag, startPoint x: 132, startPoint y: 83, endPoint x: 132, endPoint y: 96, distance: 13.3
click at [132, 83] on div at bounding box center [222, 76] width 234 height 32
click at [133, 86] on input at bounding box center [222, 75] width 234 height 21
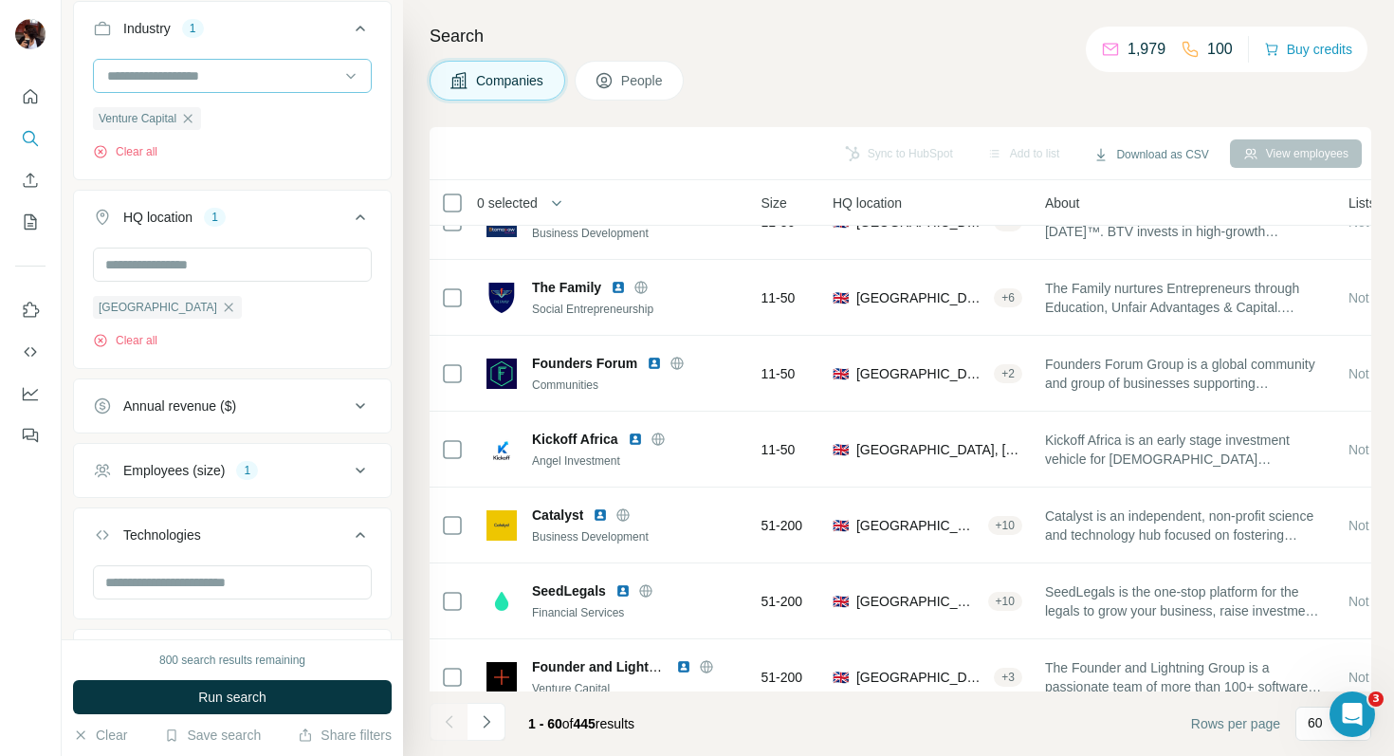
click at [133, 86] on input at bounding box center [222, 75] width 234 height 21
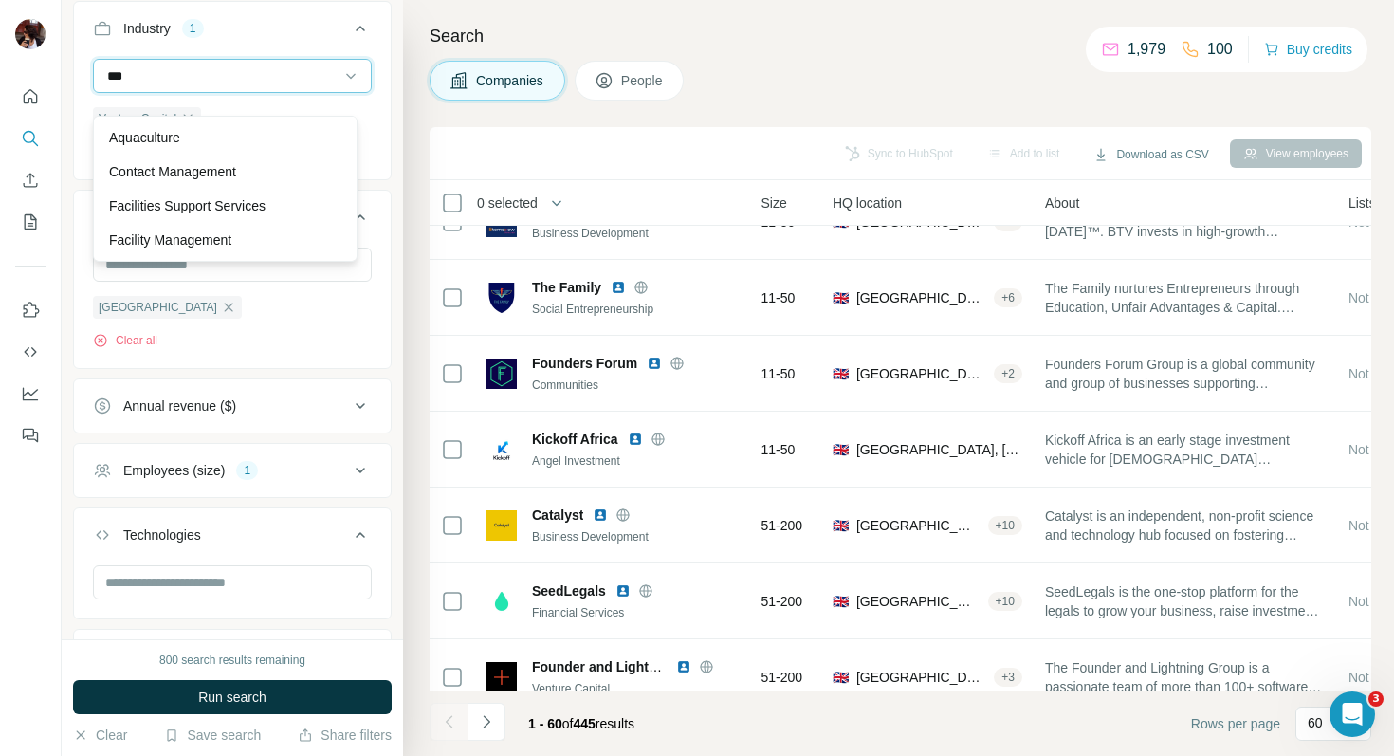
scroll to position [0, 0]
type input "*"
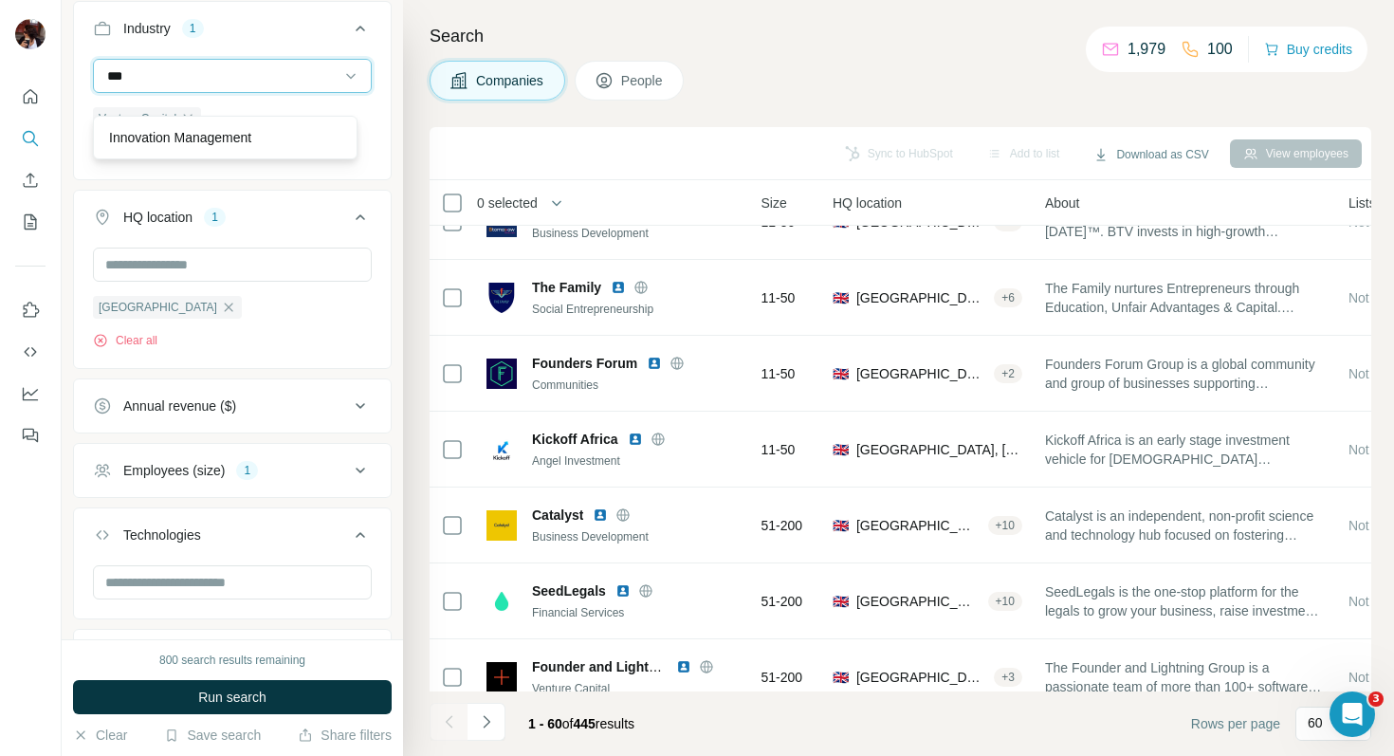
type input "****"
drag, startPoint x: 146, startPoint y: 97, endPoint x: 98, endPoint y: 93, distance: 48.5
click at [98, 93] on div "****" at bounding box center [232, 76] width 279 height 34
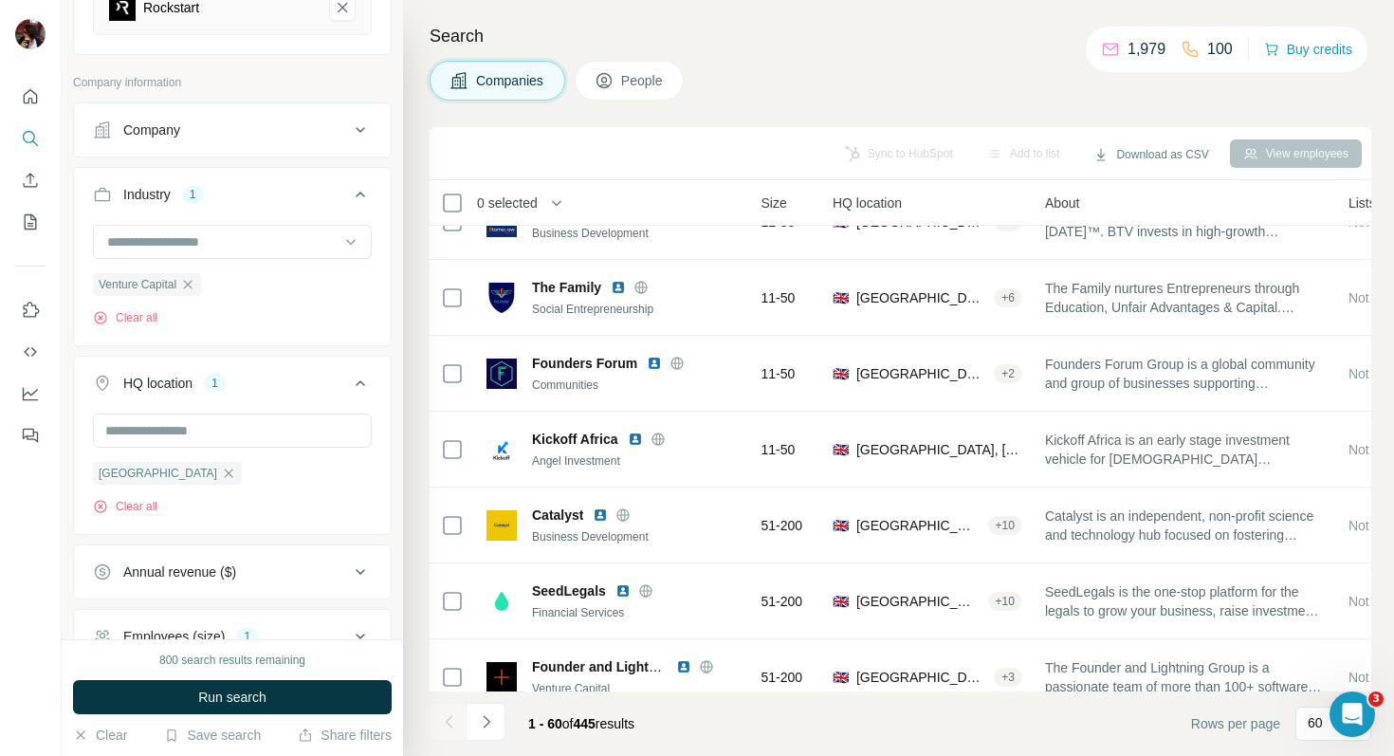
scroll to position [434, 0]
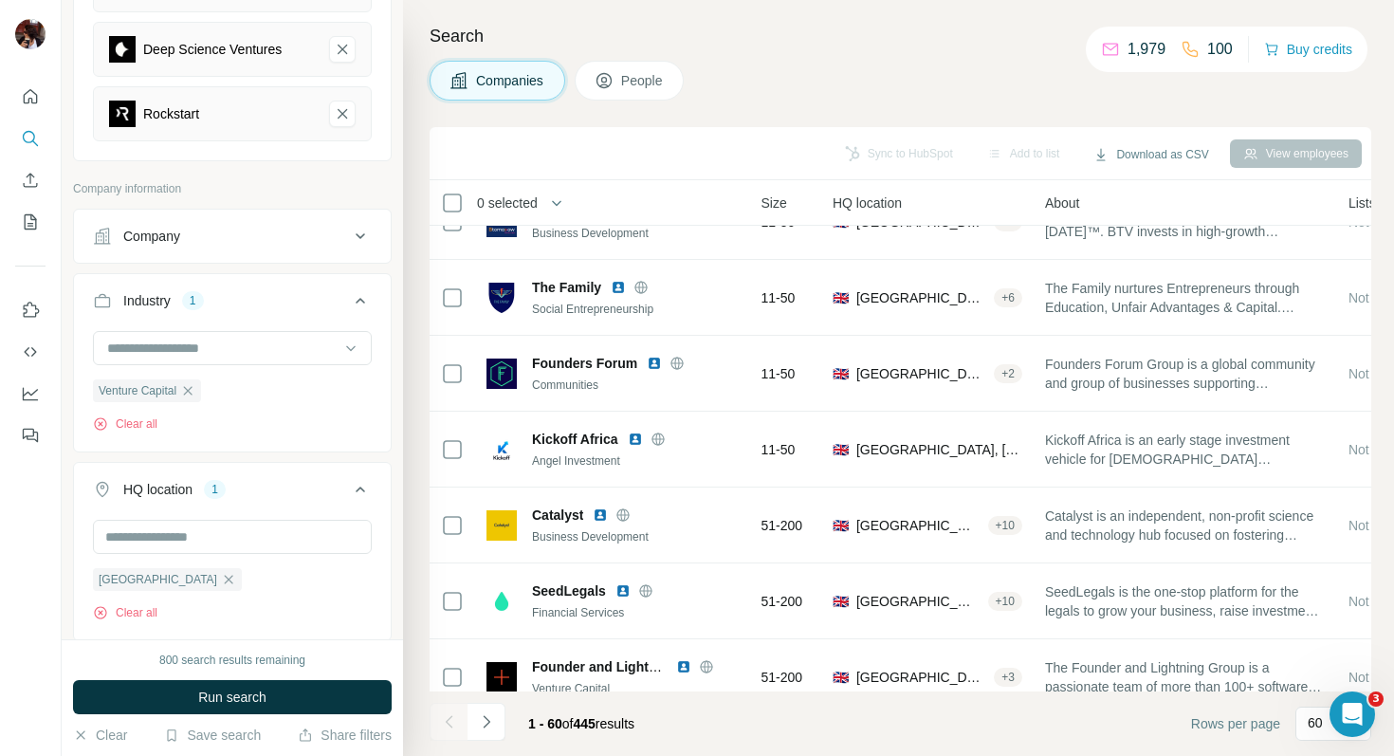
click at [307, 246] on div "Company" at bounding box center [221, 236] width 256 height 19
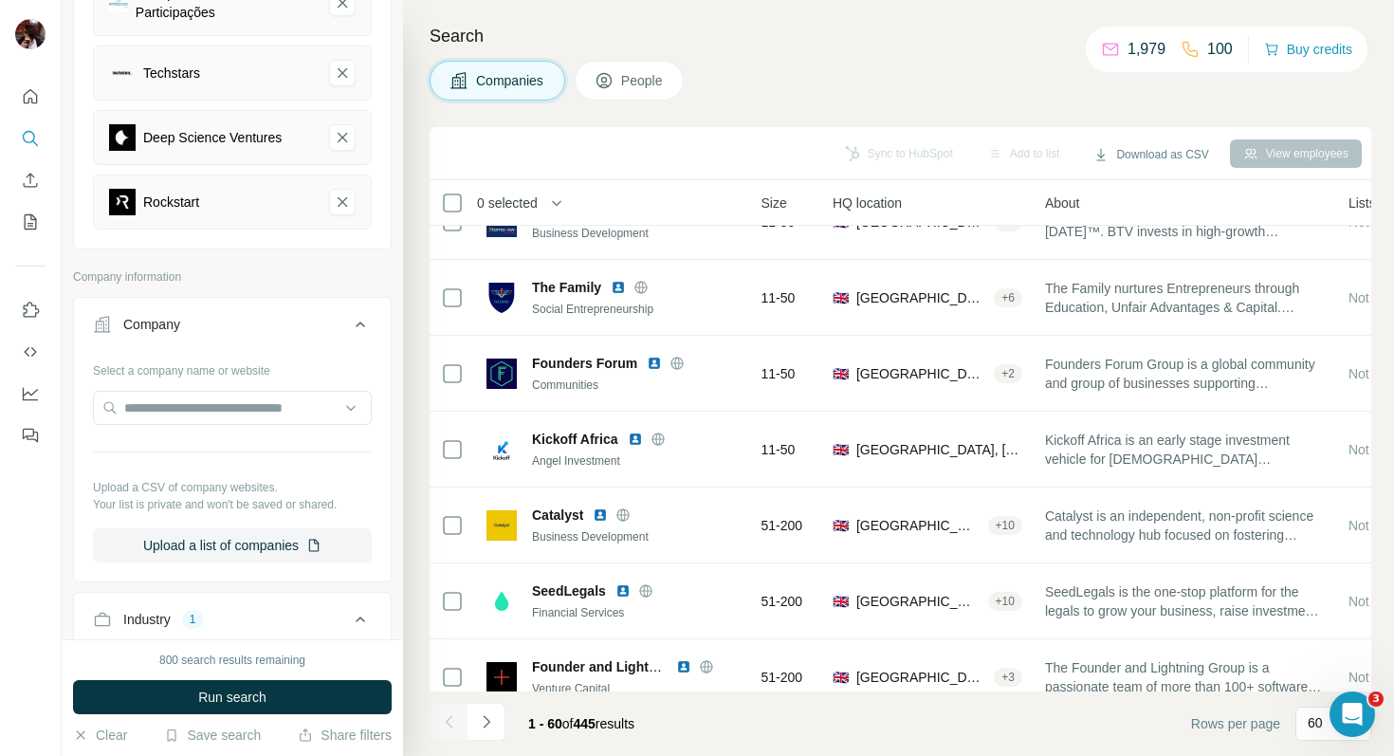
scroll to position [316, 0]
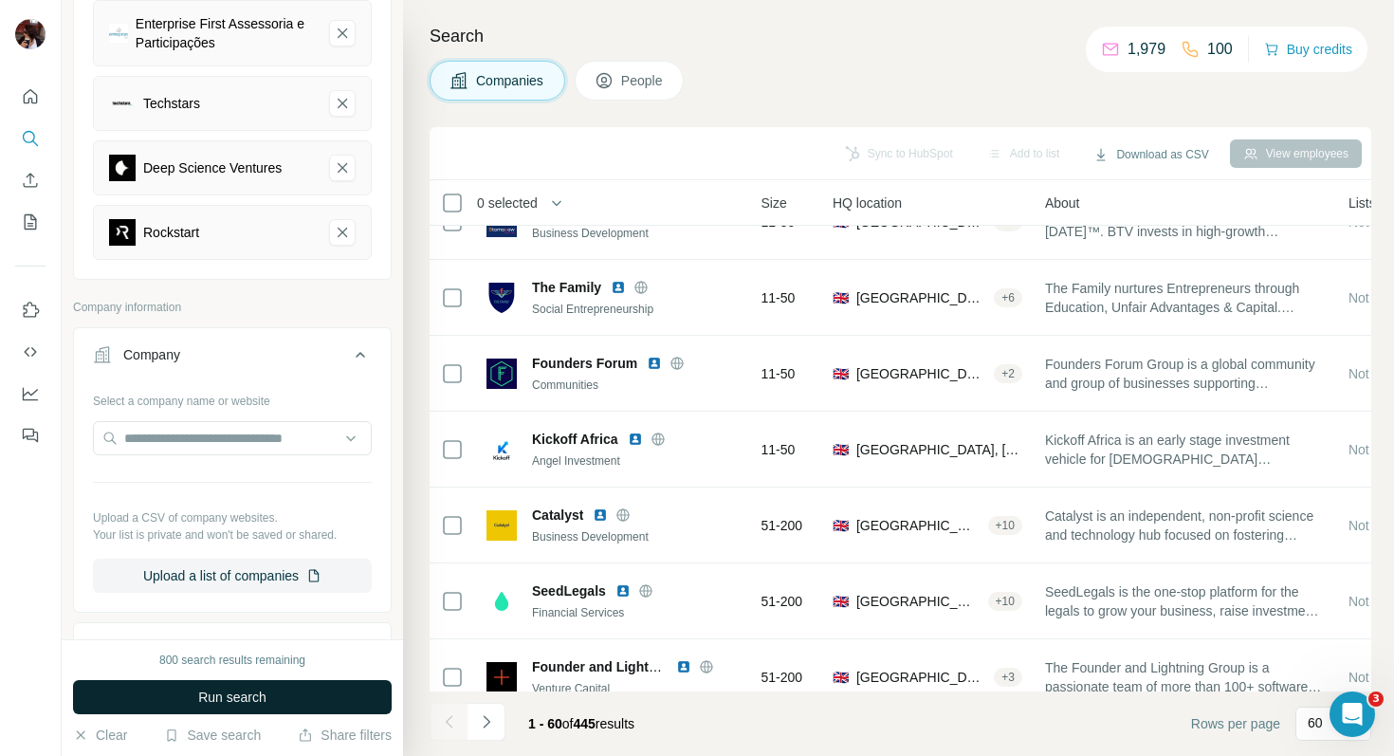
click at [249, 696] on span "Run search" at bounding box center [232, 697] width 68 height 19
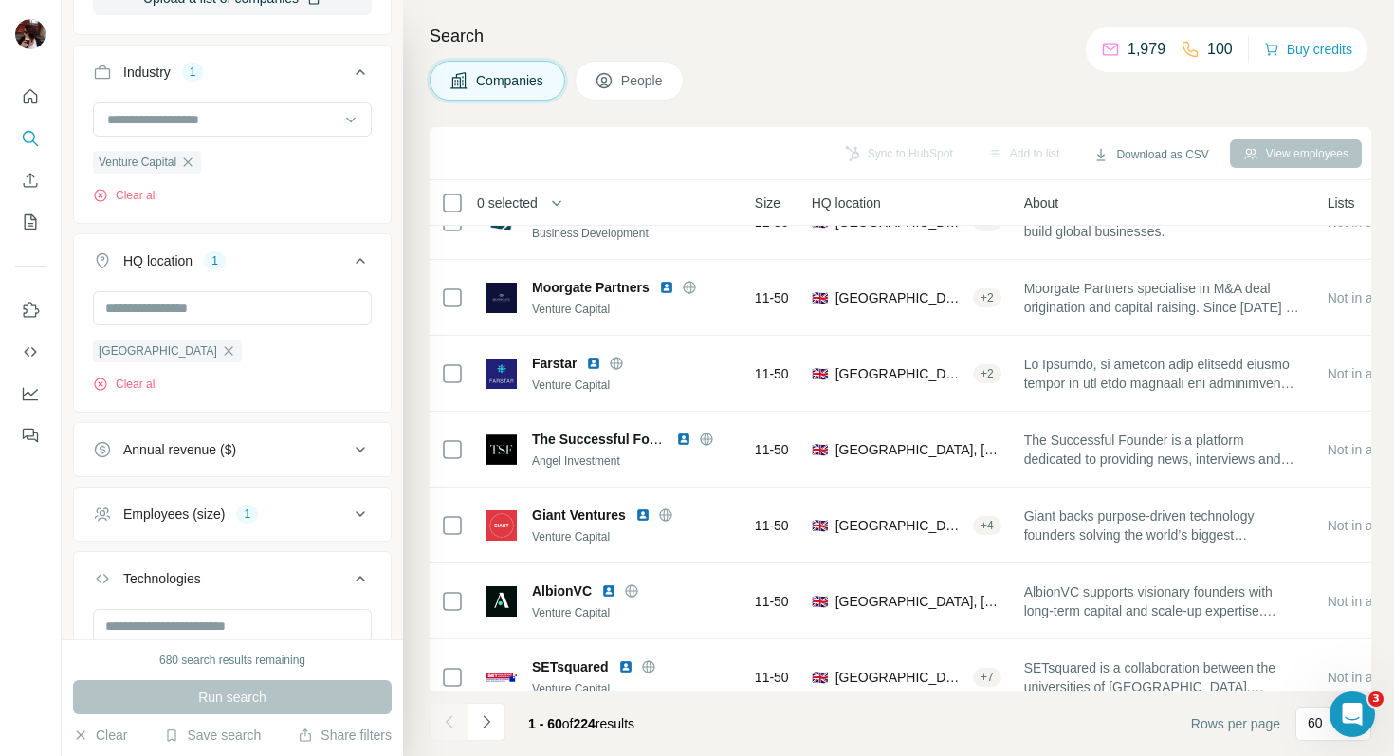
scroll to position [921, 0]
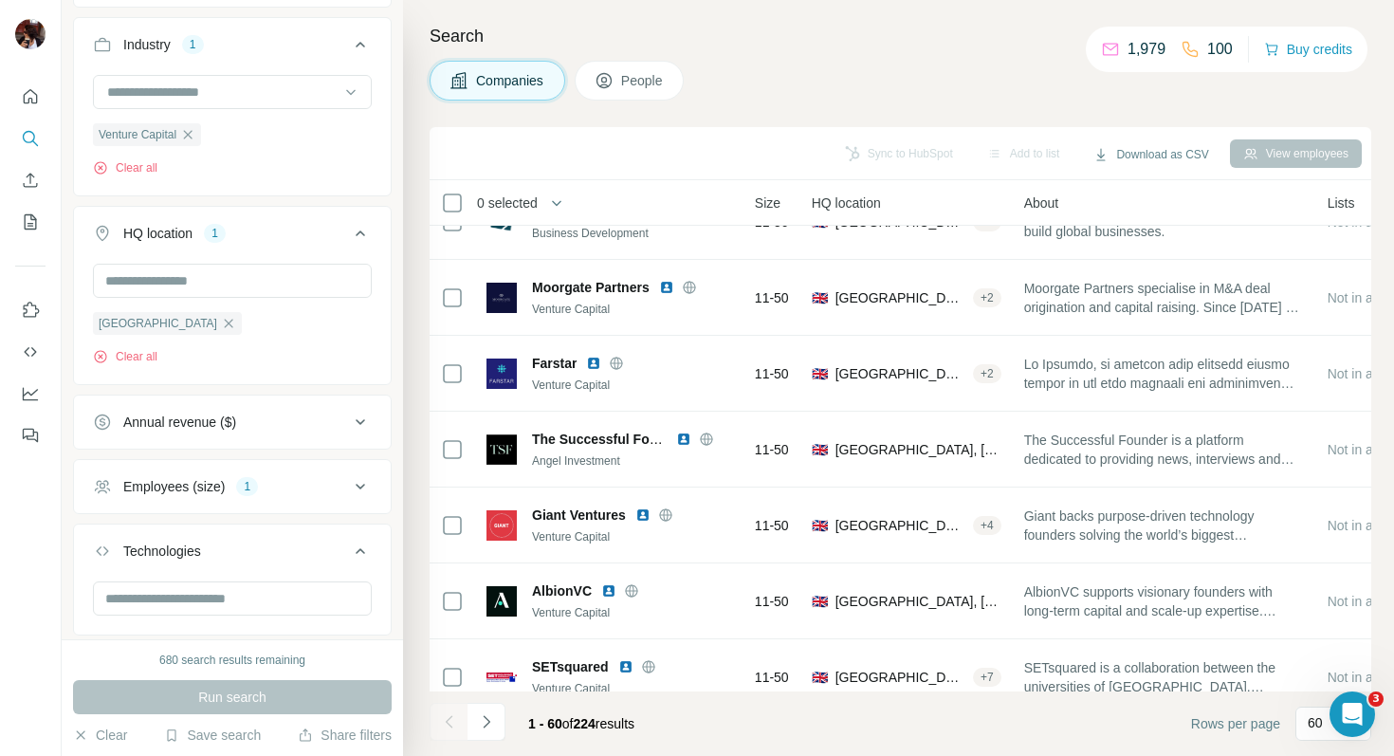
click at [286, 432] on div "Annual revenue ($)" at bounding box center [221, 422] width 256 height 19
click at [100, 510] on icon at bounding box center [104, 499] width 23 height 23
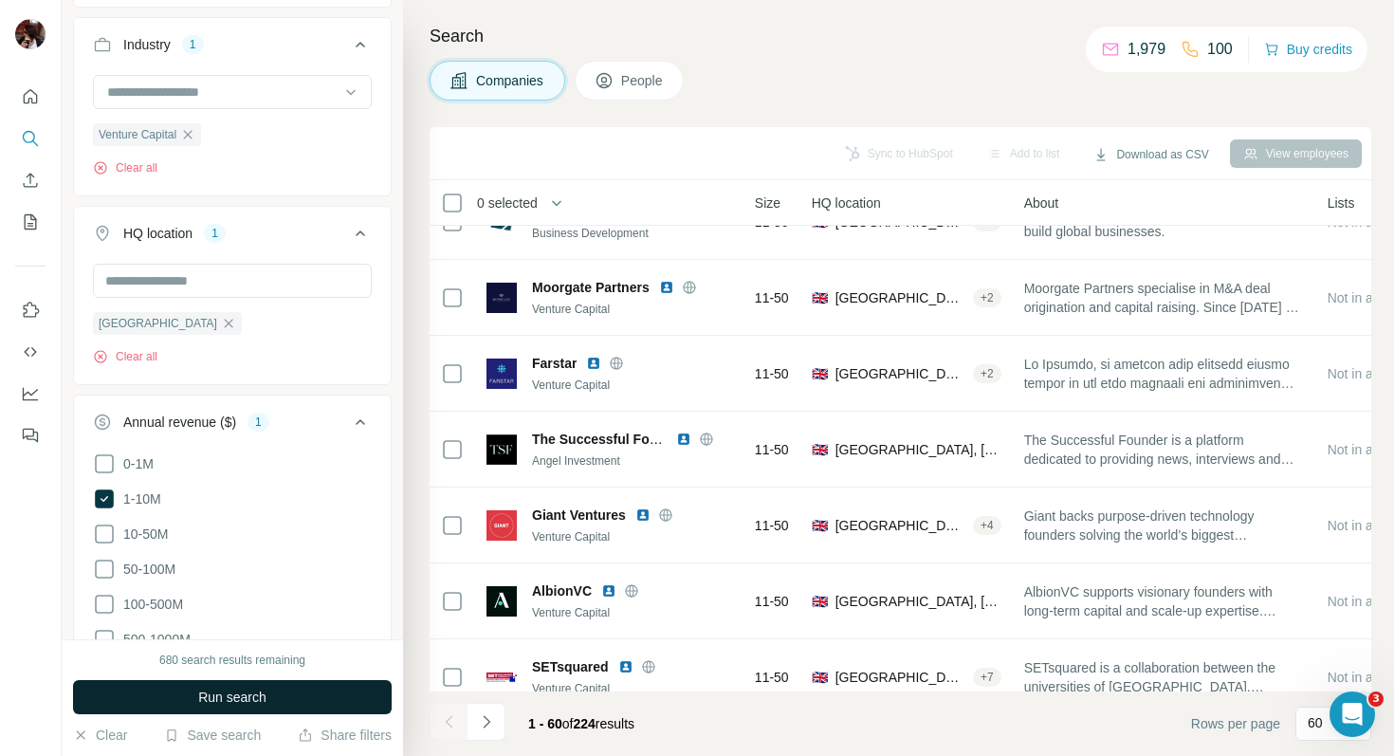
click at [212, 687] on button "Run search" at bounding box center [232, 697] width 319 height 34
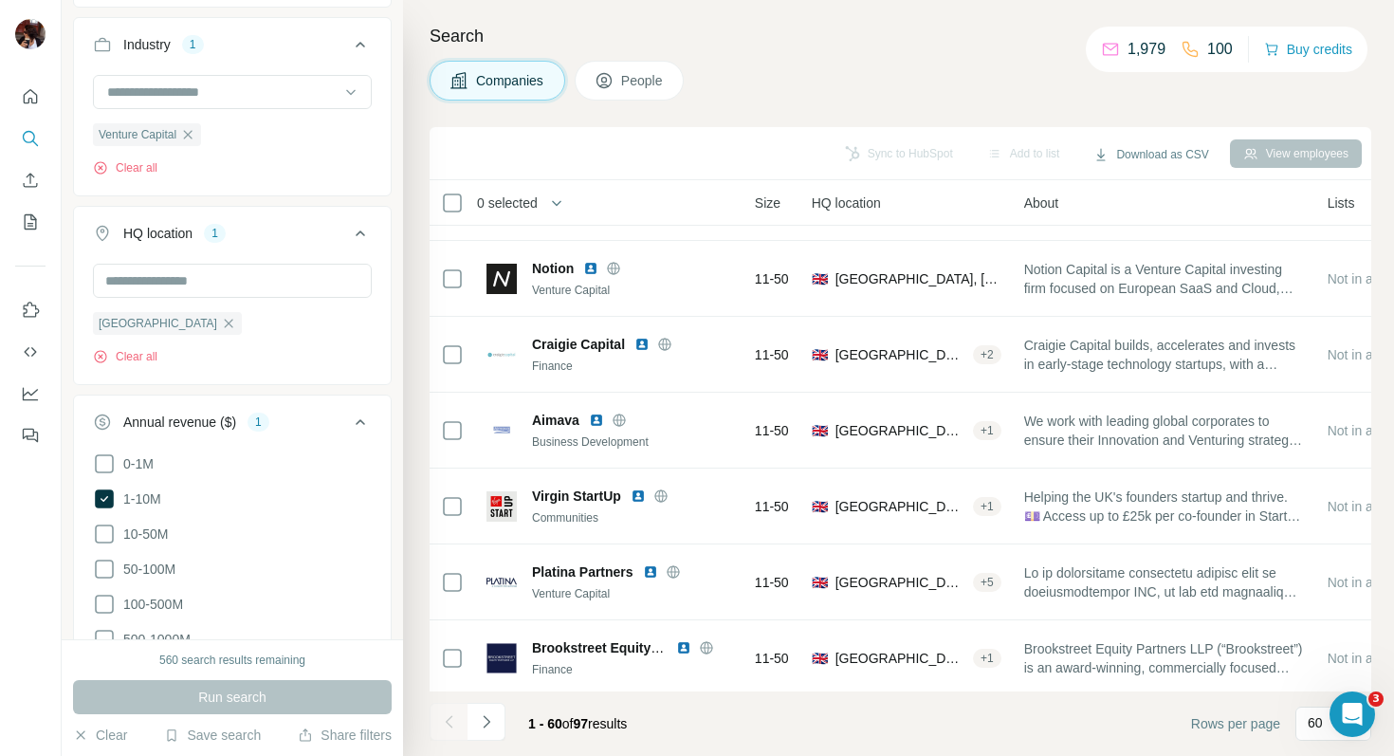
scroll to position [4098, 175]
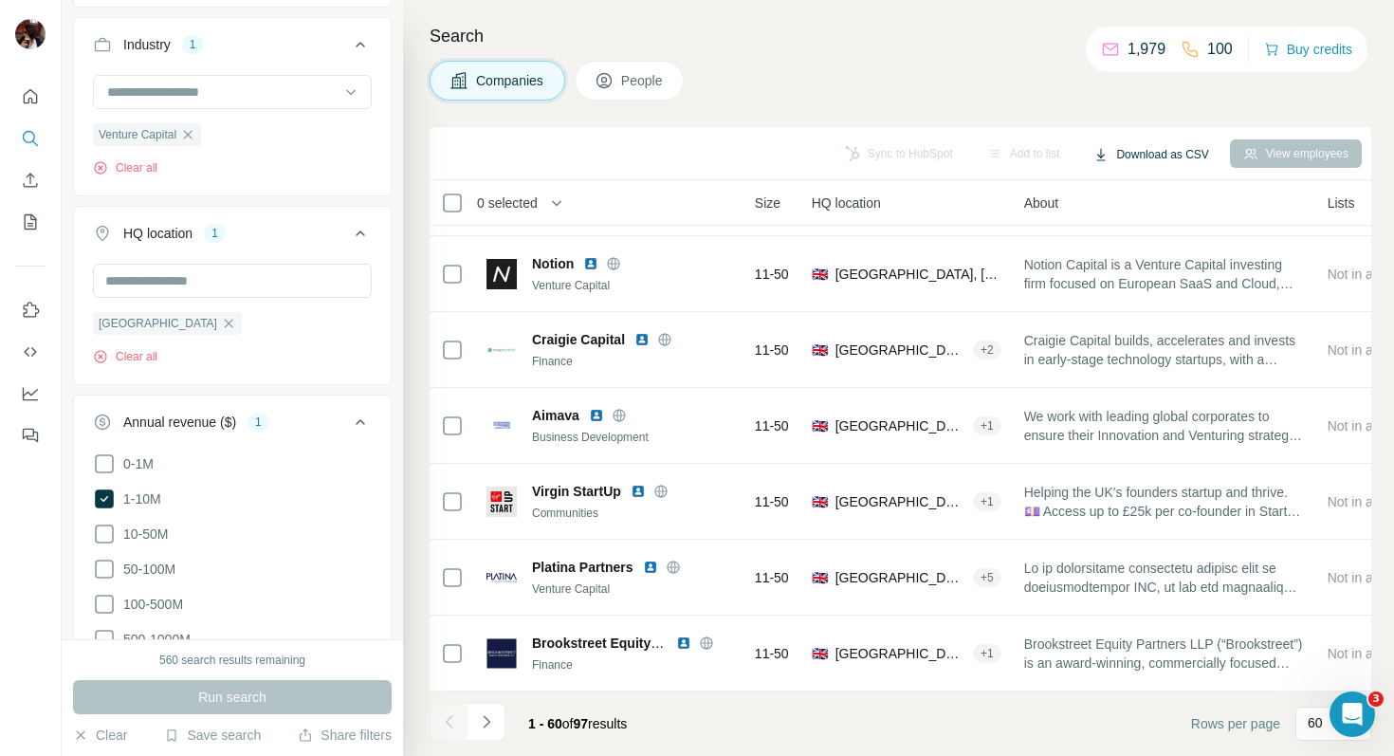
click at [1168, 152] on button "Download as CSV" at bounding box center [1150, 154] width 141 height 28
click at [1164, 188] on div "Only current page (60)" at bounding box center [1163, 194] width 177 height 34
click at [31, 311] on icon "Use Surfe on LinkedIn" at bounding box center [30, 310] width 19 height 19
click at [894, 51] on div "Search Companies People Sync to HubSpot Add to list Download as CSV View employ…" at bounding box center [898, 378] width 991 height 756
click at [18, 217] on button "My lists" at bounding box center [30, 222] width 30 height 34
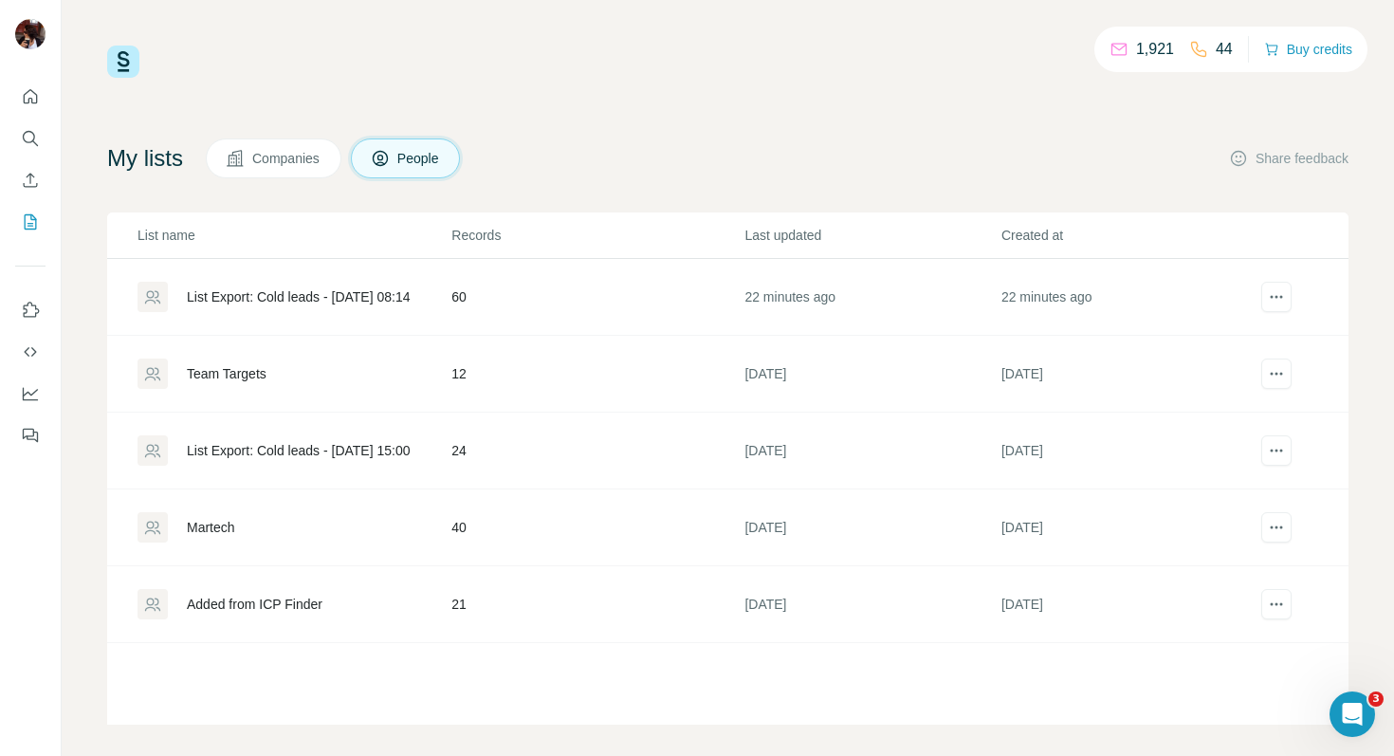
click at [314, 302] on div "List Export: Cold leads - [DATE] 08:14" at bounding box center [299, 296] width 224 height 19
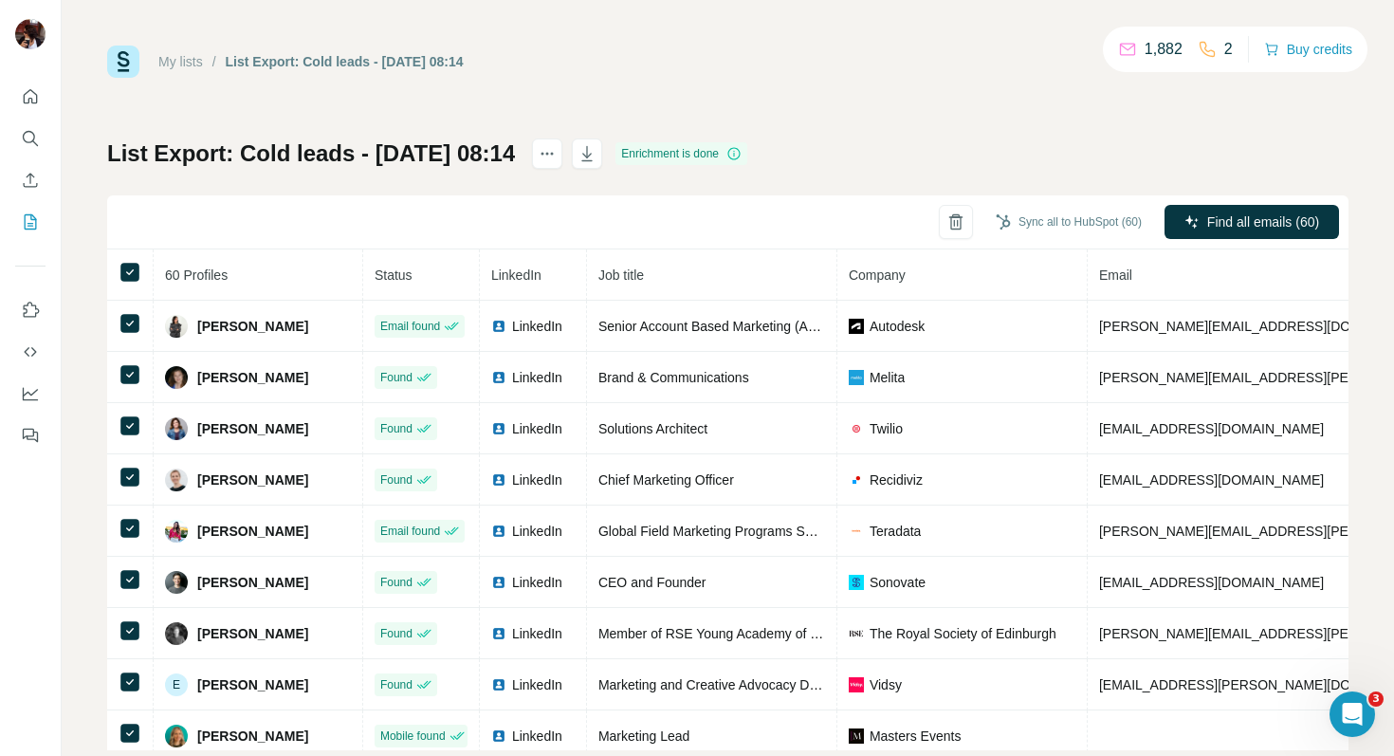
click at [700, 242] on div "Sync all to HubSpot (60) Find all emails (60)" at bounding box center [728, 222] width 1242 height 54
click at [593, 160] on icon "button" at bounding box center [587, 153] width 10 height 15
click at [35, 229] on icon "My lists" at bounding box center [31, 221] width 12 height 15
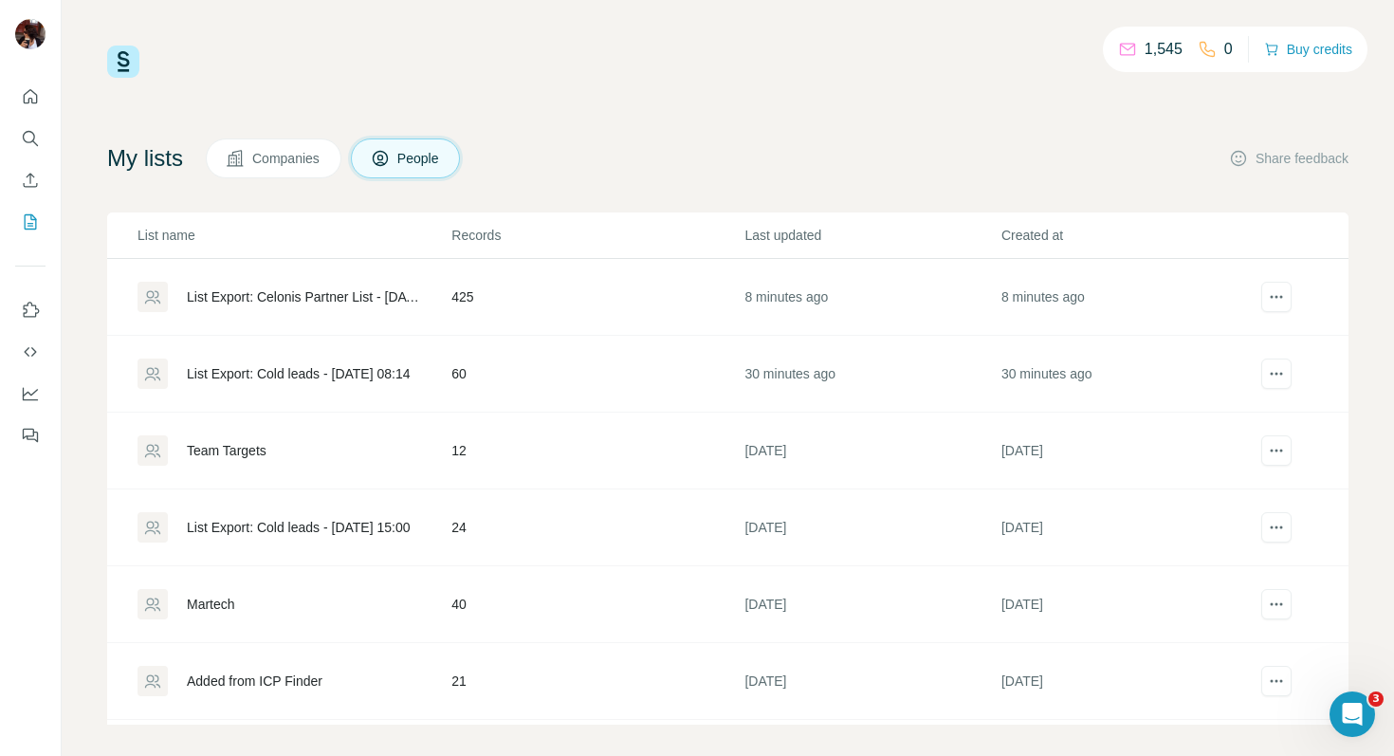
click at [351, 300] on div "List Export: Celonis Partner List - 05/09/2025 08:36" at bounding box center [303, 296] width 232 height 19
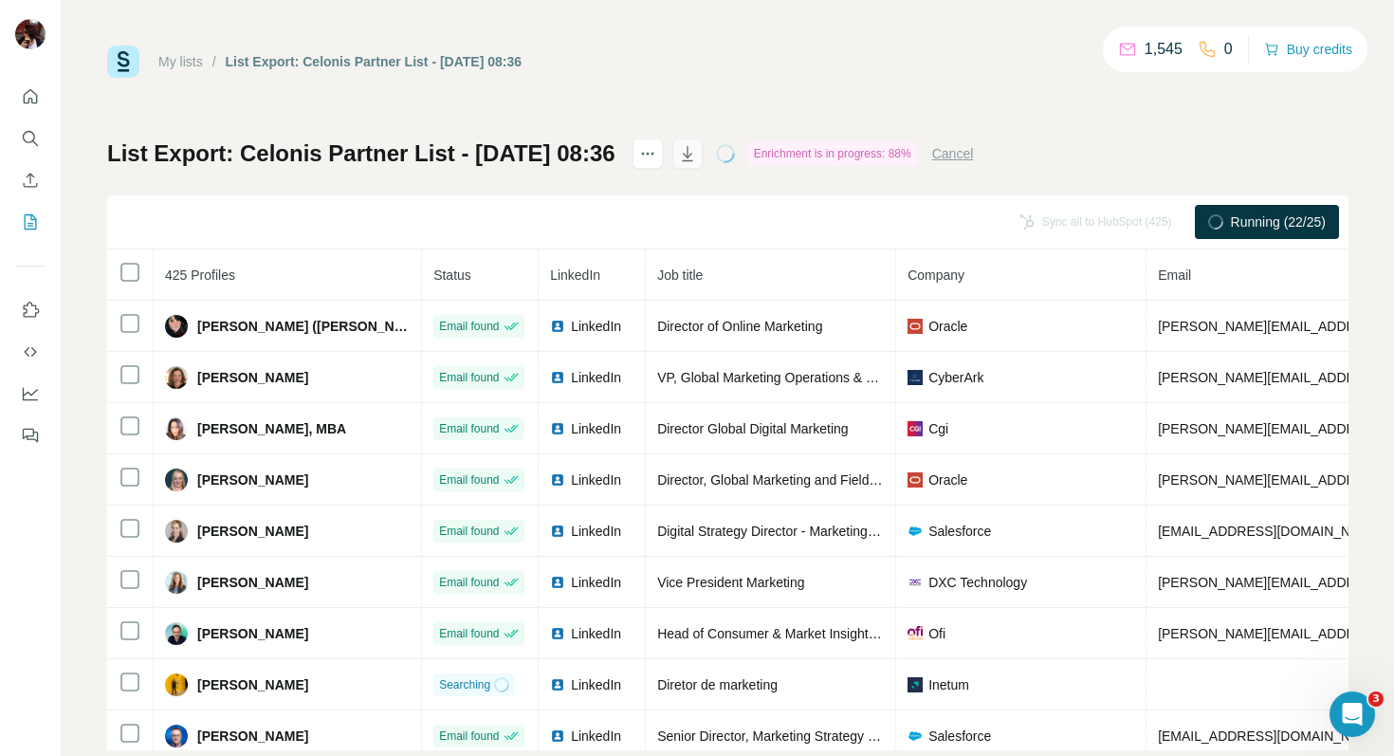
click at [697, 158] on icon "button" at bounding box center [687, 153] width 19 height 19
